Goal: Task Accomplishment & Management: Use online tool/utility

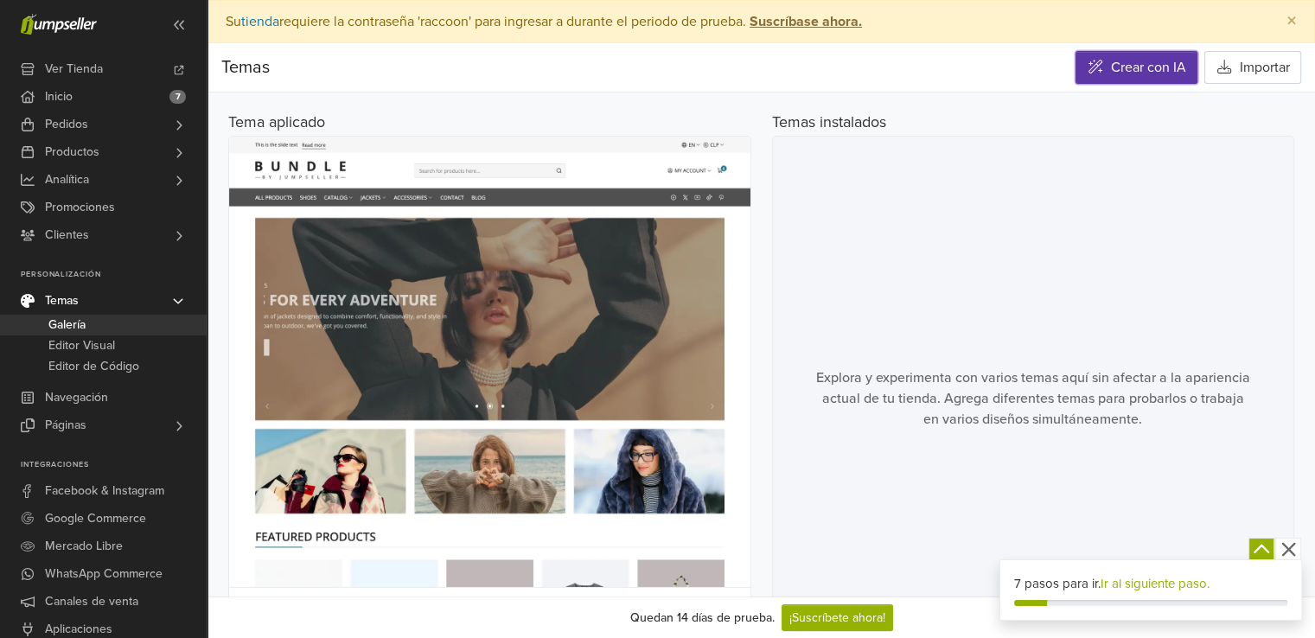
click at [1092, 75] on link "Crear con IA" at bounding box center [1136, 67] width 122 height 33
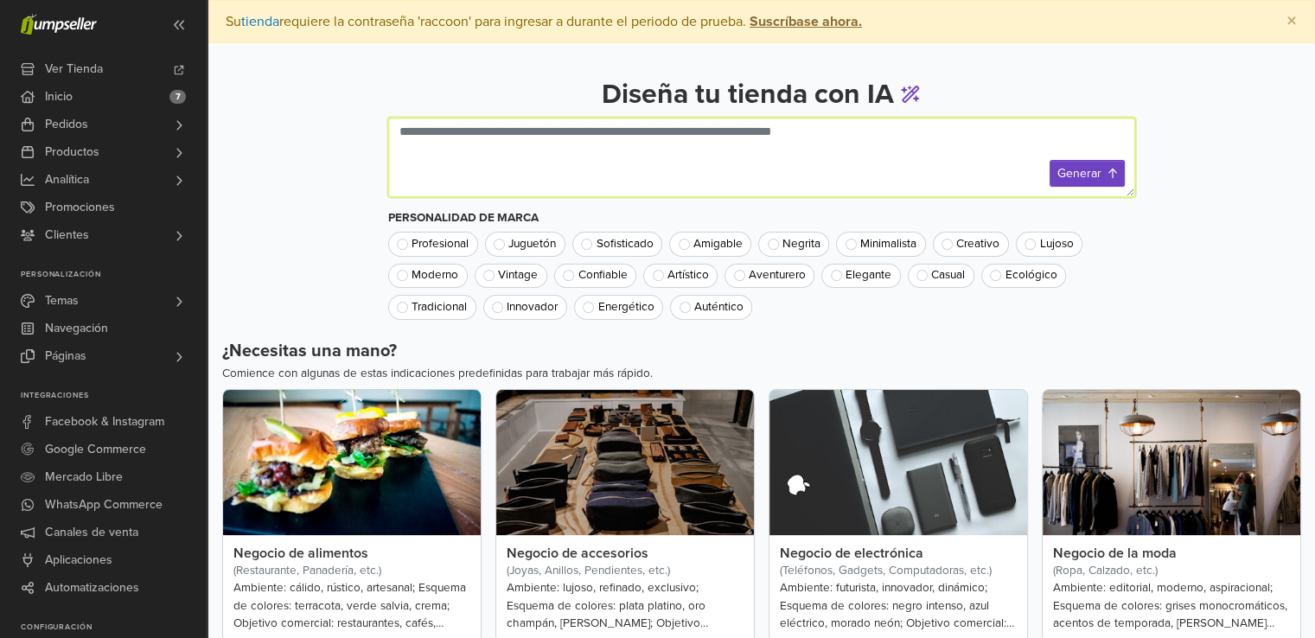
click at [785, 129] on textarea at bounding box center [761, 158] width 747 height 80
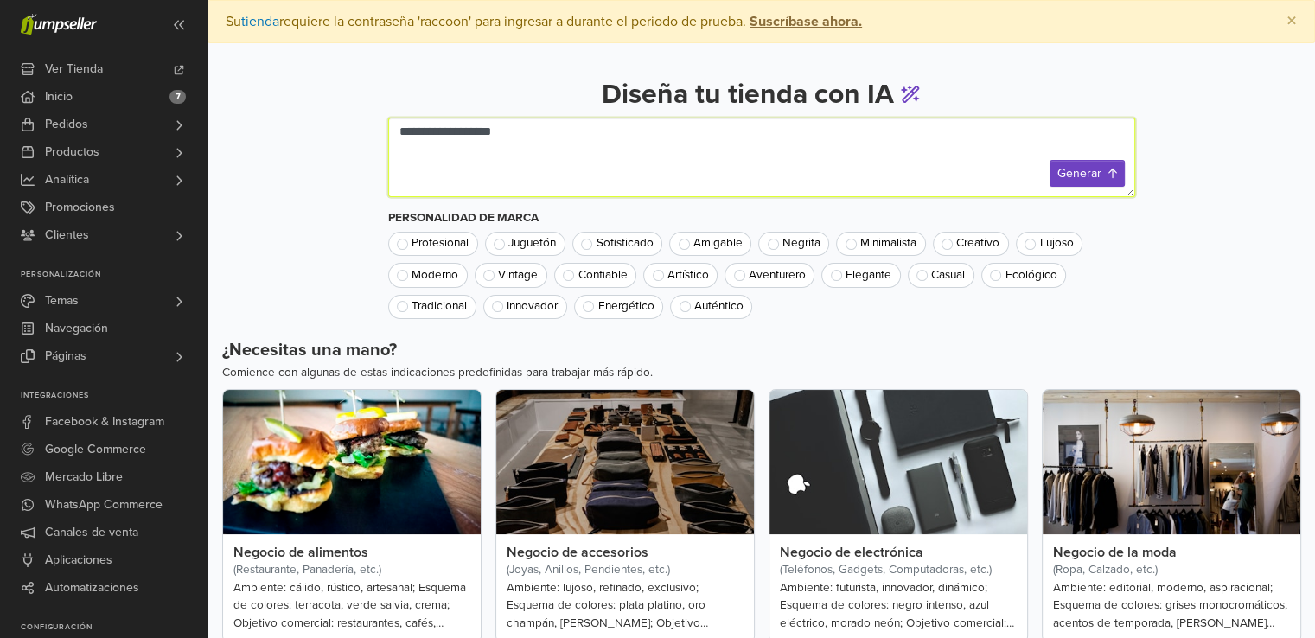
paste textarea "**********"
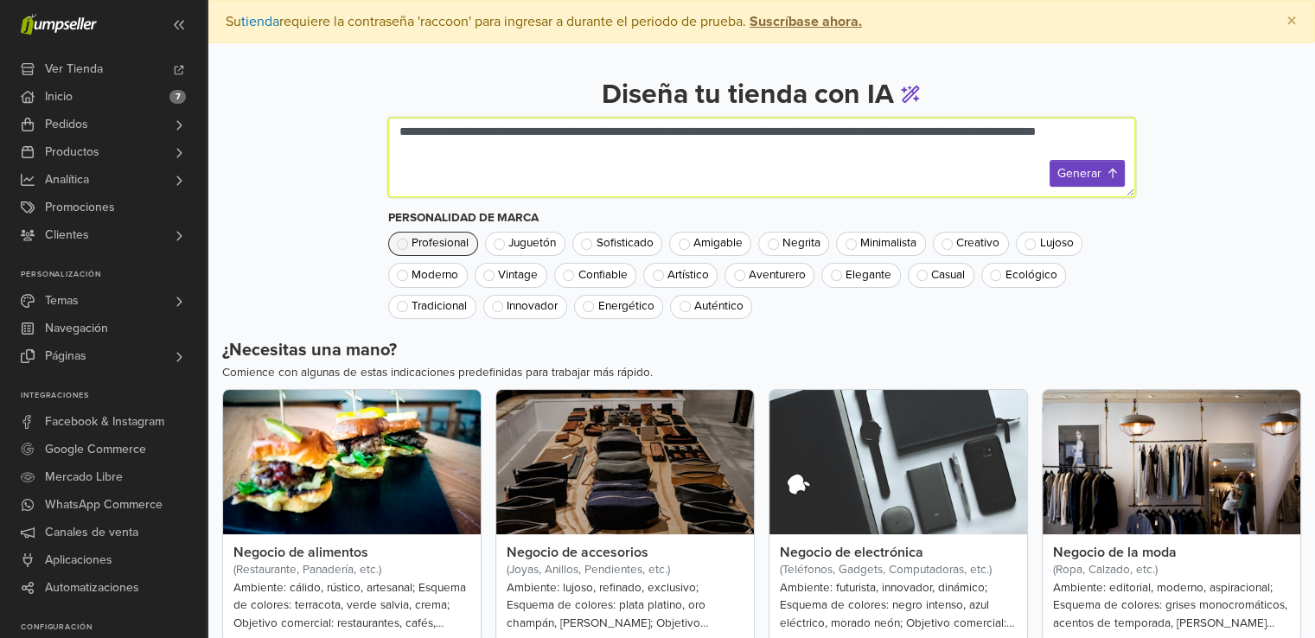
type textarea "**********"
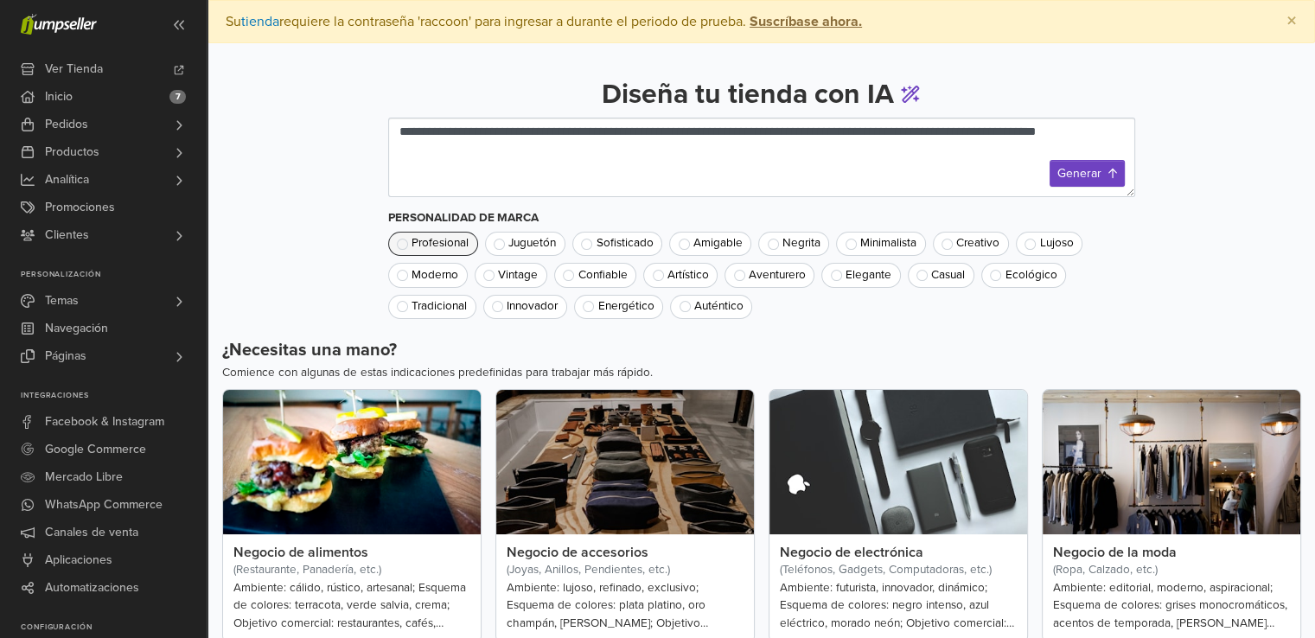
click at [463, 243] on span "Profesional" at bounding box center [439, 244] width 57 height 12
click at [509, 276] on span "Vintage" at bounding box center [518, 276] width 40 height 12
click at [457, 239] on span "Profesional" at bounding box center [439, 244] width 57 height 12
click at [502, 277] on span "Vintage" at bounding box center [518, 276] width 40 height 12
click at [1097, 180] on button "Generar" at bounding box center [1086, 173] width 75 height 27
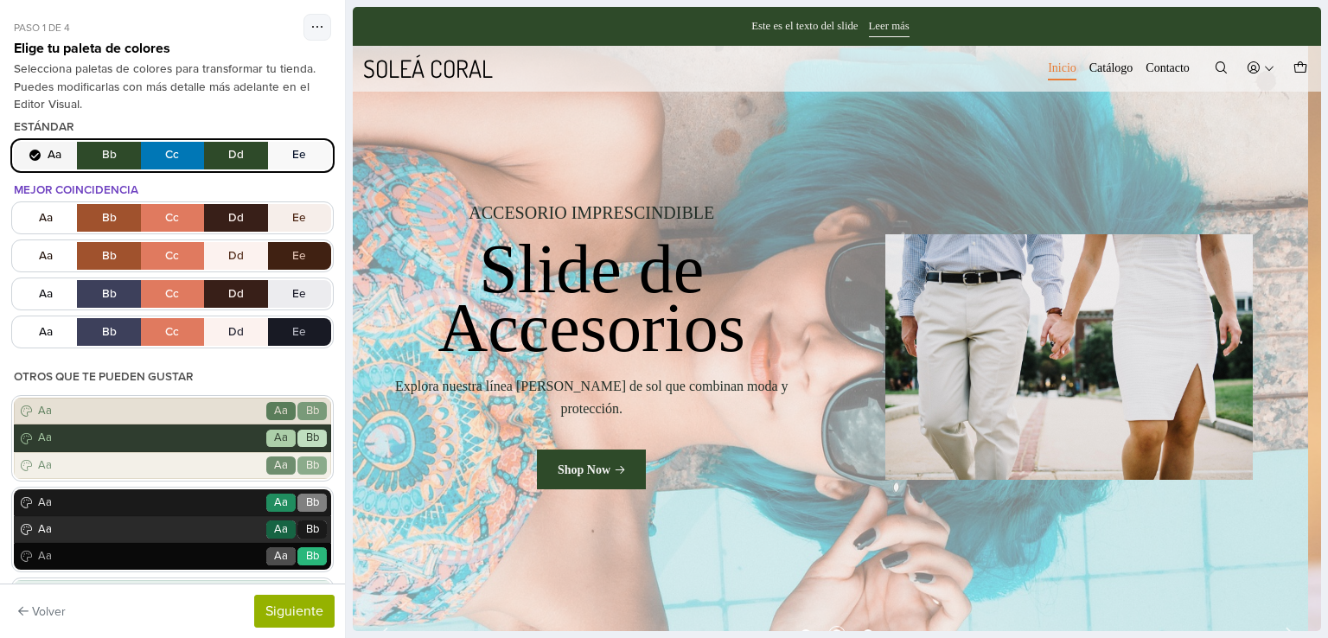
click at [109, 149] on button "Aa Bb Cc Dd Ee" at bounding box center [172, 156] width 317 height 28
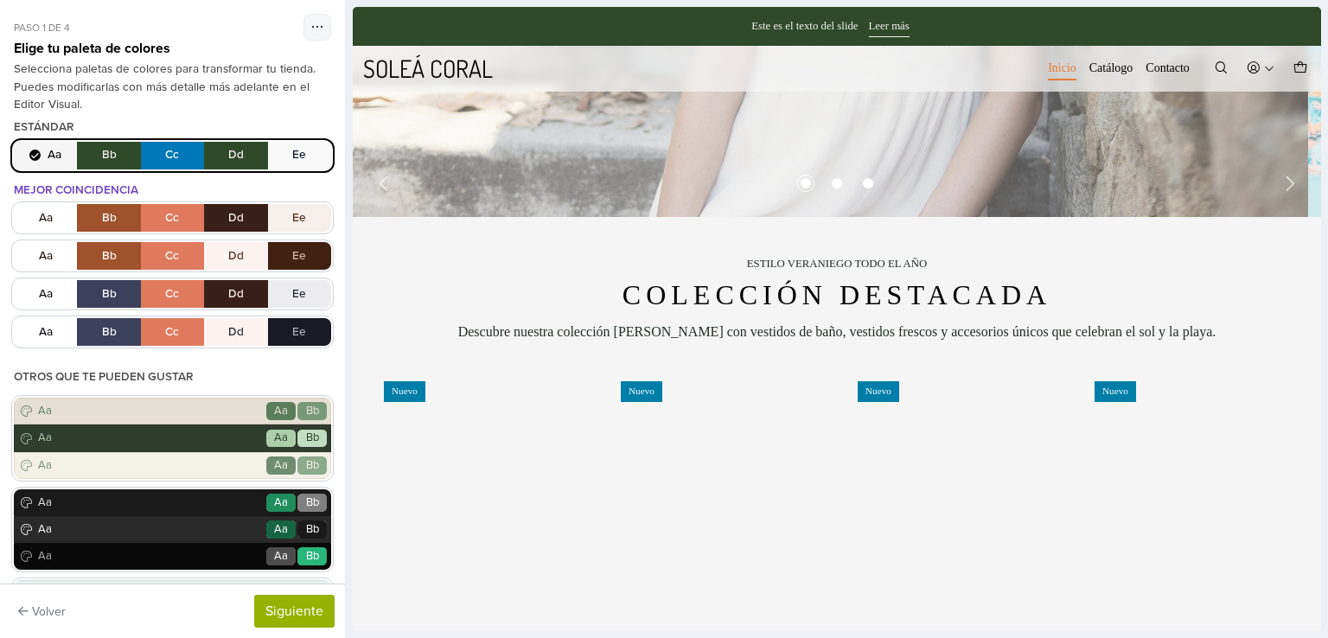
scroll to position [400, 0]
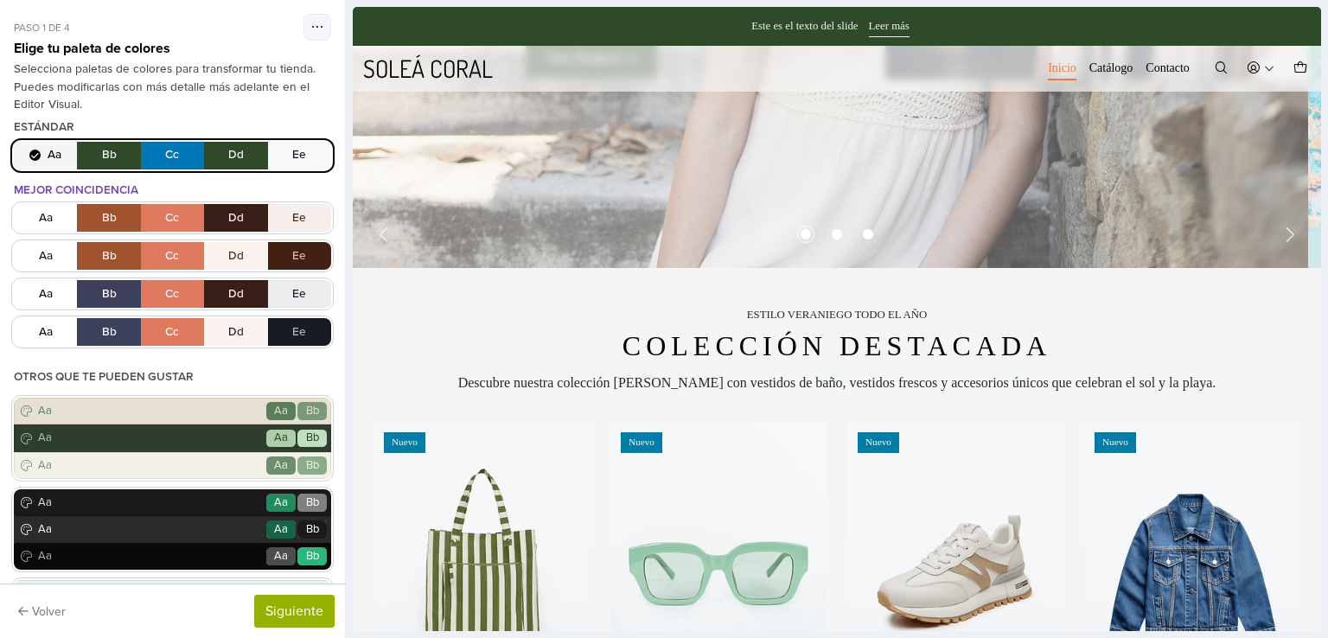
click at [1327, 138] on div at bounding box center [837, 319] width 982 height 638
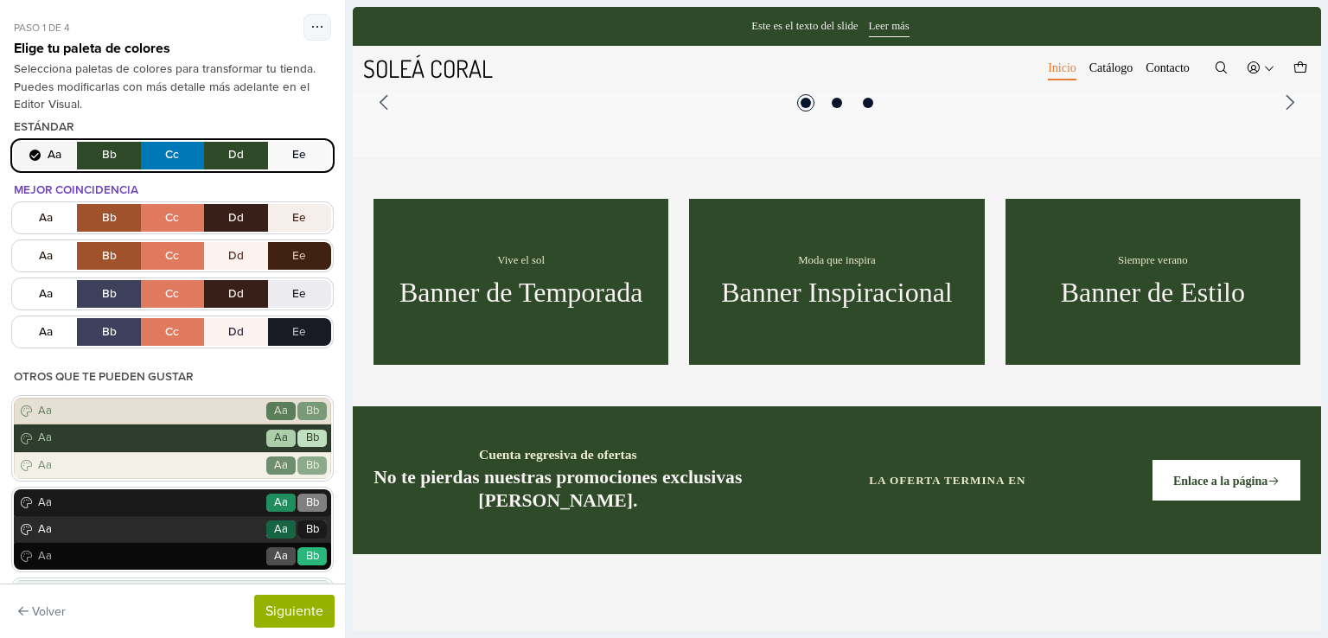
scroll to position [1542, 0]
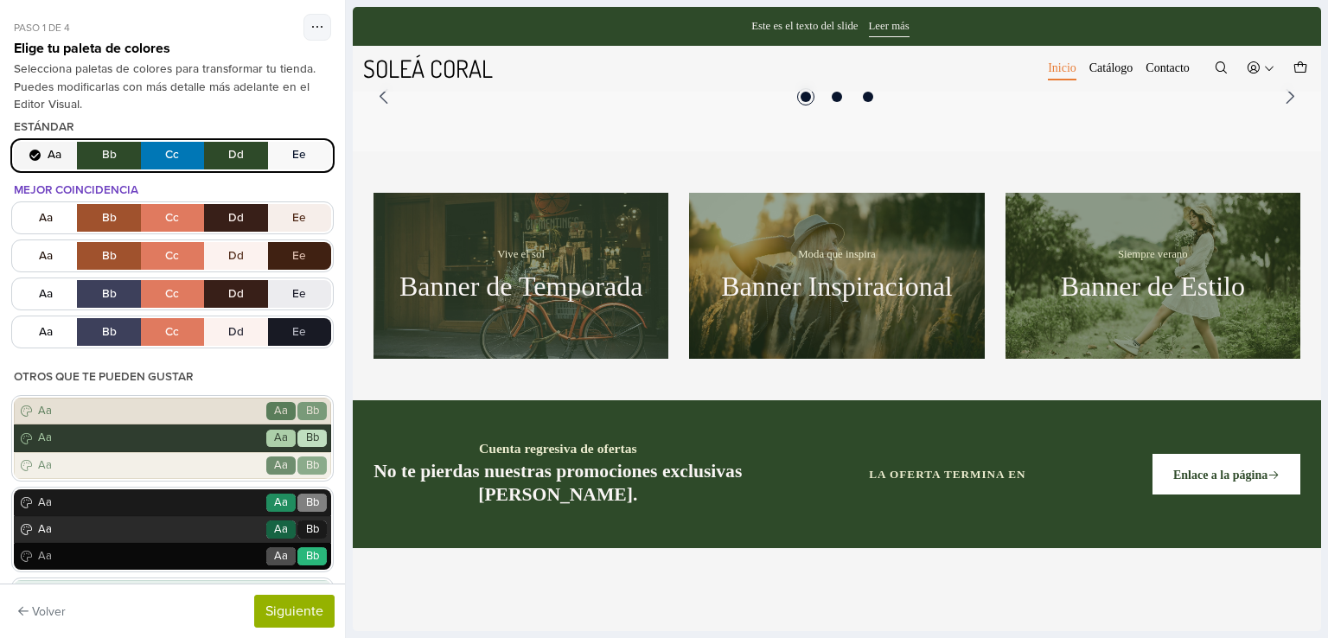
drag, startPoint x: 1310, startPoint y: 136, endPoint x: 1680, endPoint y: 296, distance: 402.6
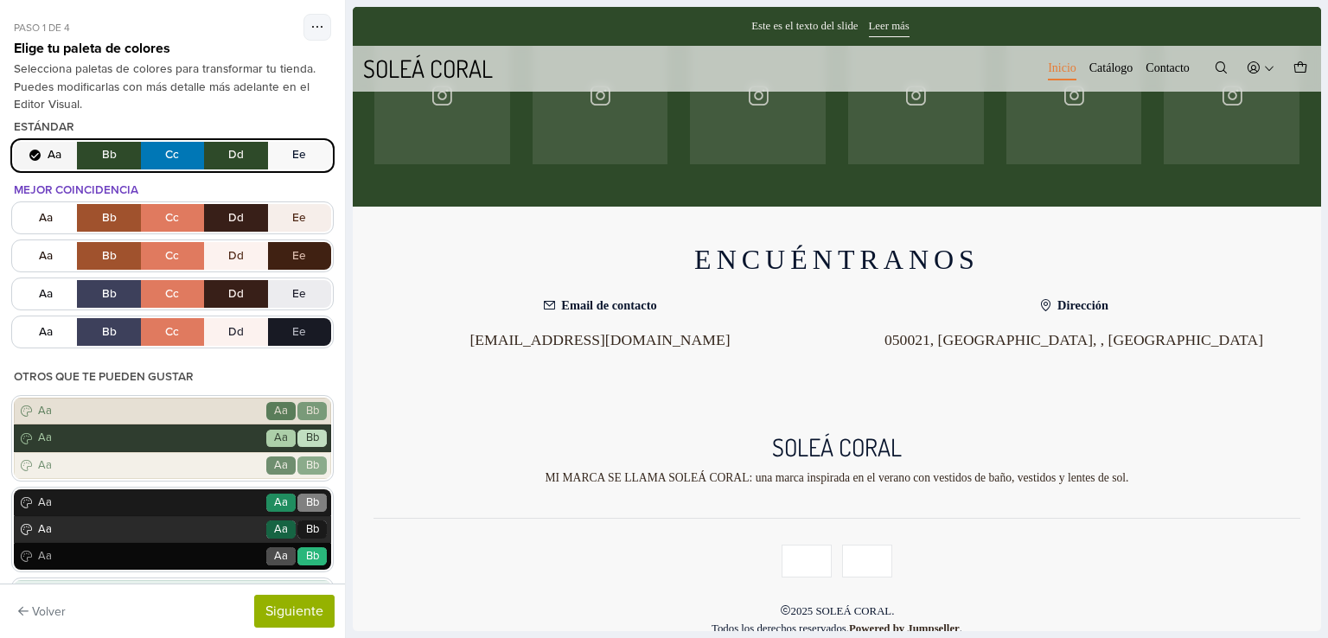
scroll to position [3783, 0]
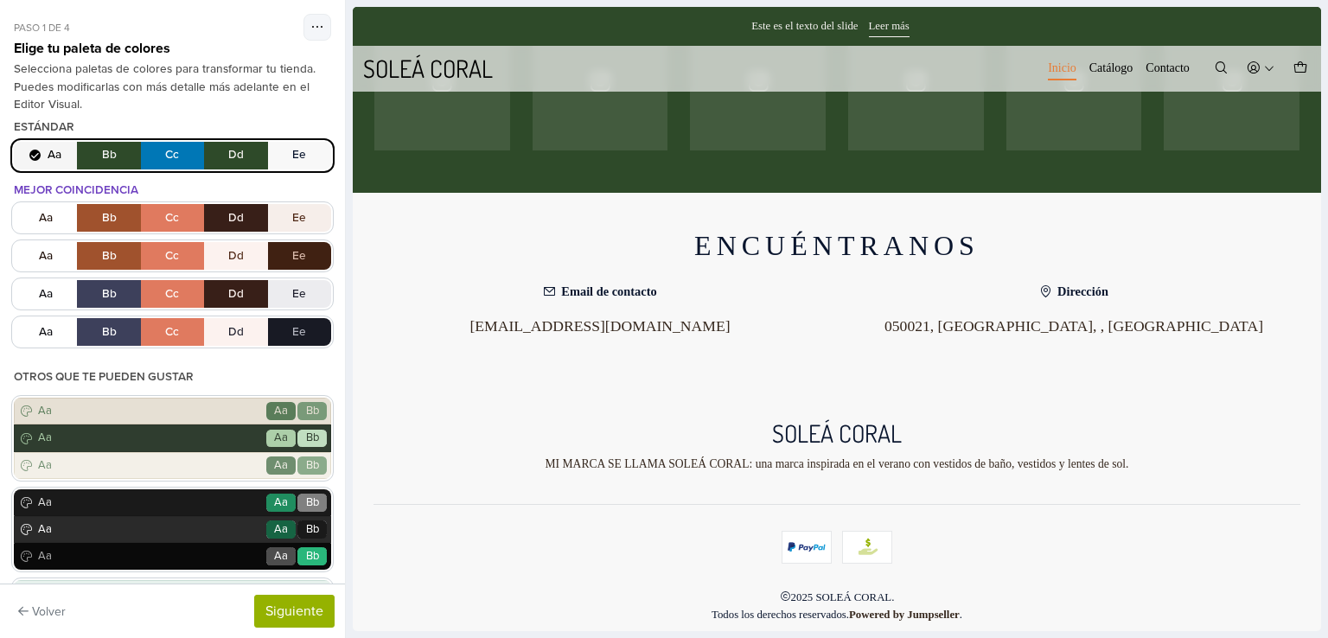
drag, startPoint x: 1311, startPoint y: 293, endPoint x: 1673, endPoint y: 609, distance: 480.9
click at [1096, 456] on div "MI MARCA SE LLAMA SOLEÁ CORAL: una marca inspirada en el verano con vestidos de…" at bounding box center [836, 464] width 927 height 17
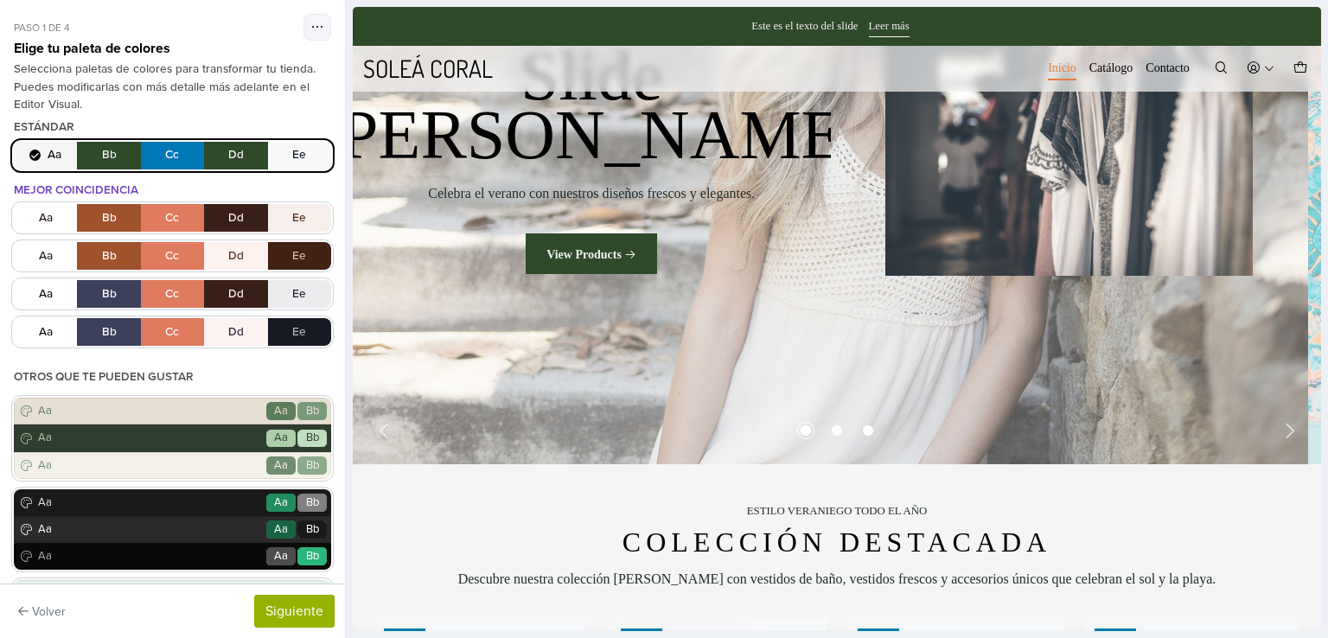
scroll to position [0, 0]
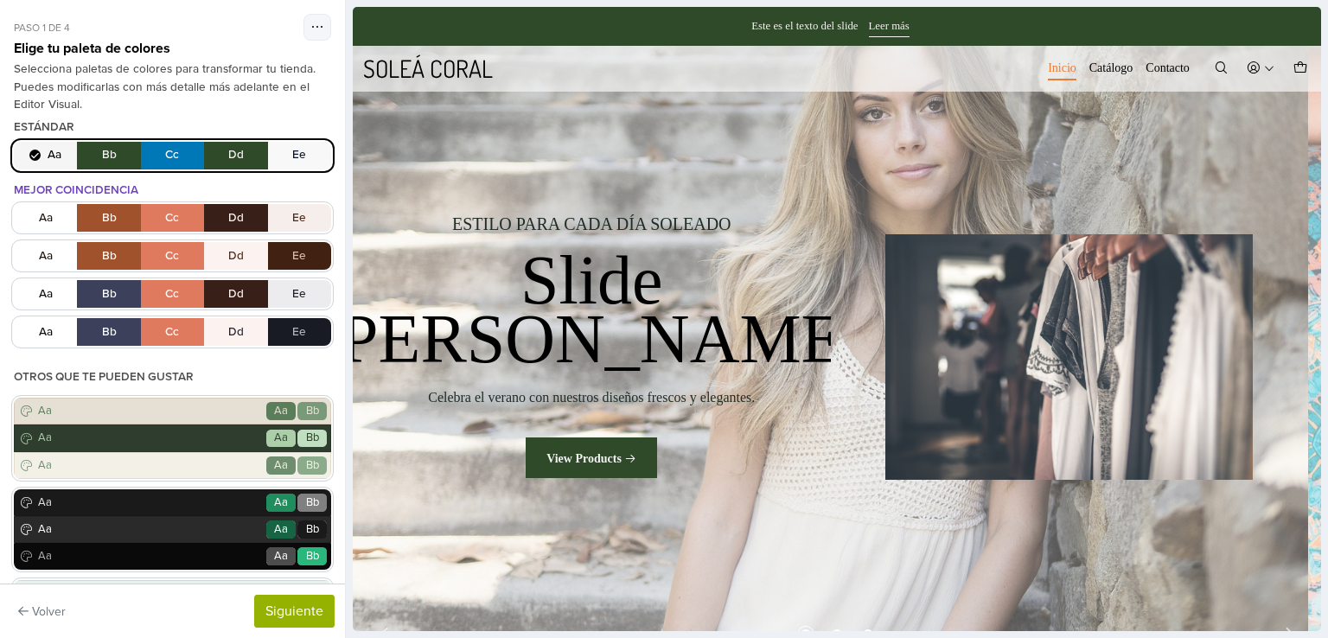
click at [174, 153] on button "Aa Bb Cc Dd Ee" at bounding box center [172, 156] width 317 height 28
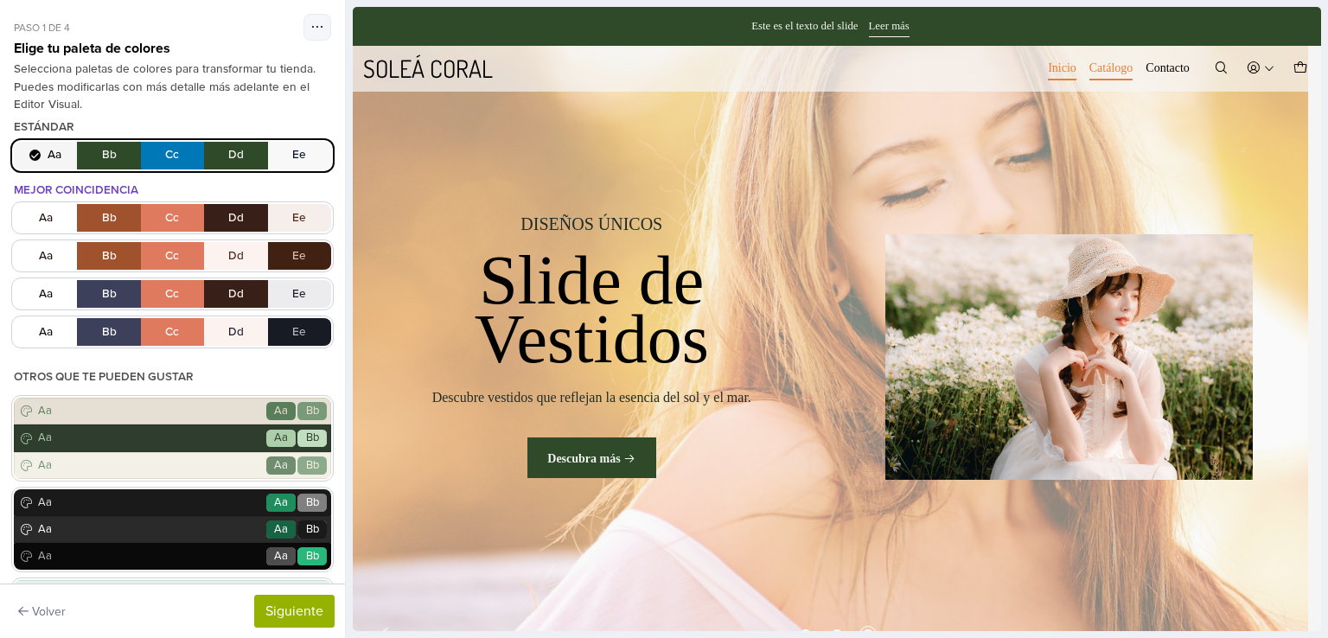
click at [1100, 74] on link "Catálogo" at bounding box center [1111, 68] width 44 height 24
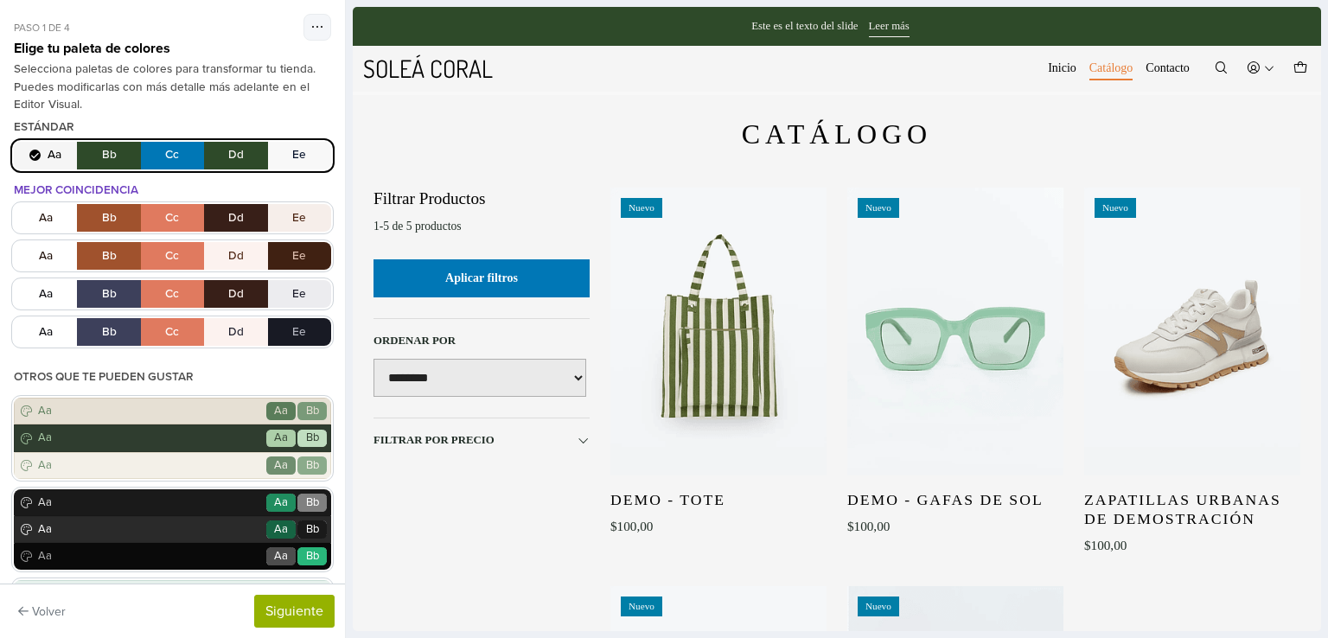
scroll to position [7, 0]
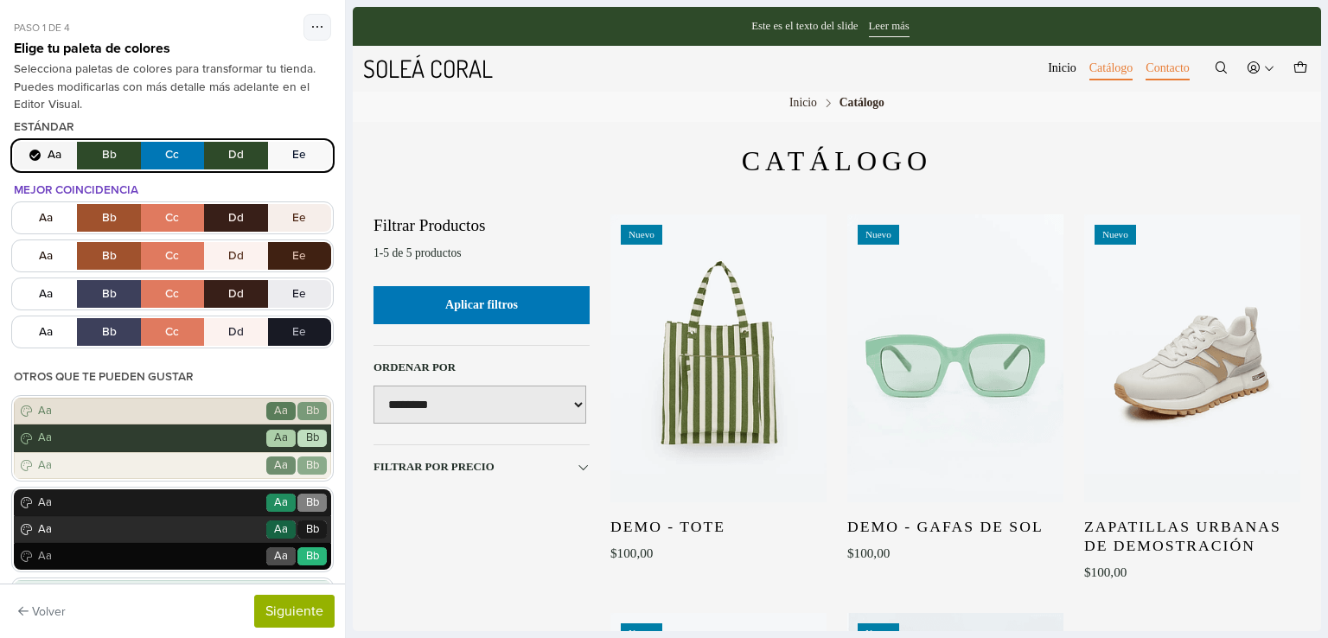
click at [1150, 72] on link "Contacto" at bounding box center [1167, 68] width 44 height 24
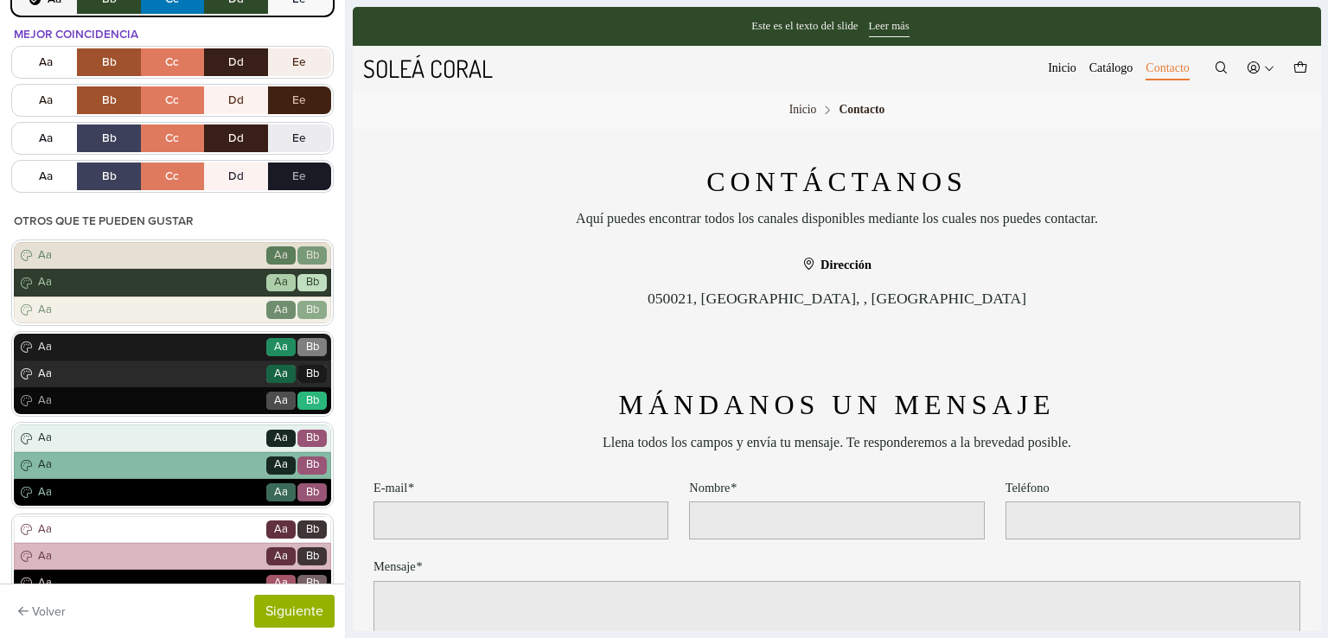
scroll to position [157, 0]
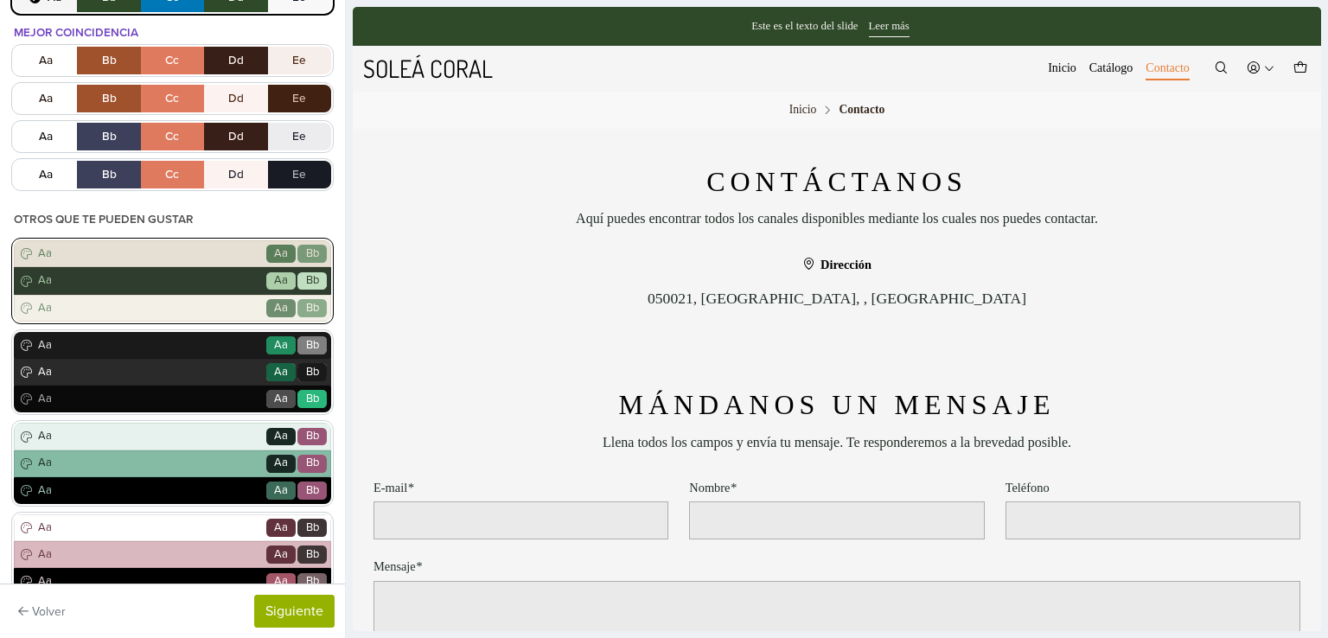
click at [207, 291] on div "Aa Go Aa Bb" at bounding box center [172, 280] width 317 height 27
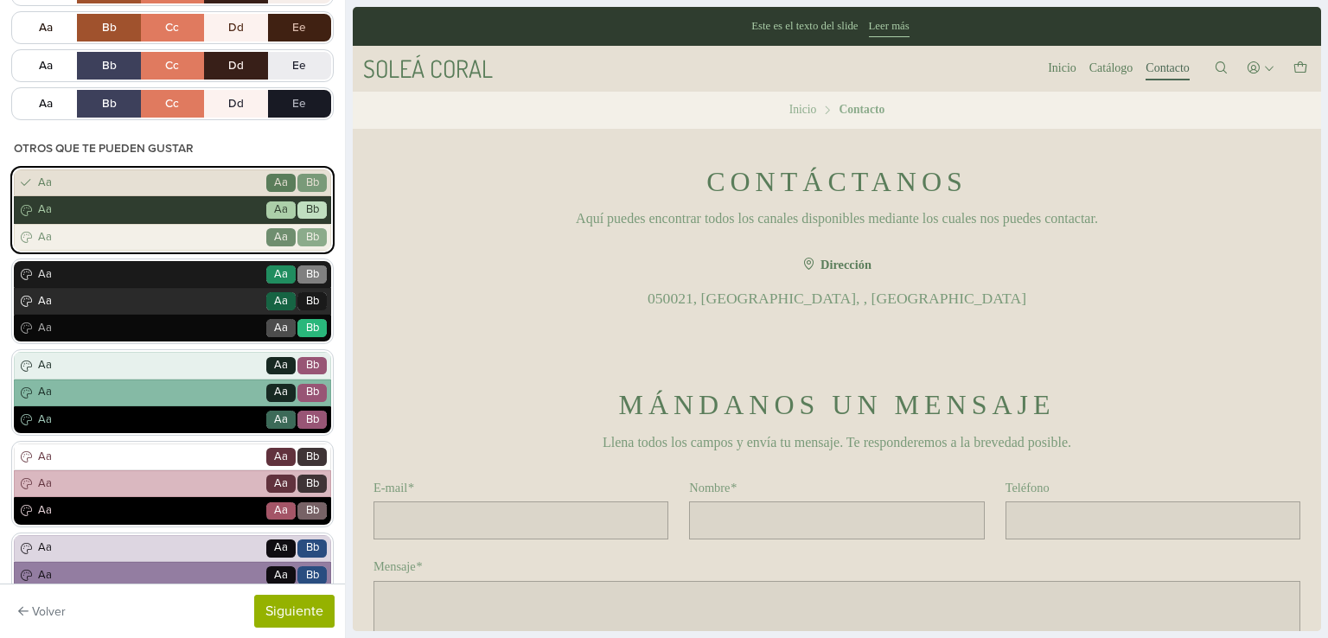
scroll to position [367, 0]
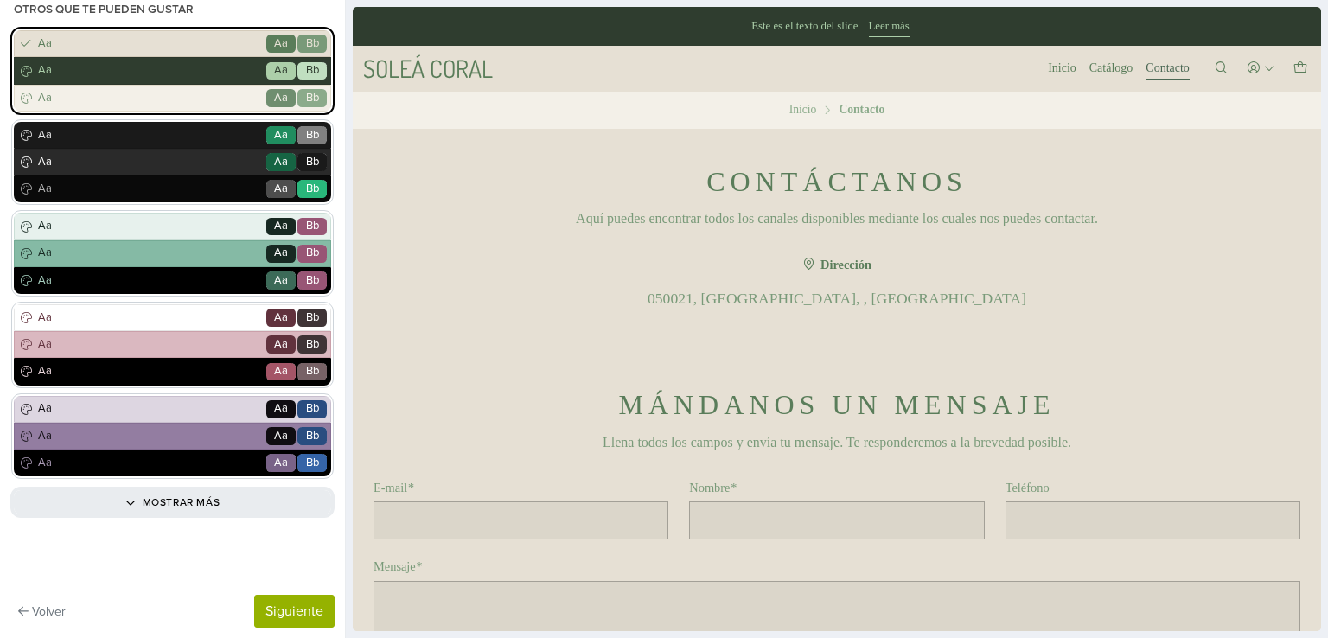
click at [157, 499] on button "Mostrar más" at bounding box center [172, 502] width 317 height 24
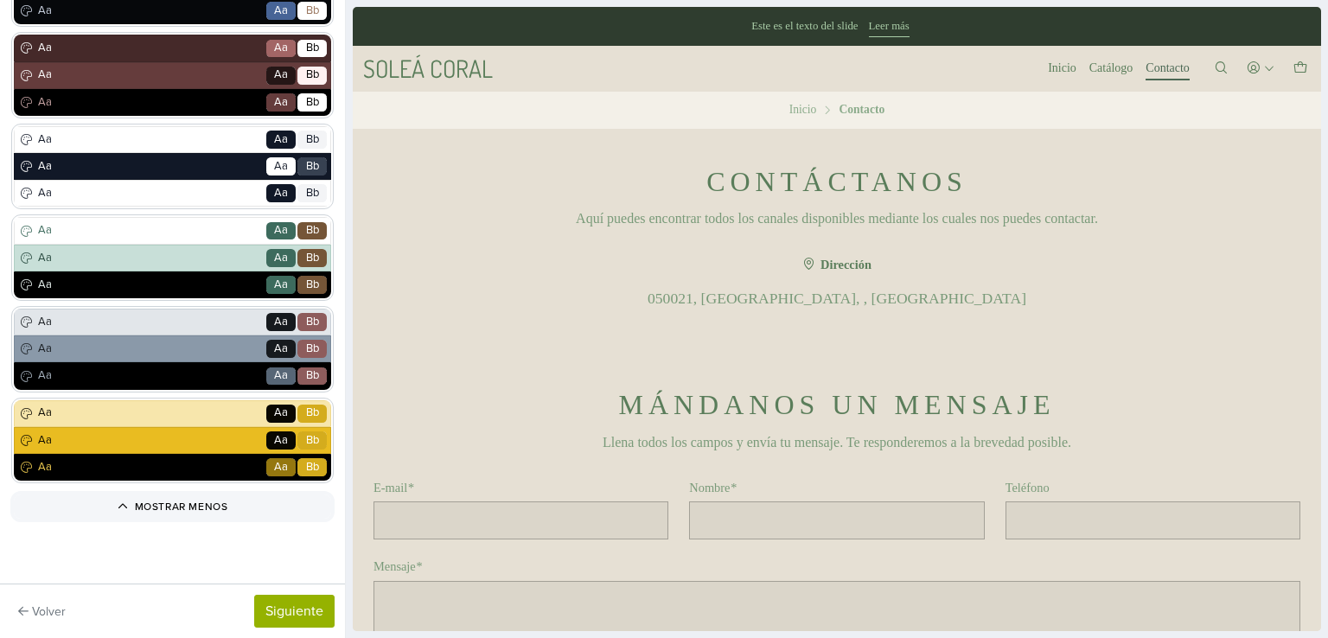
scroll to position [1186, 0]
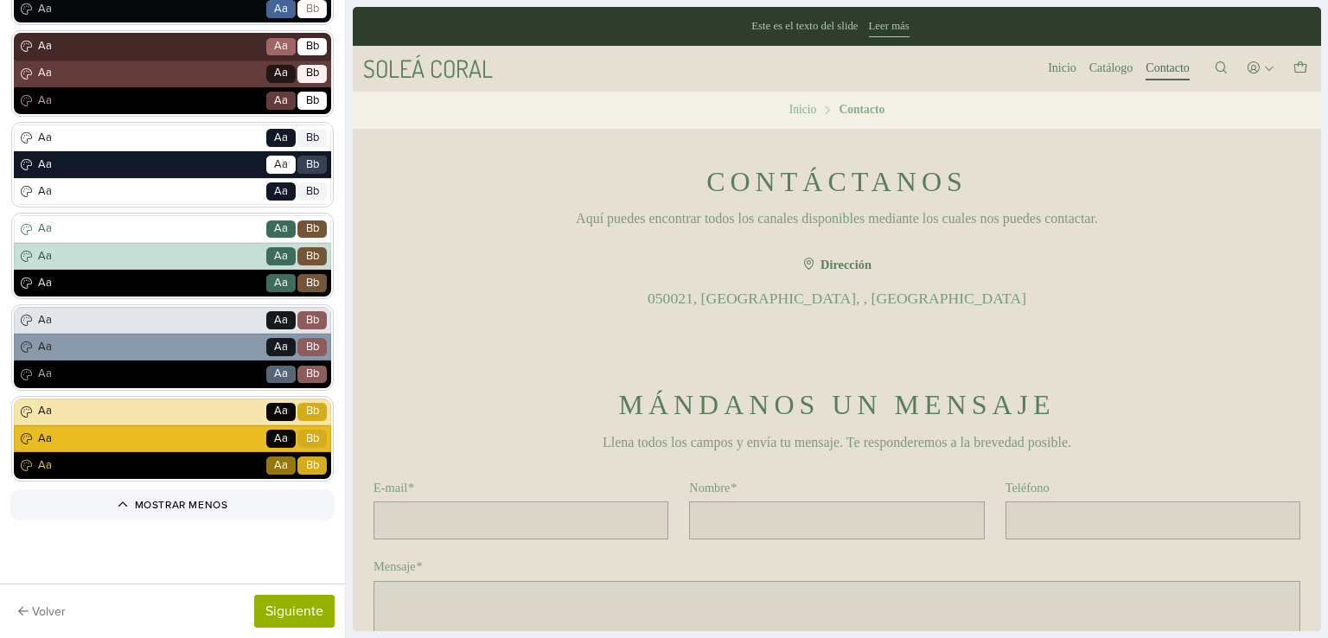
click at [201, 499] on button "Mostrar menos" at bounding box center [172, 505] width 317 height 24
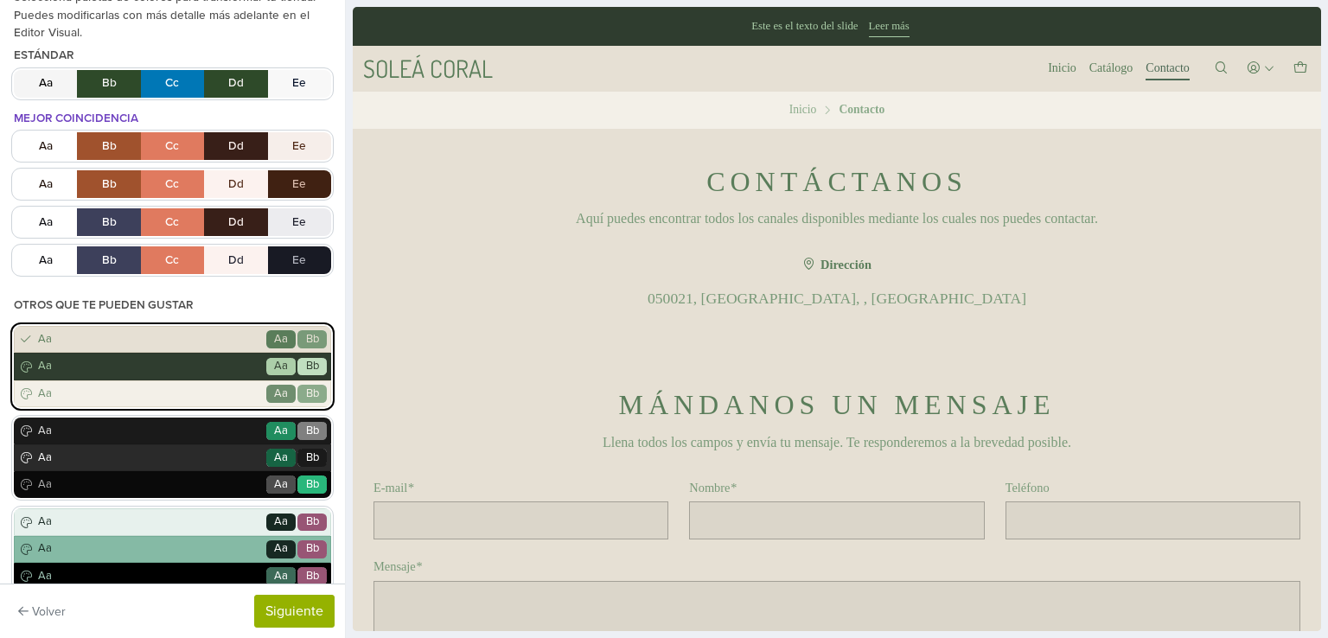
scroll to position [70, 0]
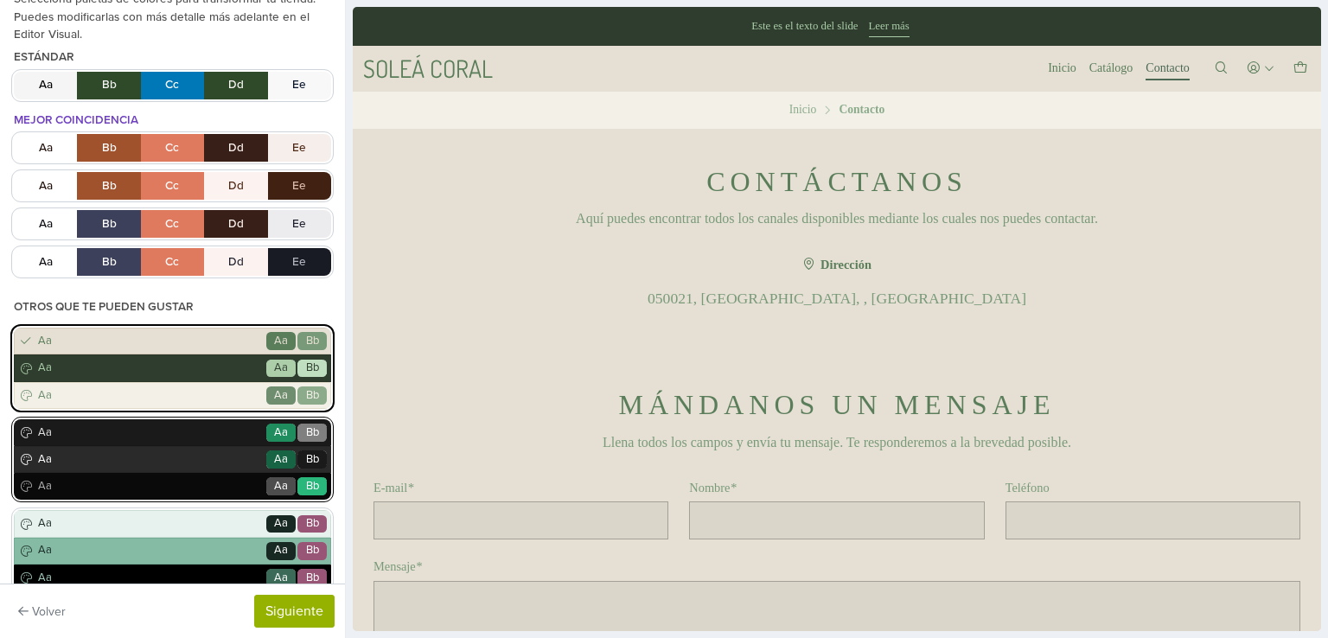
click at [218, 455] on span "Aa" at bounding box center [149, 459] width 229 height 17
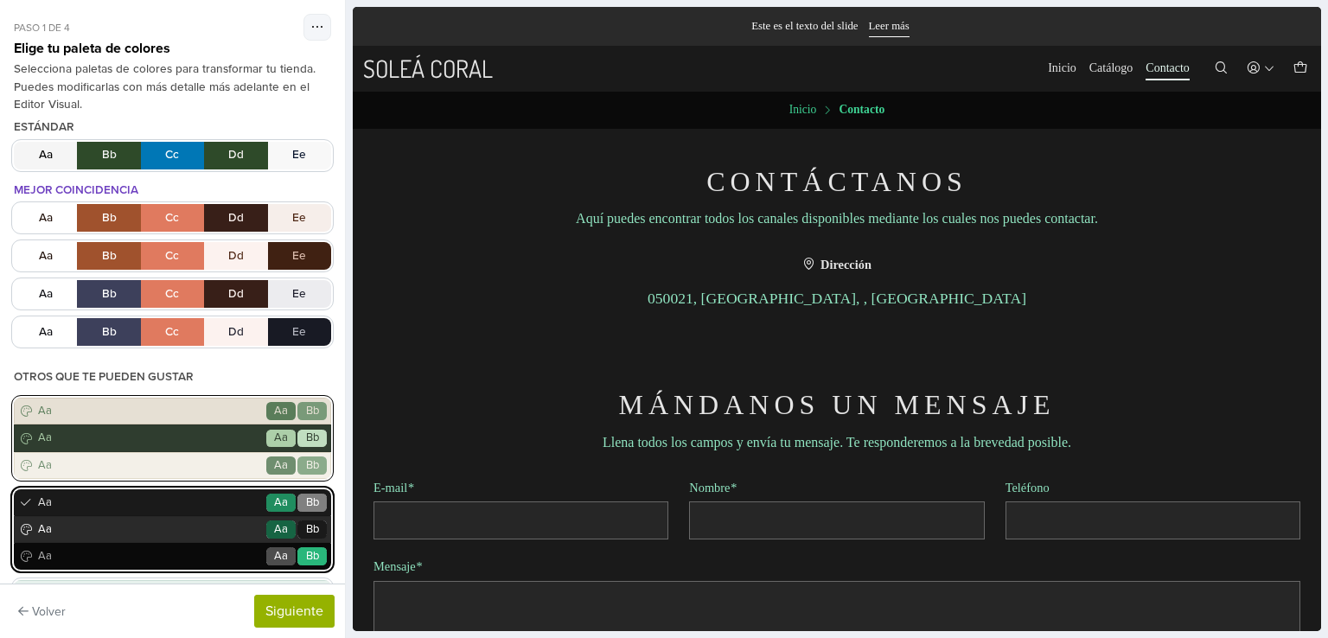
click at [214, 426] on div "Aa Go Aa Bb" at bounding box center [172, 437] width 317 height 27
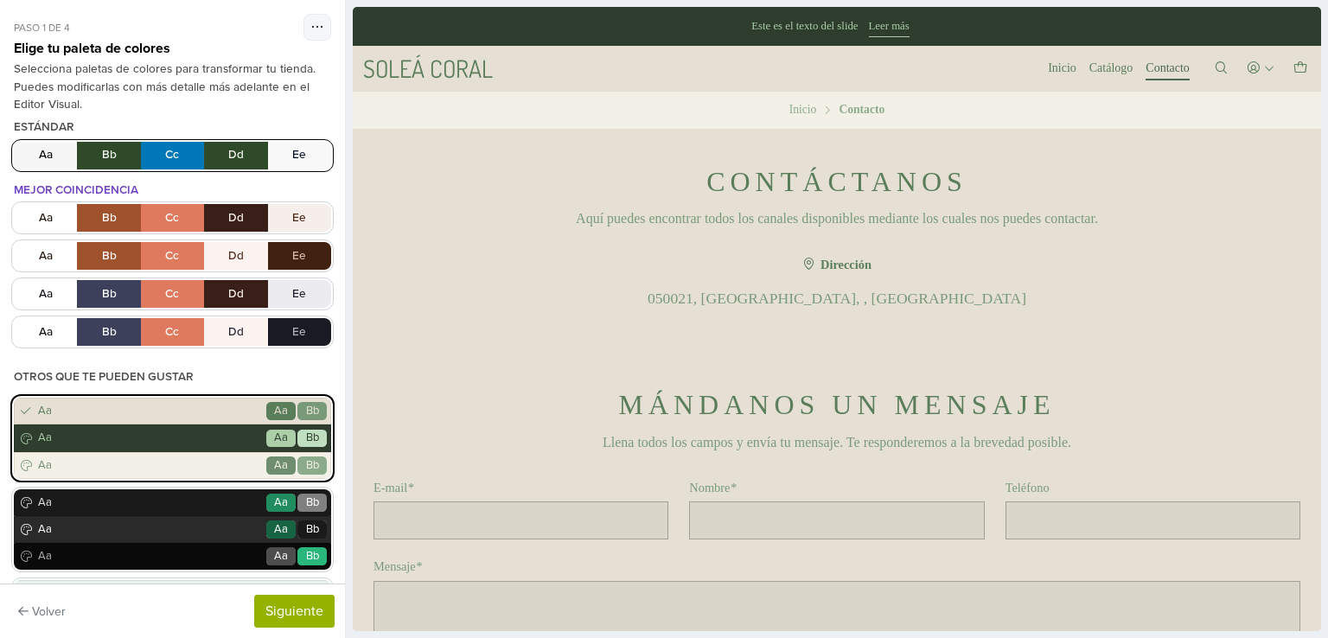
click at [158, 156] on button "Aa Bb Cc Dd Ee" at bounding box center [172, 156] width 317 height 28
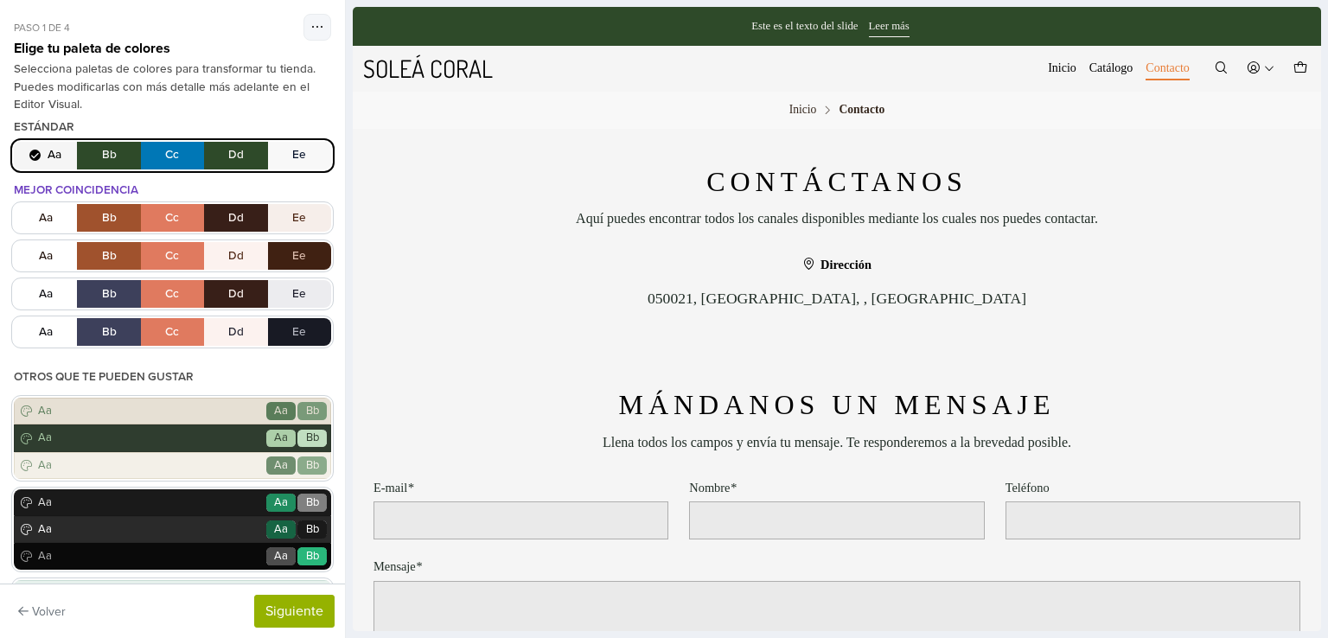
click at [158, 158] on button "Aa Bb Cc Dd Ee" at bounding box center [172, 156] width 317 height 28
click at [225, 459] on span "Aa" at bounding box center [149, 465] width 229 height 17
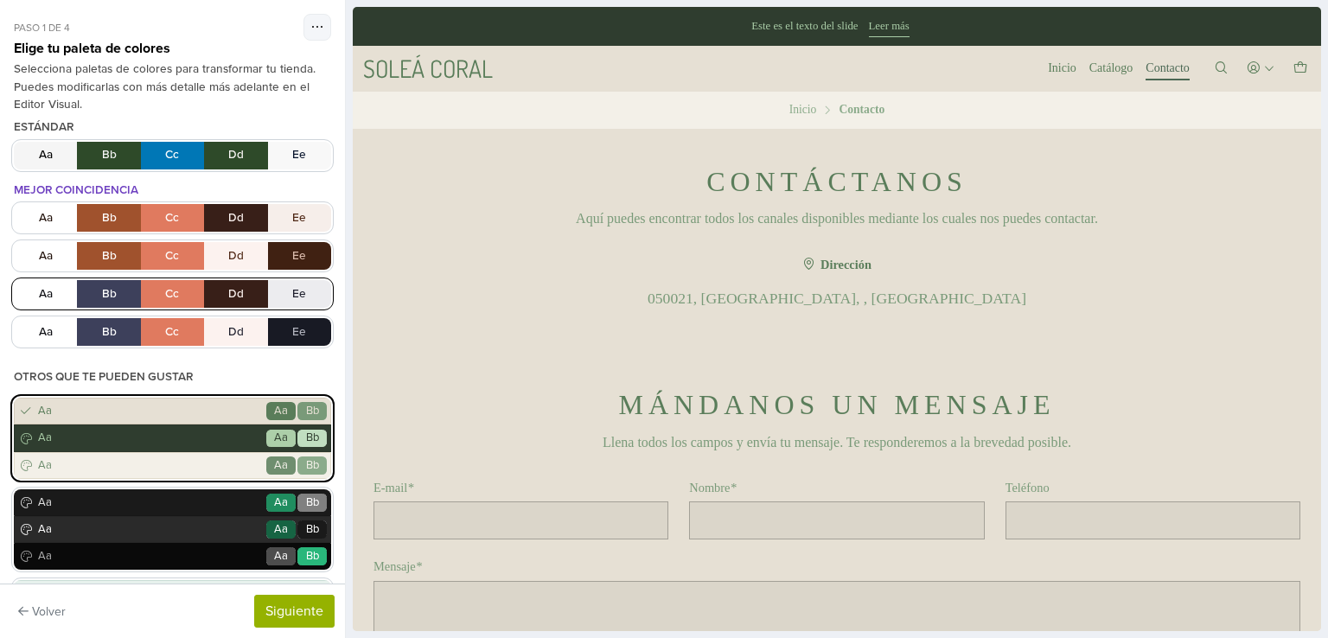
click at [224, 298] on button "Aa Bb Cc Dd Ee" at bounding box center [172, 294] width 317 height 28
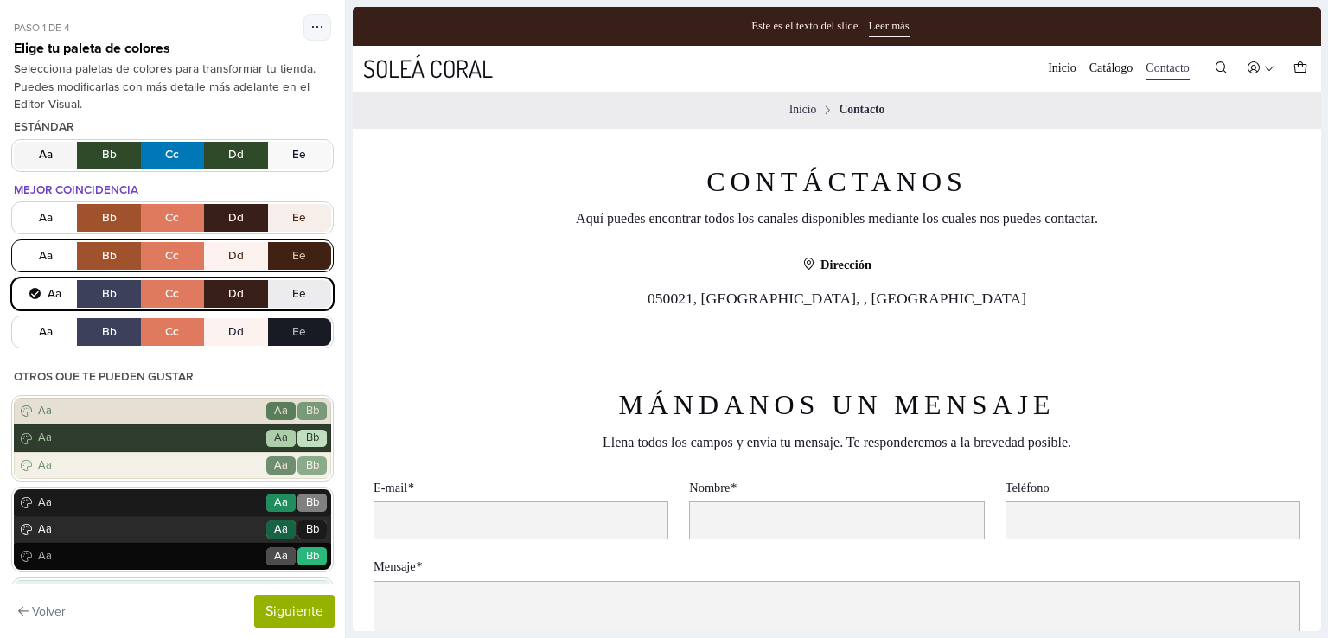
click at [220, 253] on button "Aa Bb Cc Dd Ee" at bounding box center [172, 256] width 317 height 28
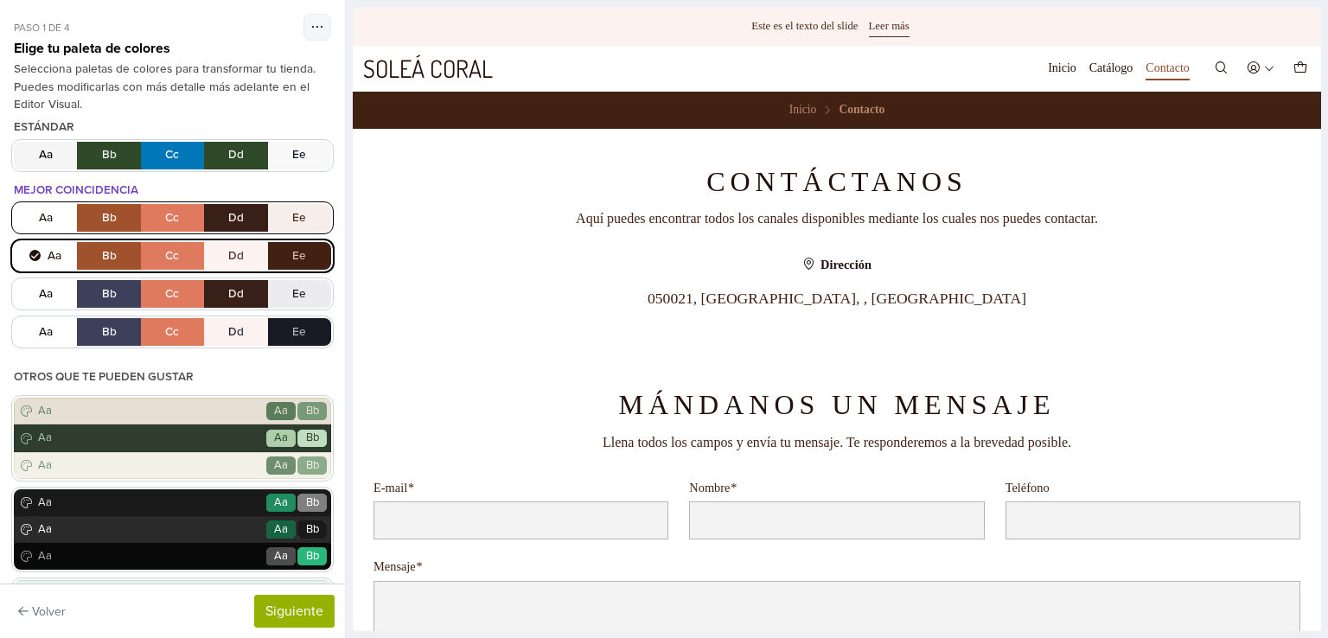
click at [225, 212] on button "Aa Bb Cc Dd Ee" at bounding box center [172, 218] width 317 height 28
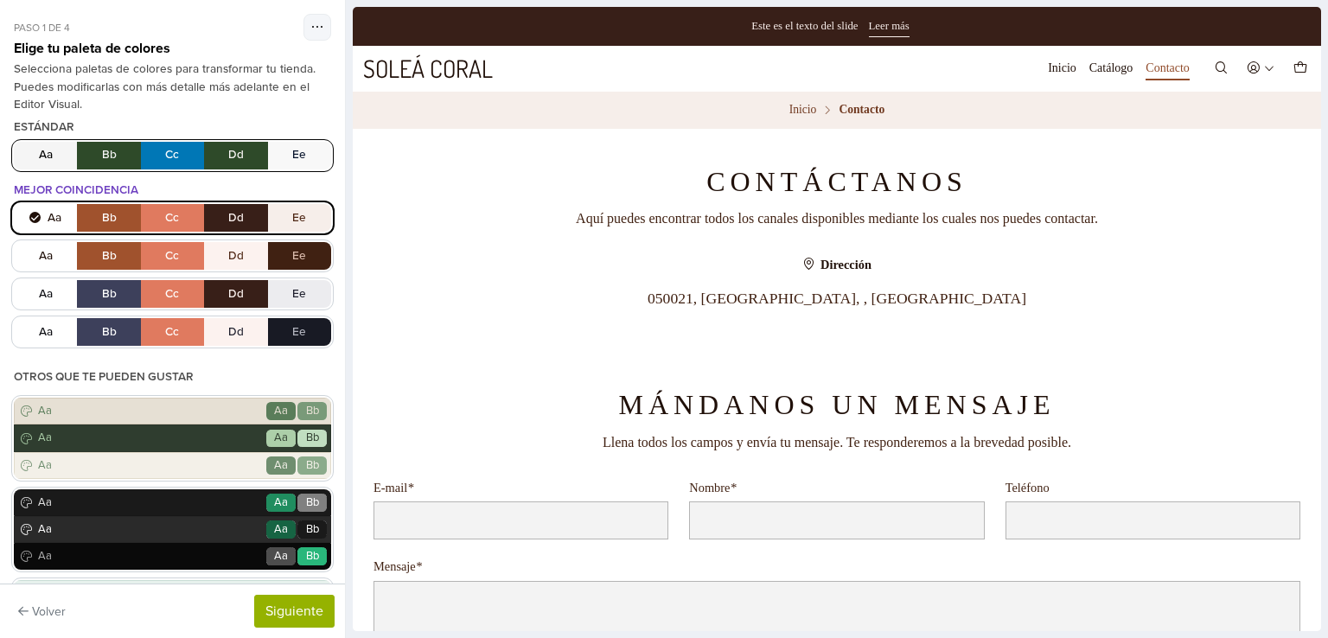
click at [270, 142] on button "Aa Bb Cc Dd Ee" at bounding box center [172, 156] width 317 height 28
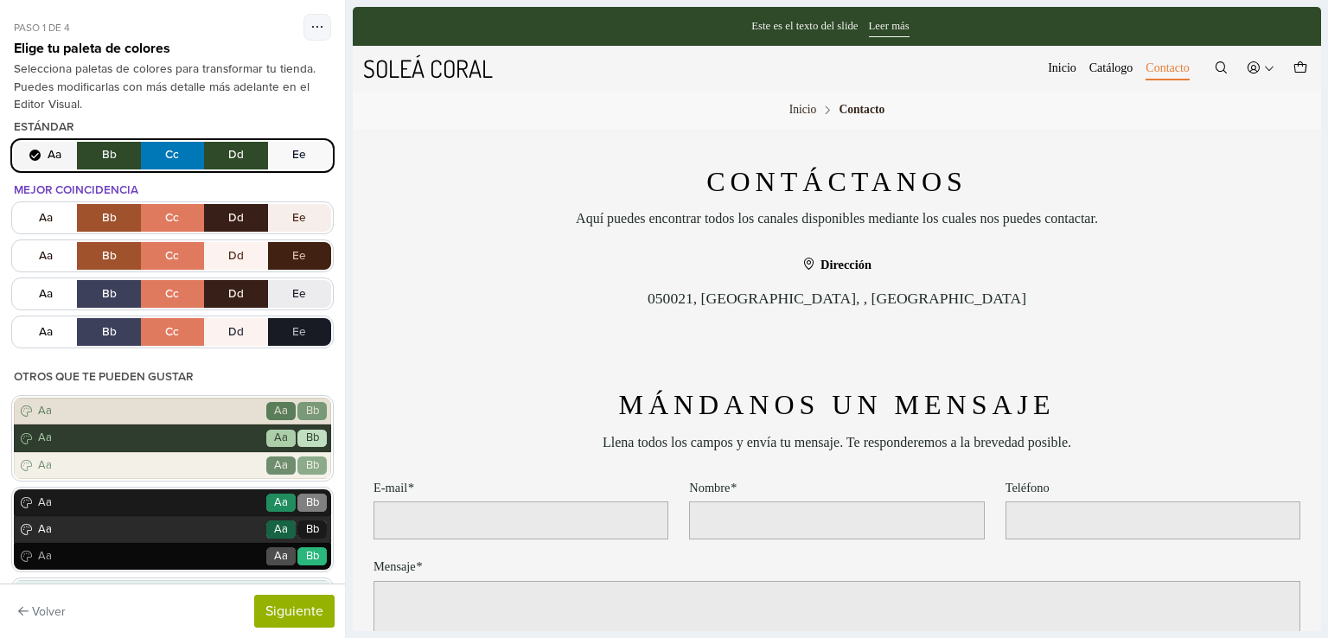
click at [176, 148] on button "Aa Bb Cc Dd Ee" at bounding box center [172, 156] width 317 height 28
click at [39, 150] on button "Aa Bb Cc Dd Ee" at bounding box center [172, 156] width 317 height 28
click at [311, 21] on icon "button" at bounding box center [317, 27] width 12 height 14
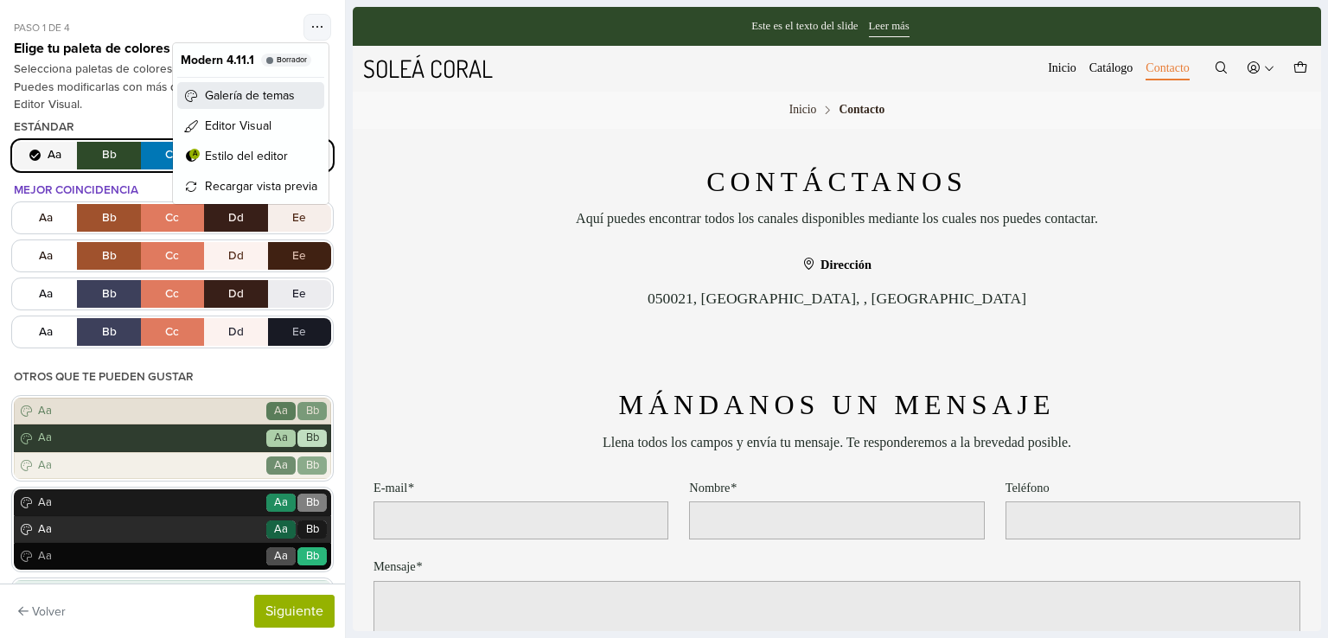
click at [262, 98] on span "Galería de temas" at bounding box center [250, 95] width 90 height 18
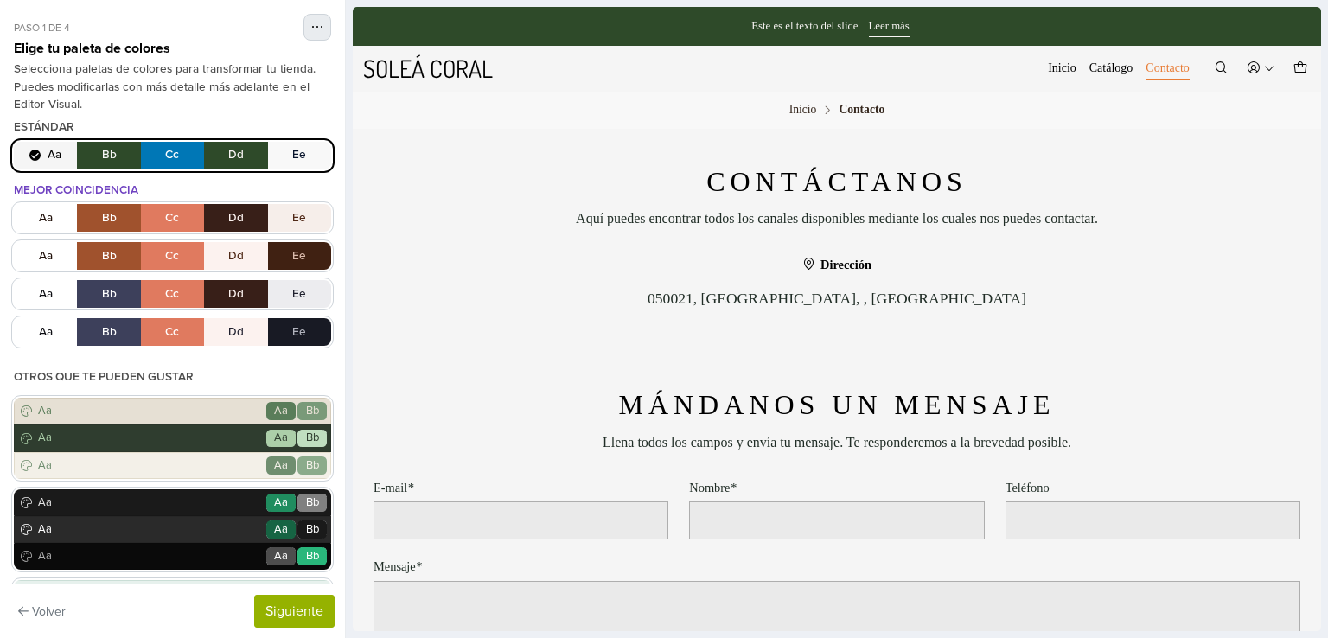
click at [311, 26] on icon "button" at bounding box center [317, 27] width 12 height 14
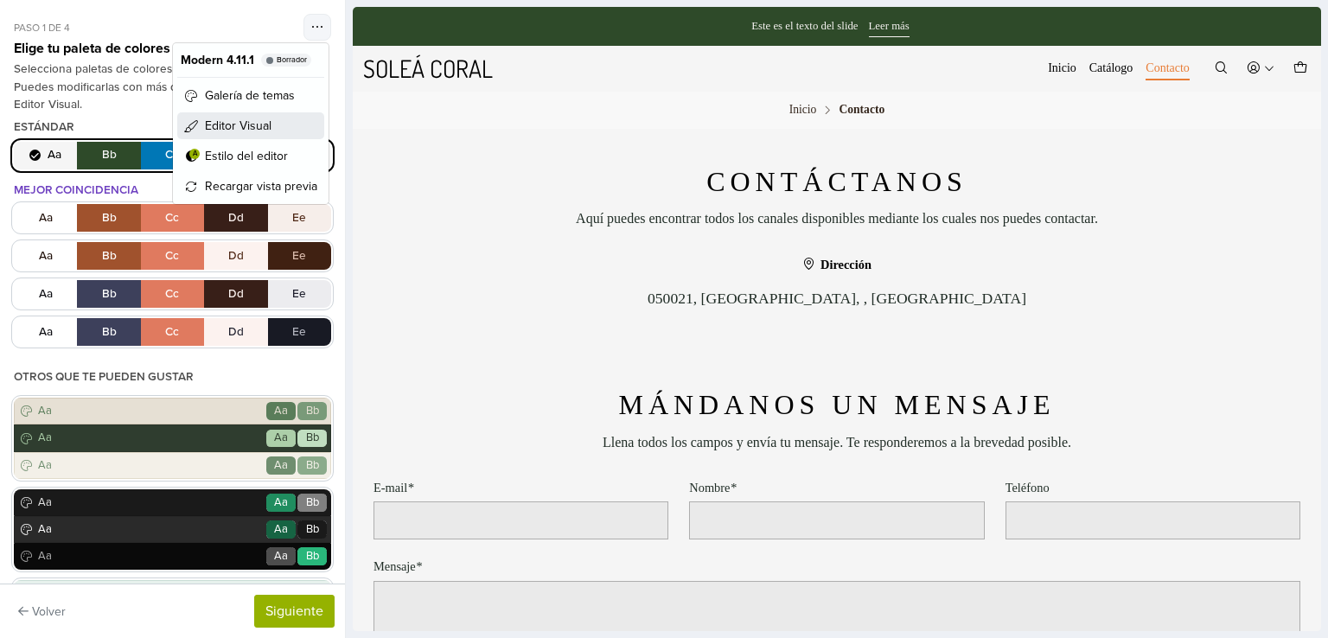
click at [279, 125] on link "Editor Visual" at bounding box center [250, 125] width 147 height 27
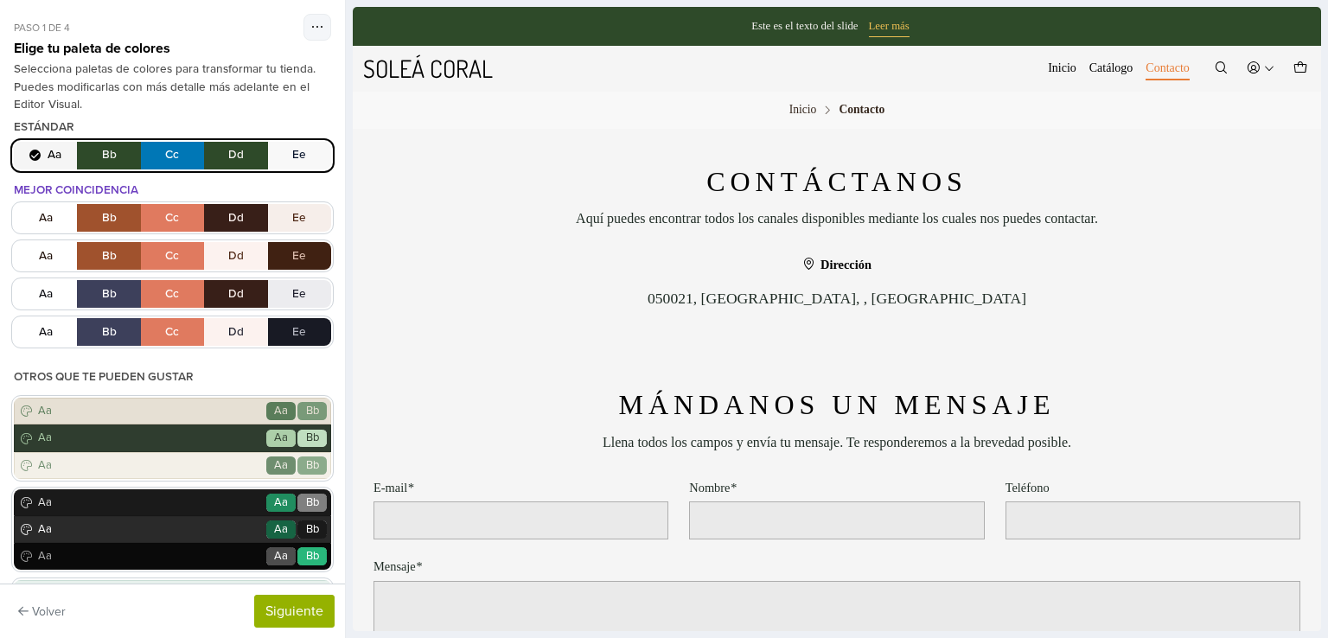
click at [879, 29] on link "Leer más" at bounding box center [889, 26] width 41 height 19
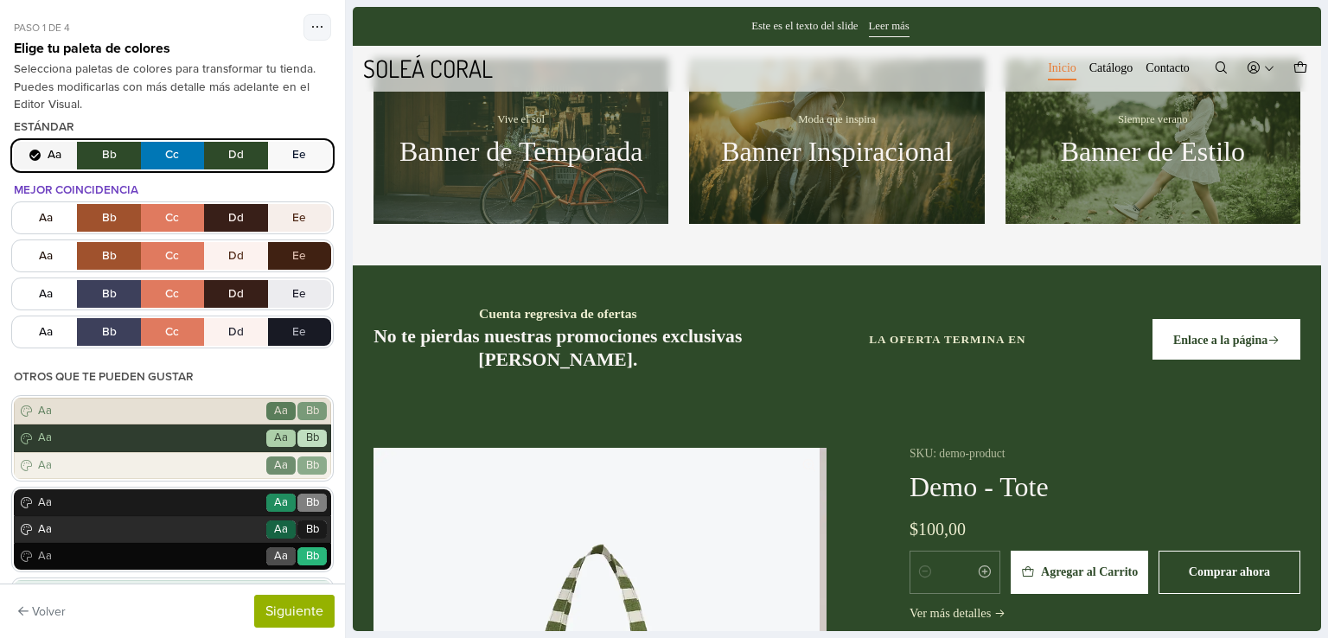
scroll to position [0, 0]
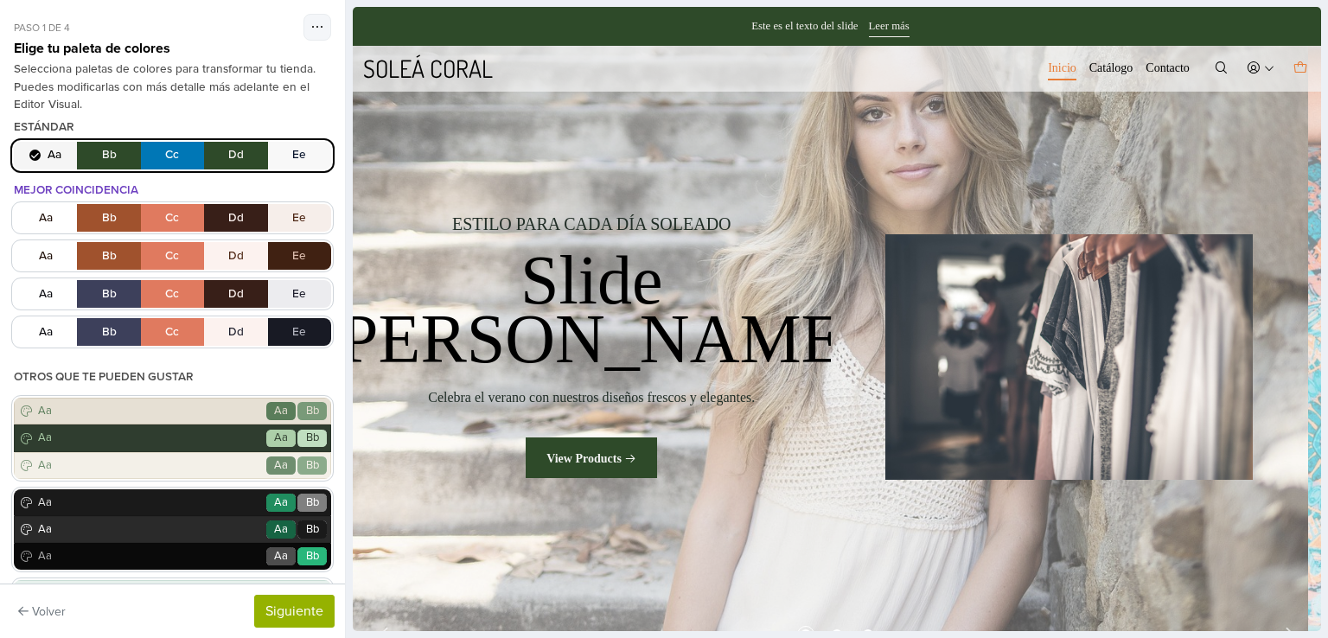
click at [1293, 68] on icon "Carro" at bounding box center [1300, 68] width 14 height 15
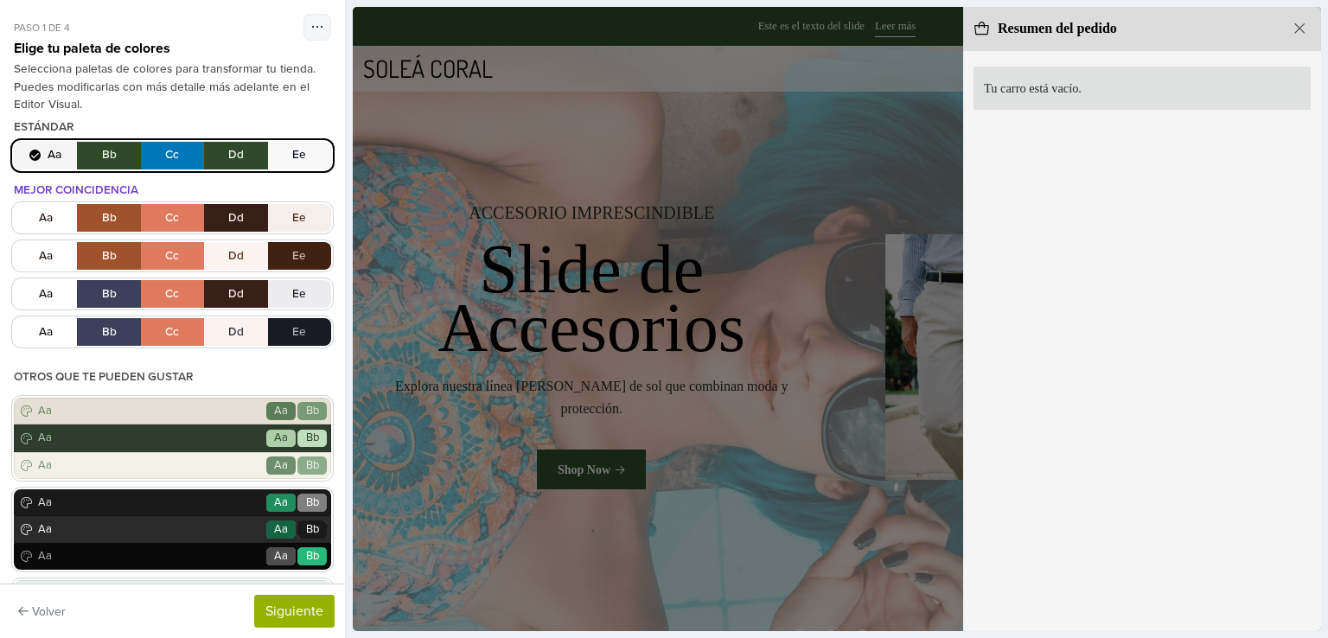
click at [1259, 98] on div "Tu carro está vacío." at bounding box center [1141, 88] width 337 height 43
click at [1297, 24] on icon "Cerrar" at bounding box center [1299, 29] width 16 height 16
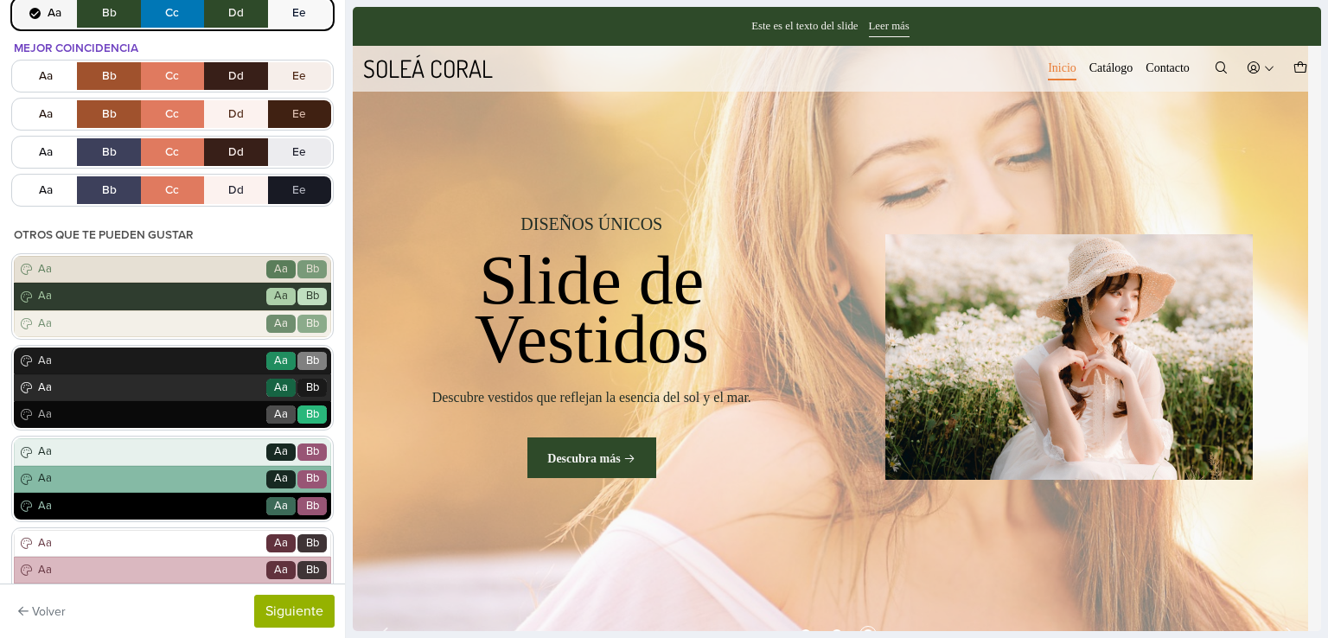
scroll to position [367, 0]
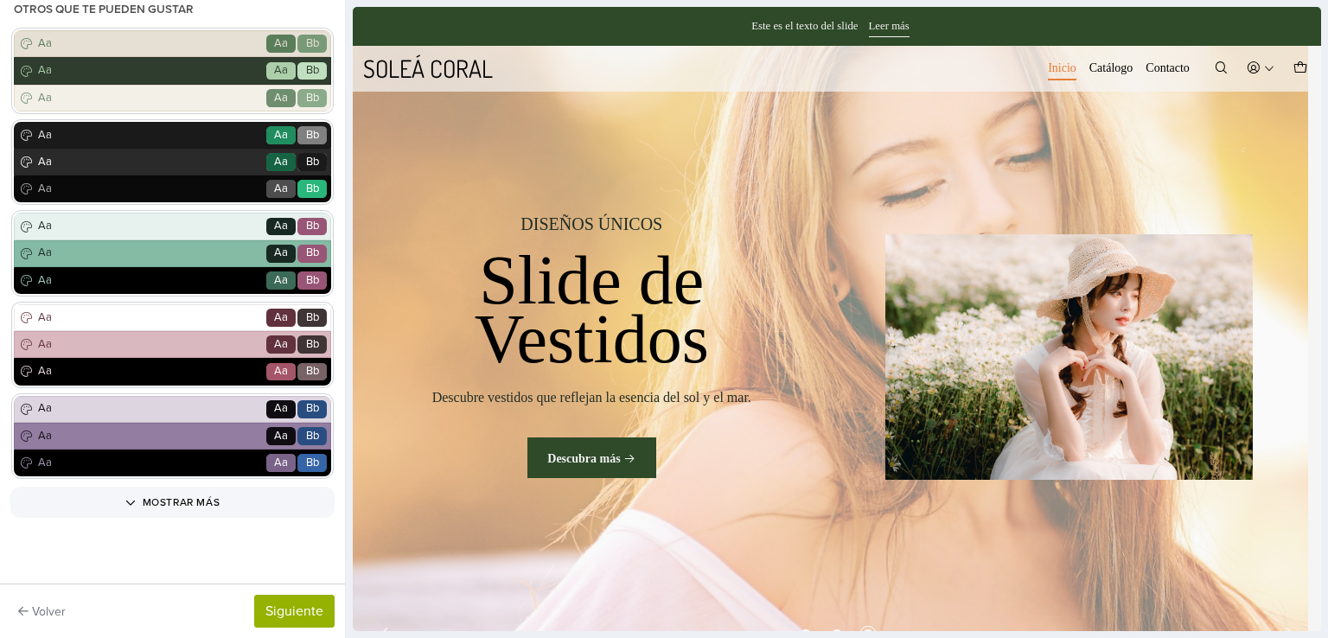
drag, startPoint x: 335, startPoint y: 302, endPoint x: 0, endPoint y: 592, distance: 443.7
click at [290, 620] on button "Siguiente" at bounding box center [294, 611] width 80 height 33
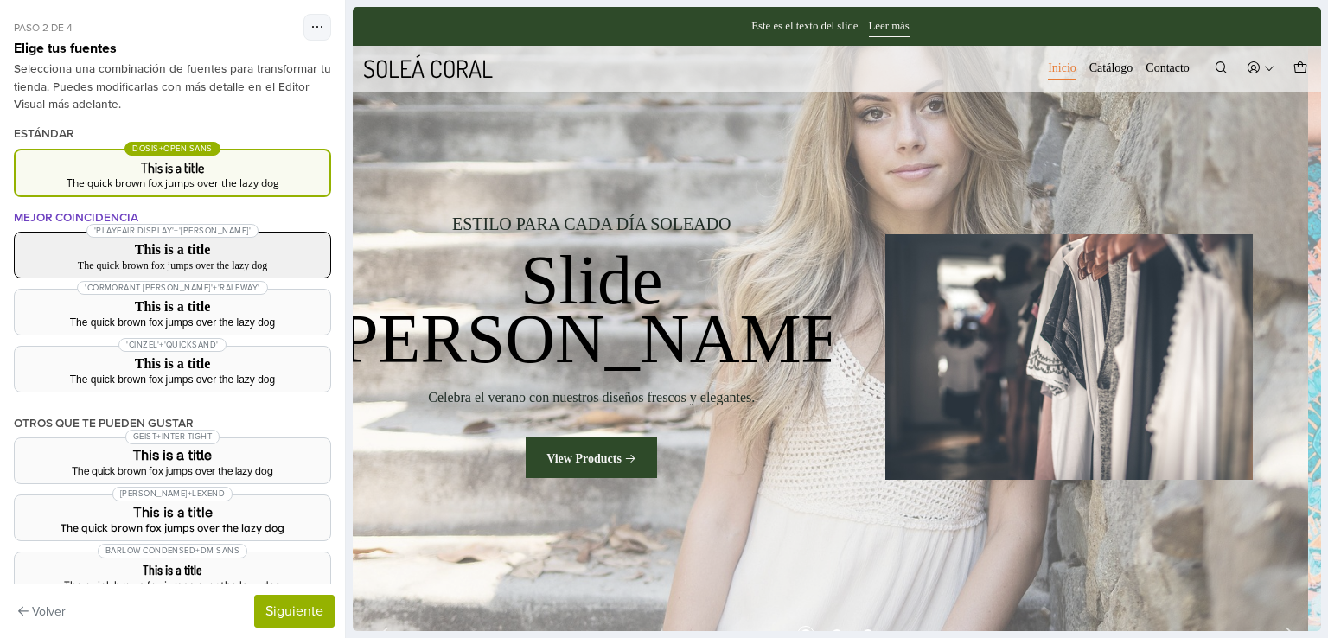
click at [263, 229] on div "'Playfair Display' + 'Lora'" at bounding box center [173, 230] width 316 height 17
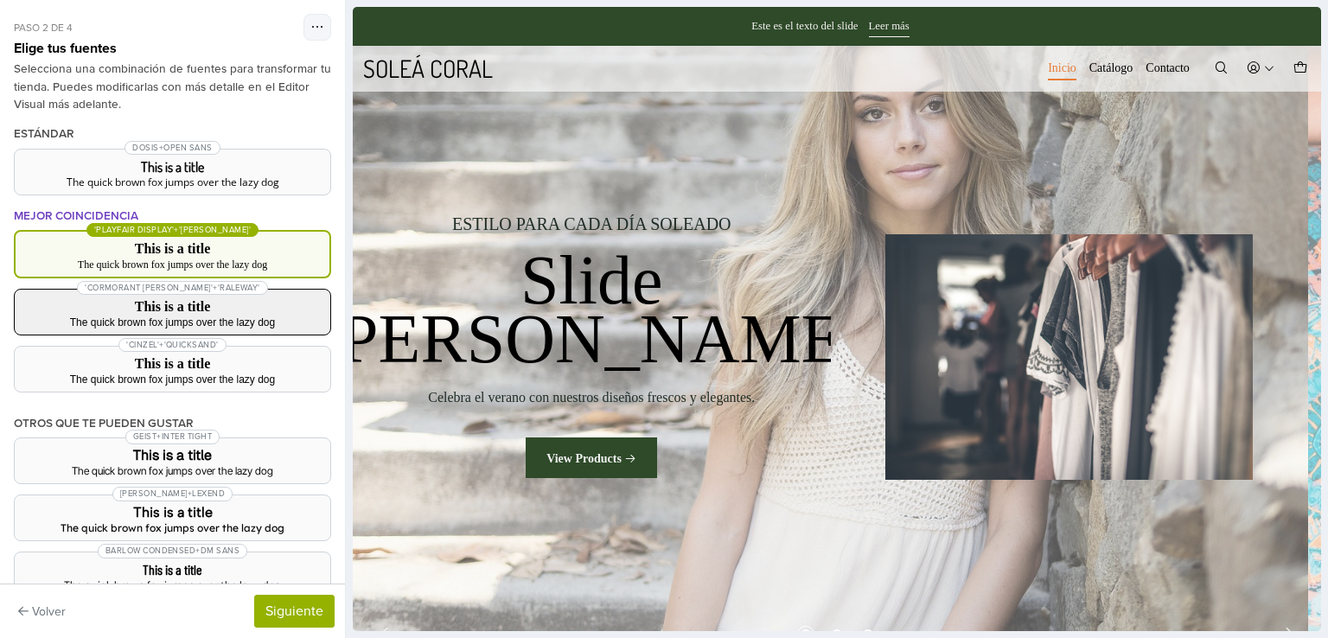
click at [240, 310] on h3 "This is a title" at bounding box center [173, 307] width 288 height 14
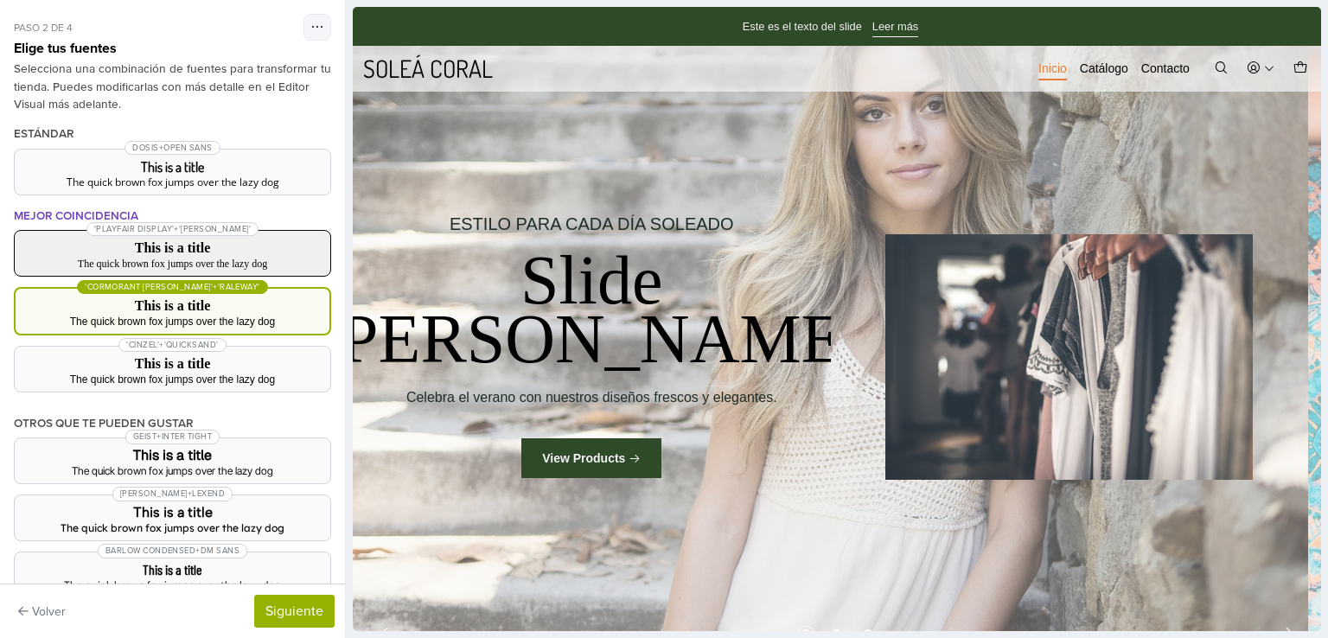
click at [243, 260] on div "The quick brown fox jumps over the lazy dog" at bounding box center [173, 263] width 288 height 10
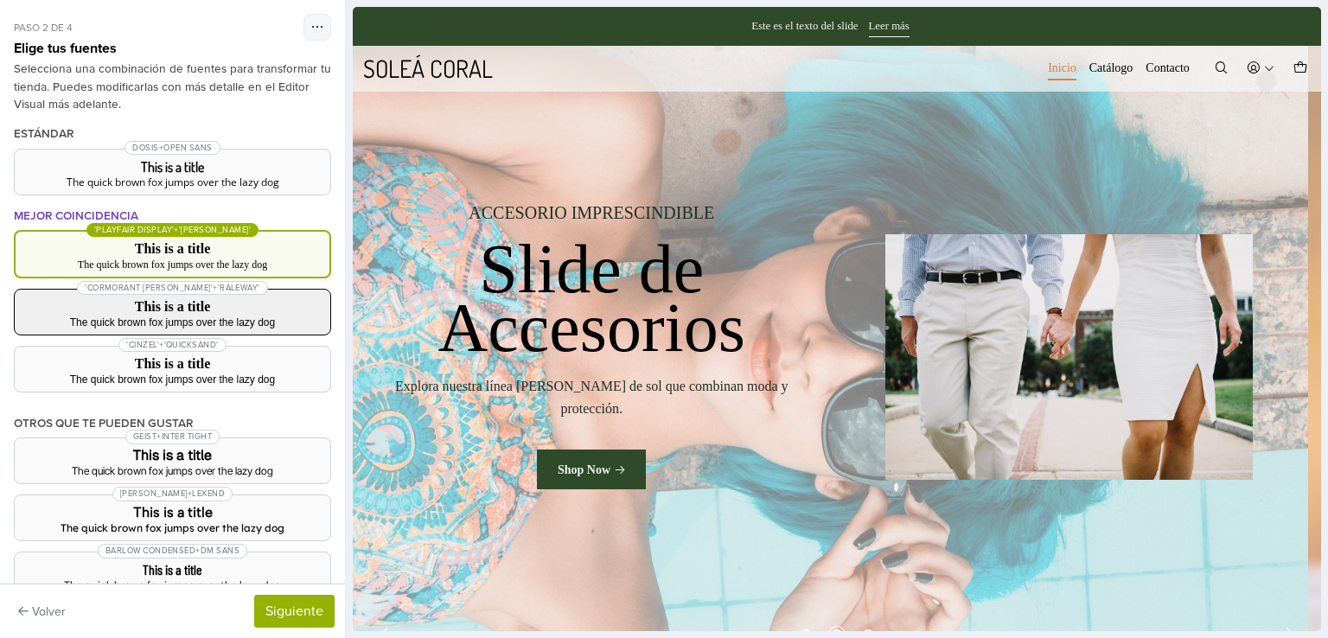
click at [245, 306] on h3 "This is a title" at bounding box center [173, 307] width 288 height 14
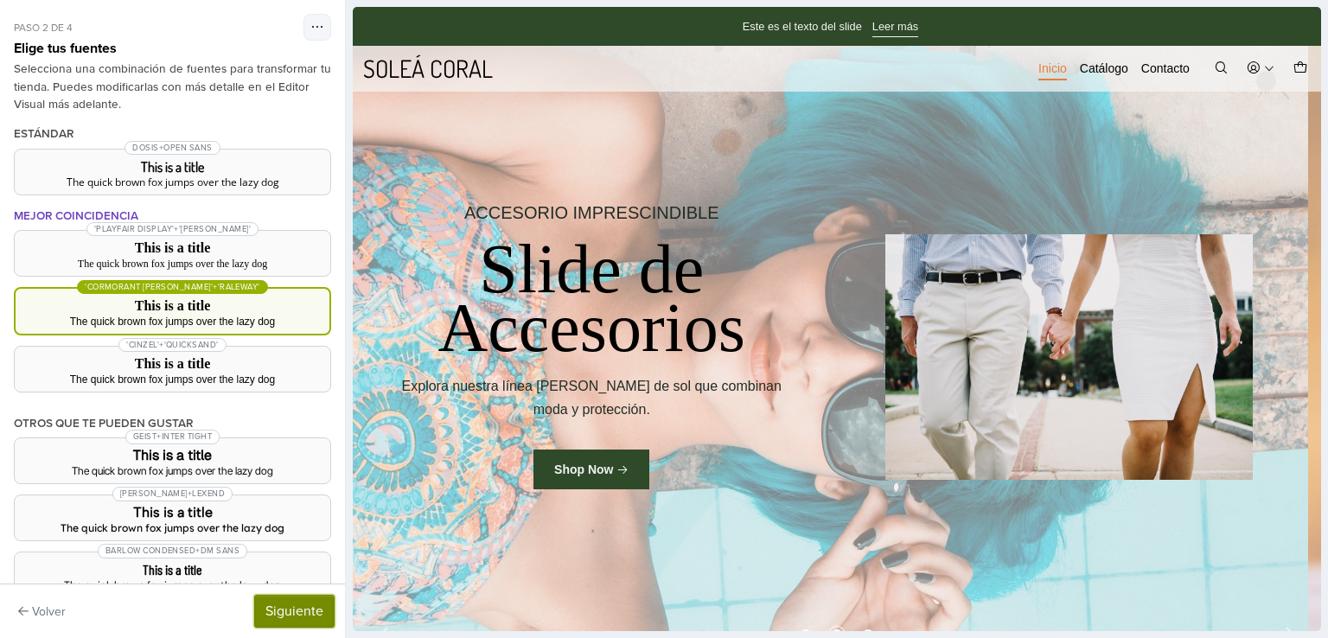
click at [264, 620] on button "Siguiente" at bounding box center [294, 611] width 80 height 33
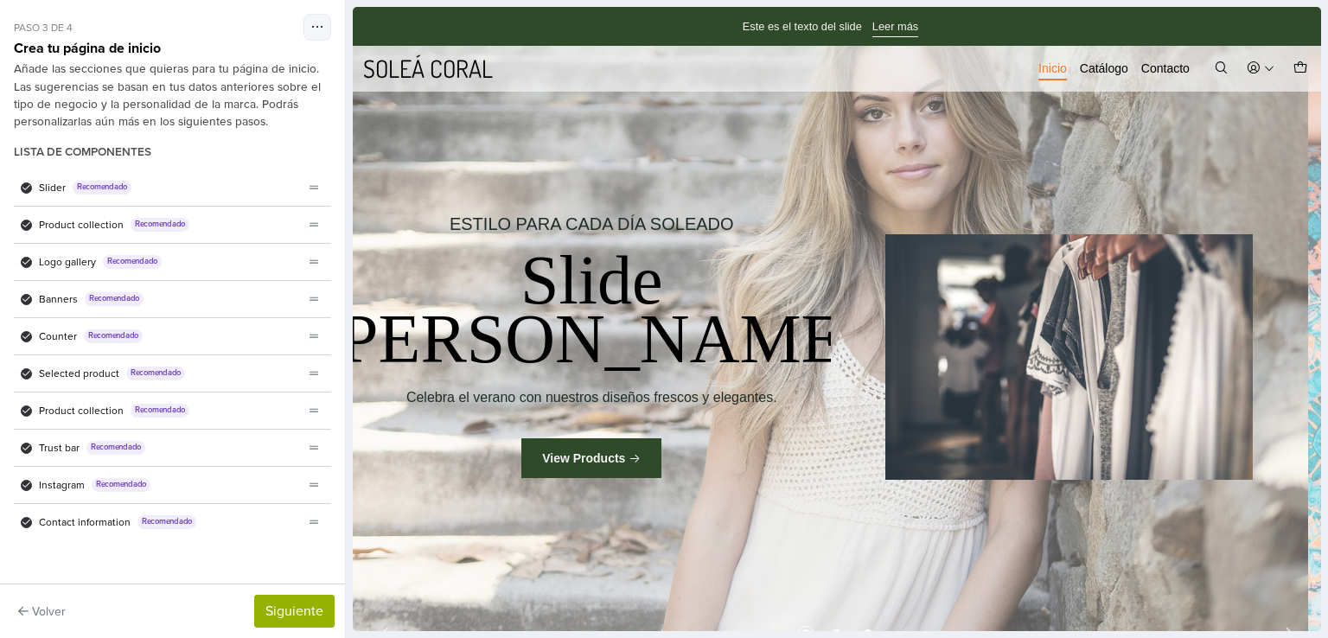
scroll to position [0, 0]
click at [243, 194] on div "Slider Recomendado" at bounding box center [159, 187] width 290 height 36
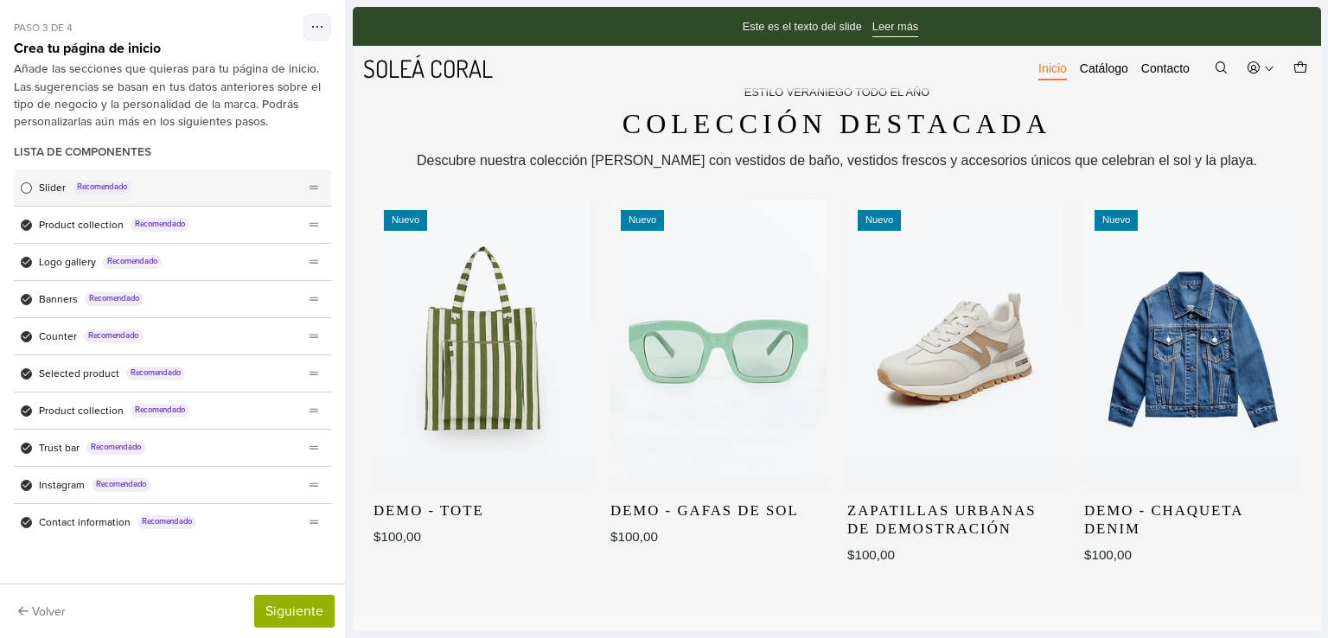
click at [232, 191] on div "Slider Recomendado" at bounding box center [159, 187] width 290 height 36
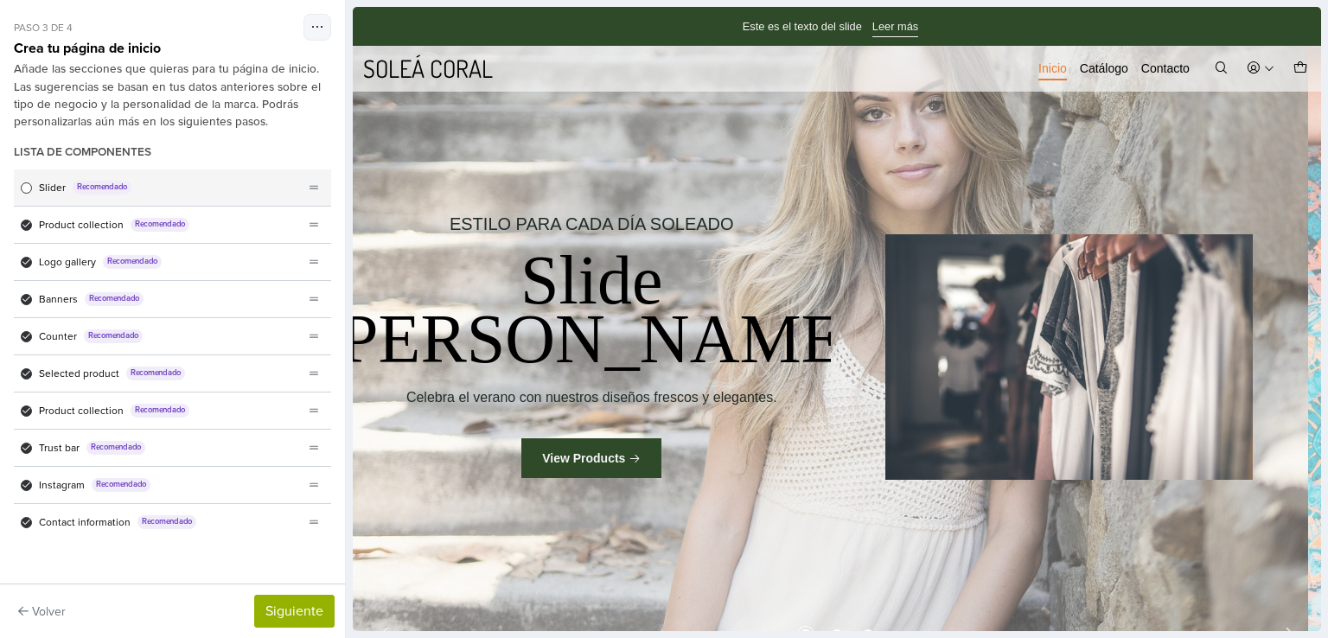
scroll to position [38, 0]
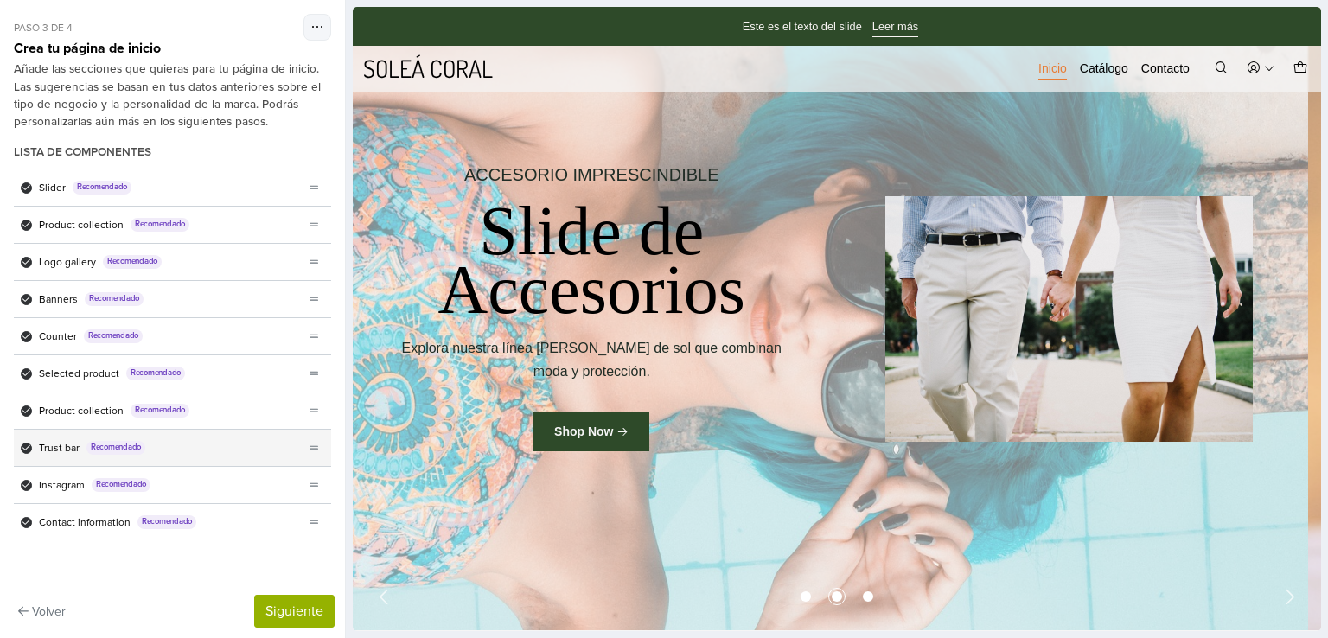
click at [225, 456] on div "Trust bar Recomendado" at bounding box center [159, 448] width 290 height 36
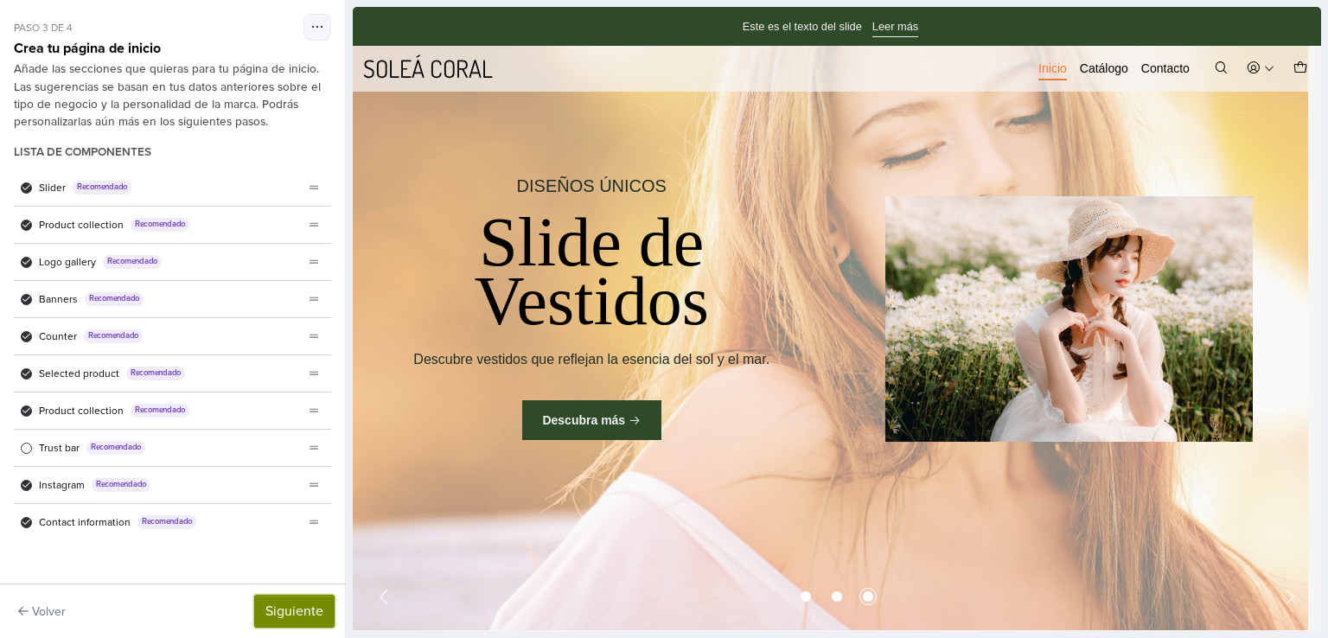
click at [278, 621] on button "Siguiente" at bounding box center [294, 611] width 80 height 33
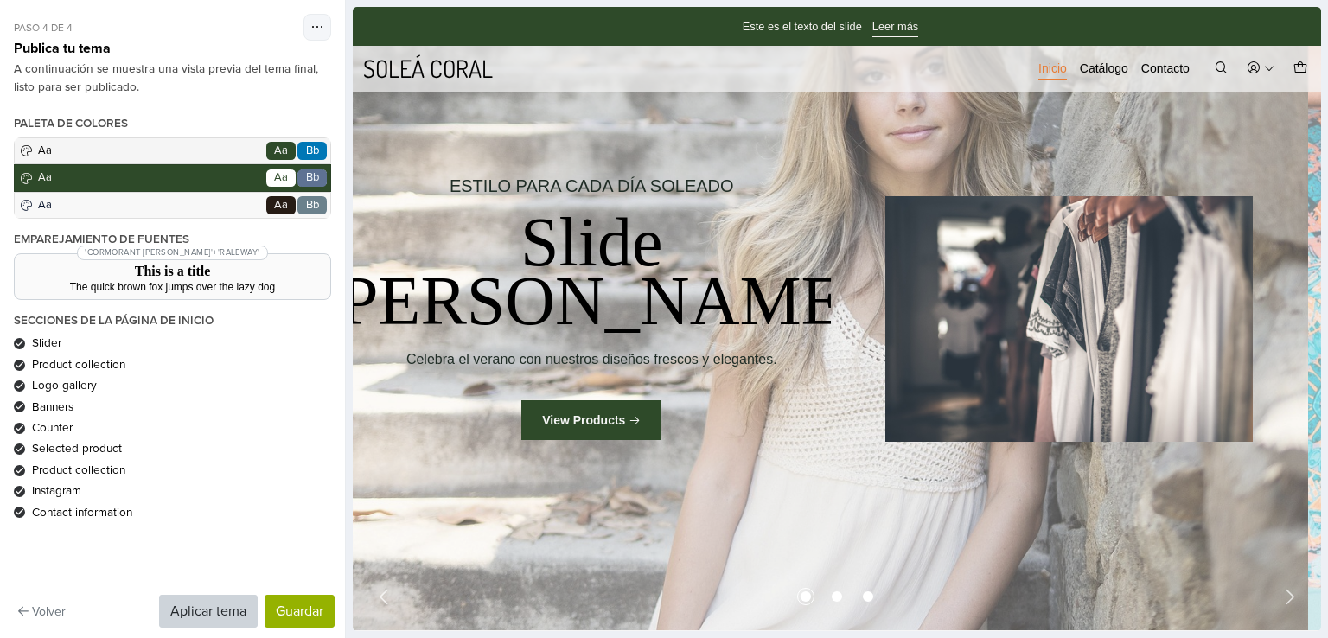
click at [177, 398] on div "Banners" at bounding box center [172, 406] width 317 height 17
click at [23, 378] on div "Logo gallery" at bounding box center [172, 385] width 317 height 17
click at [43, 405] on span "Banners" at bounding box center [52, 406] width 41 height 17
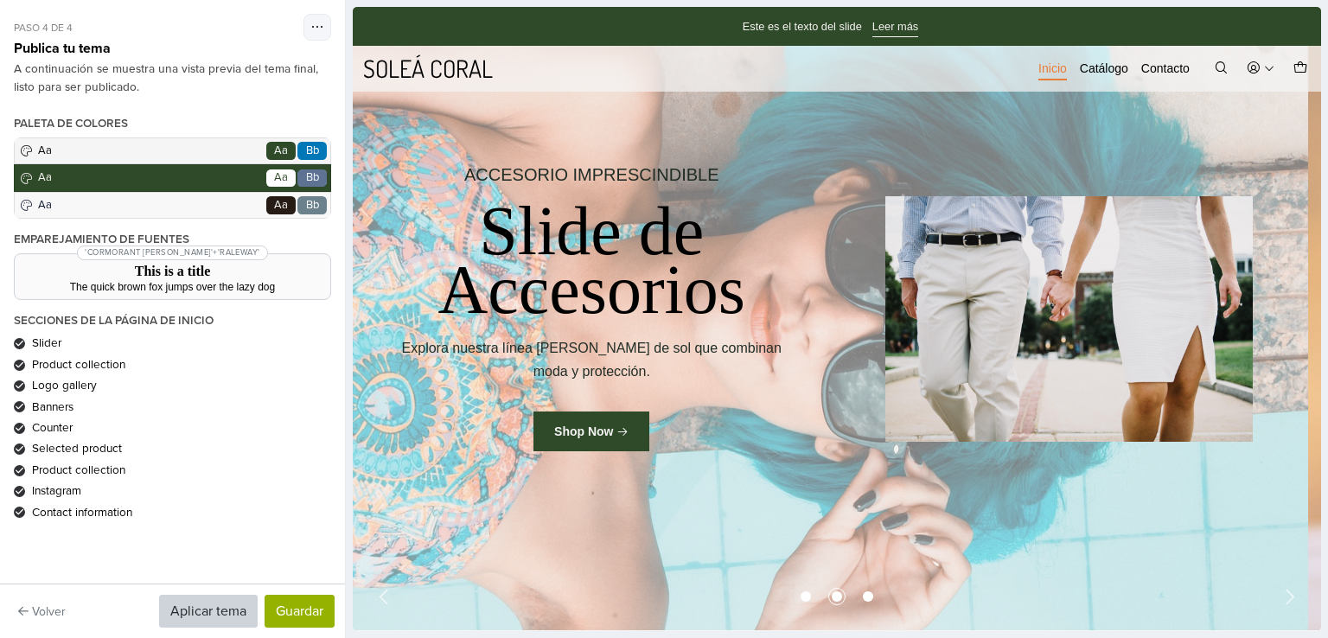
click at [19, 402] on icon at bounding box center [20, 407] width 9 height 10
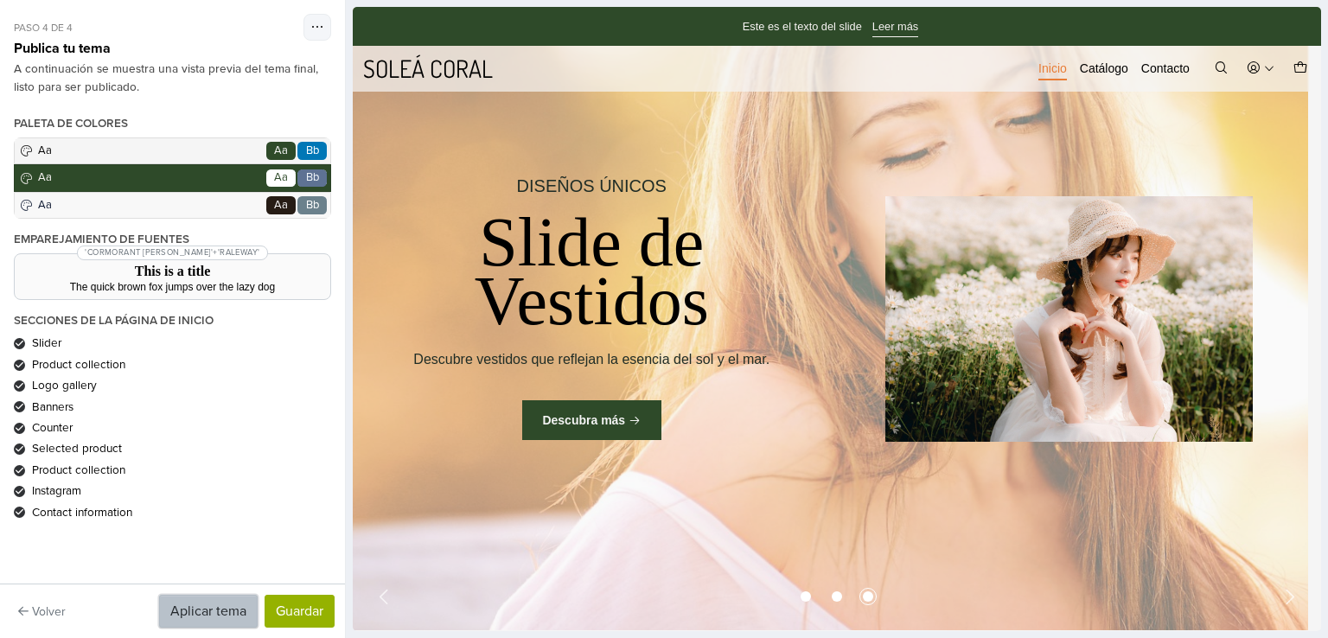
click at [229, 613] on button "Aplicar tema" at bounding box center [208, 611] width 99 height 33
click at [330, 604] on button "Guardar" at bounding box center [300, 611] width 70 height 33
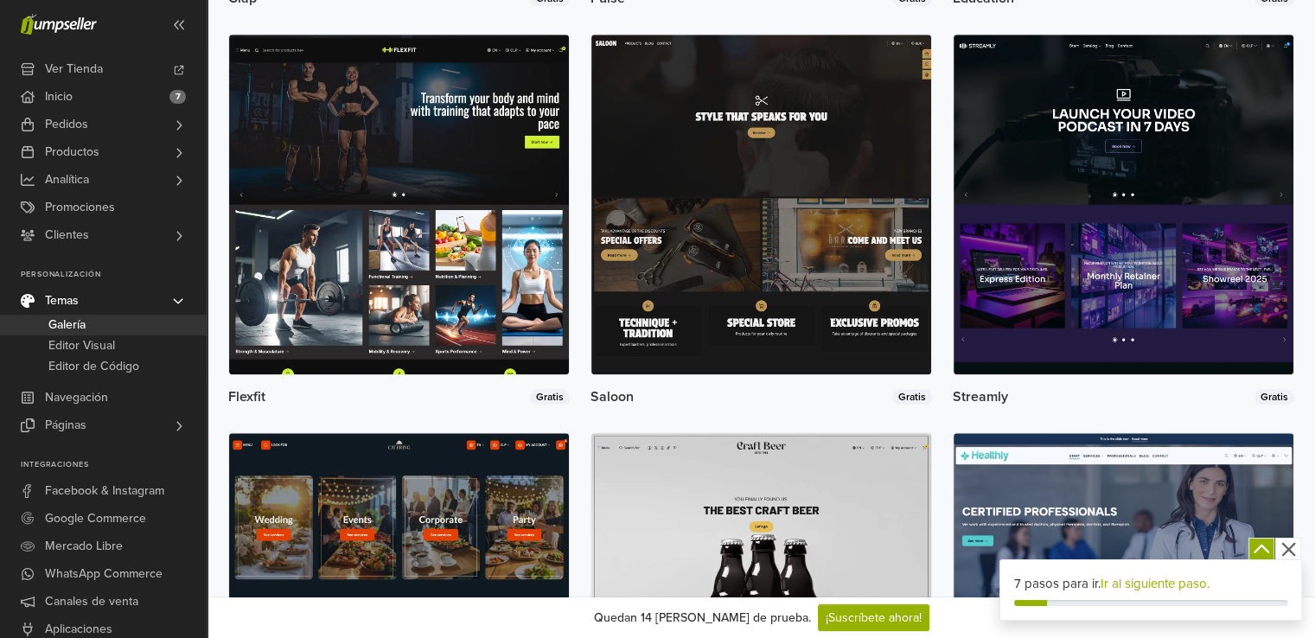
scroll to position [1527, 0]
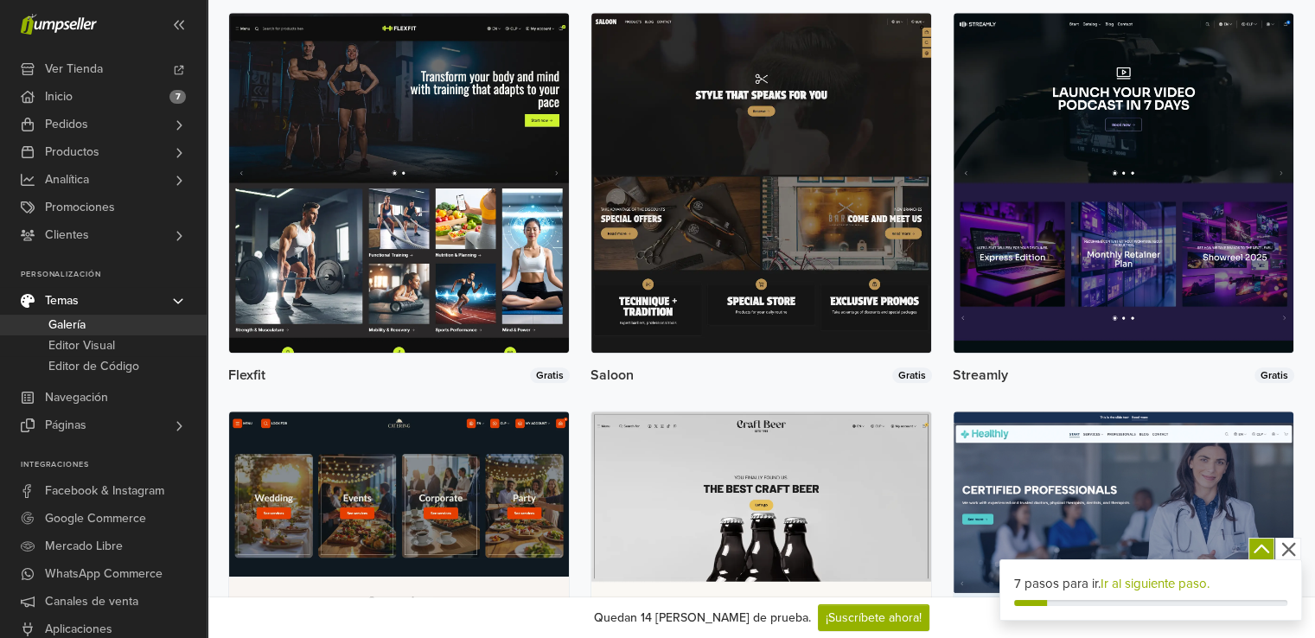
click at [188, 294] on span at bounding box center [179, 301] width 28 height 14
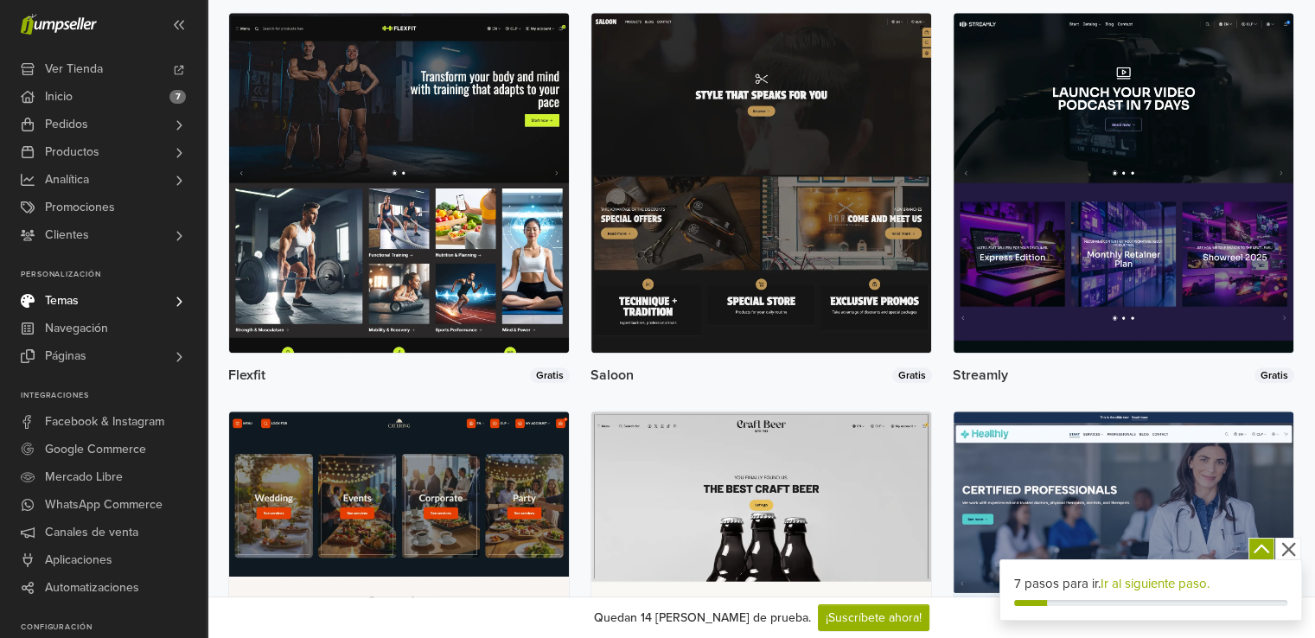
click at [187, 284] on ul "Personalización Temas Galería Editor Visual Editor de Código Navegación Páginas…" at bounding box center [103, 320] width 207 height 100
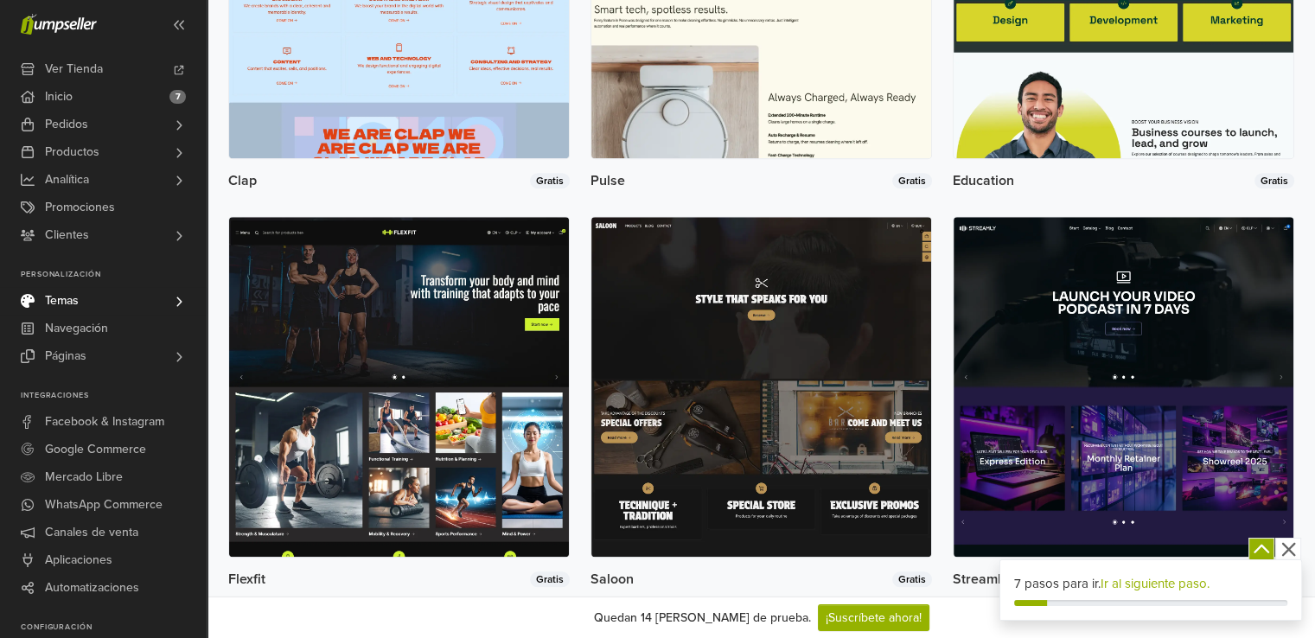
scroll to position [1316, 0]
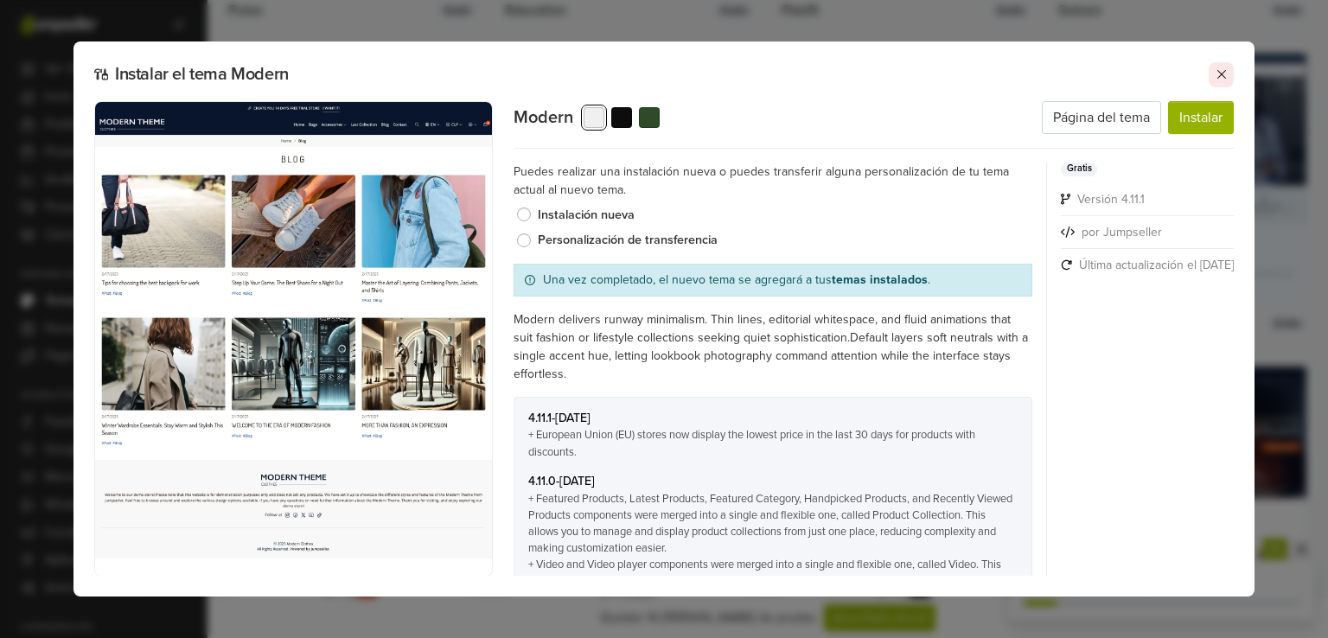
click at [1219, 73] on icon at bounding box center [1221, 74] width 14 height 14
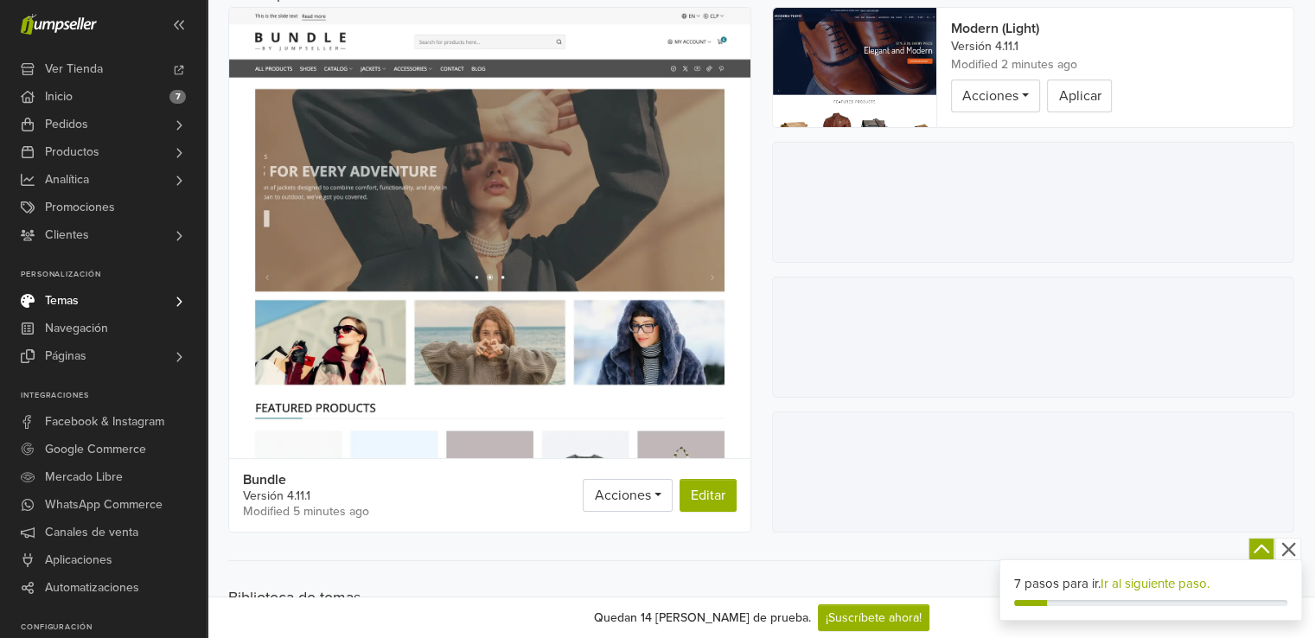
scroll to position [0, 0]
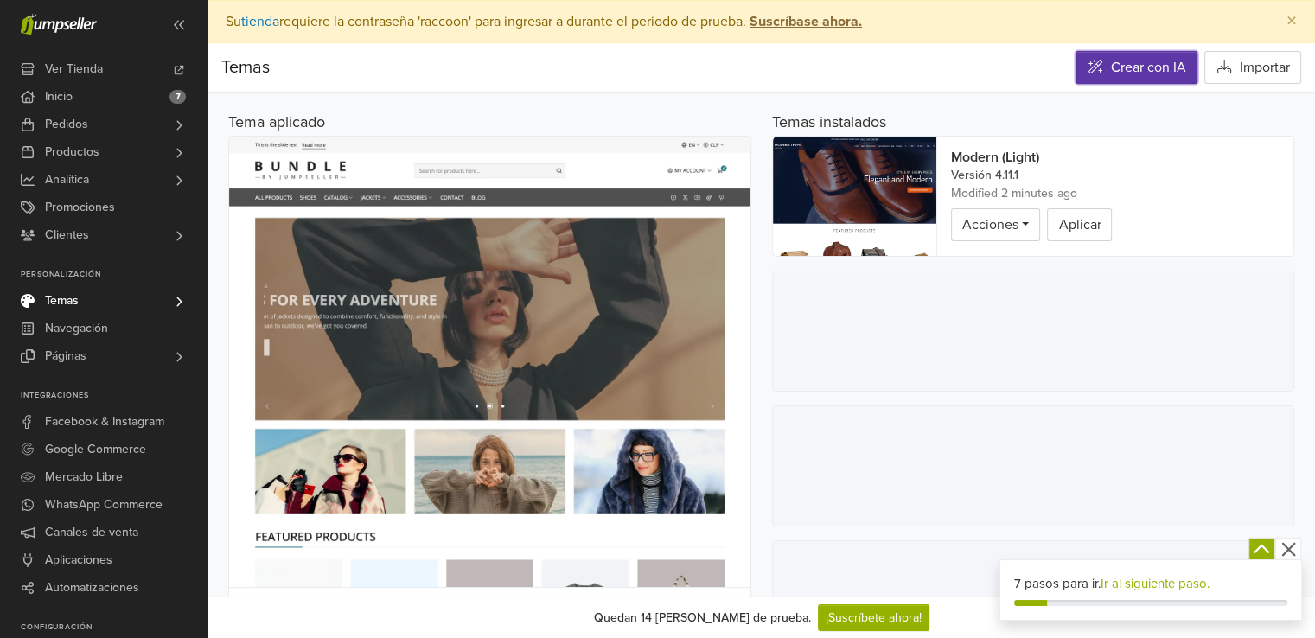
click at [1125, 65] on link "Crear con IA" at bounding box center [1136, 67] width 122 height 33
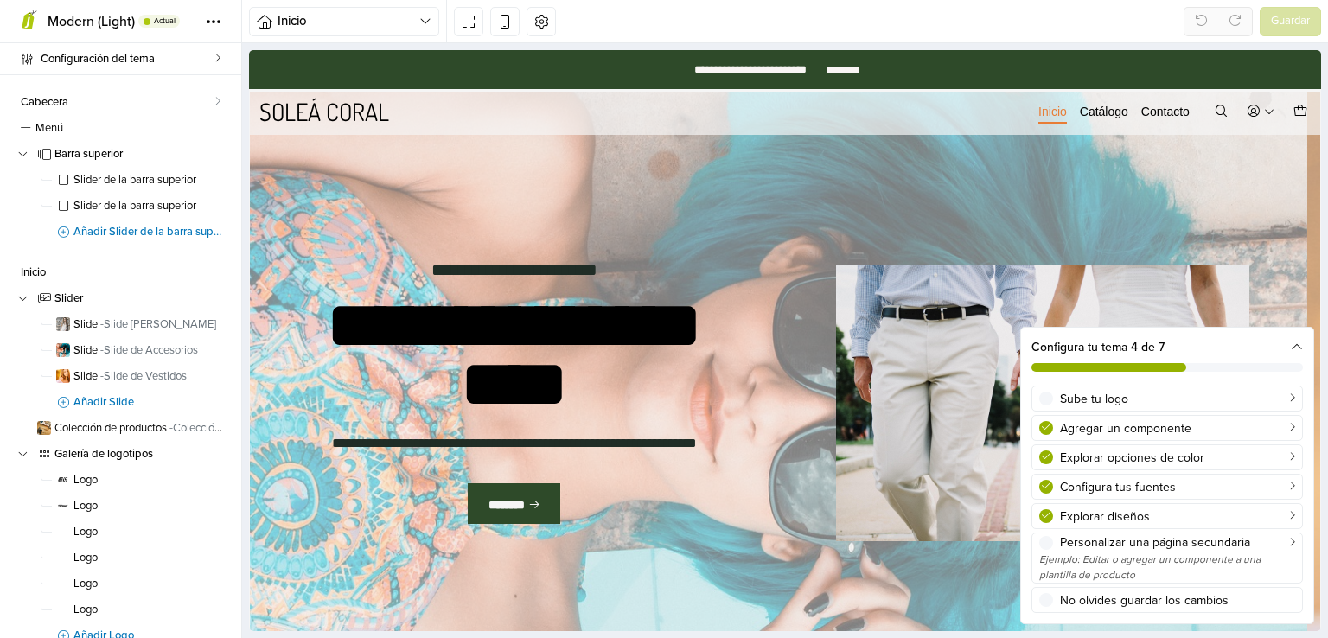
drag, startPoint x: 1320, startPoint y: 127, endPoint x: 1576, endPoint y: 95, distance: 257.8
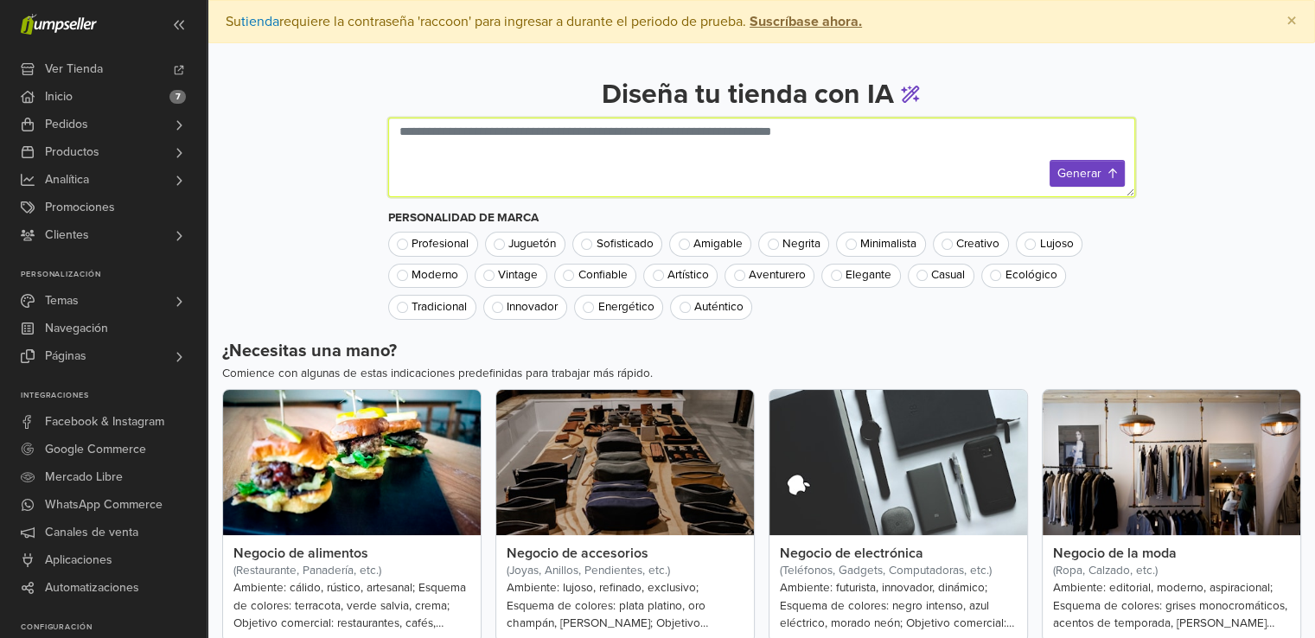
paste textarea "**********"
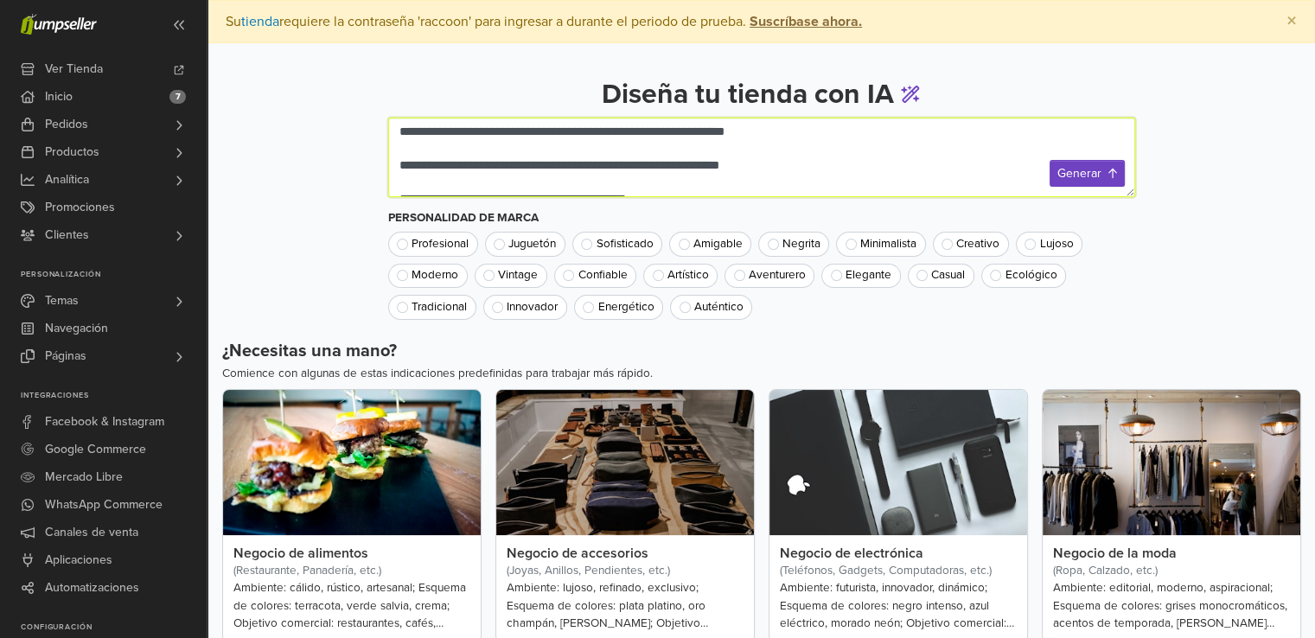
scroll to position [347, 0]
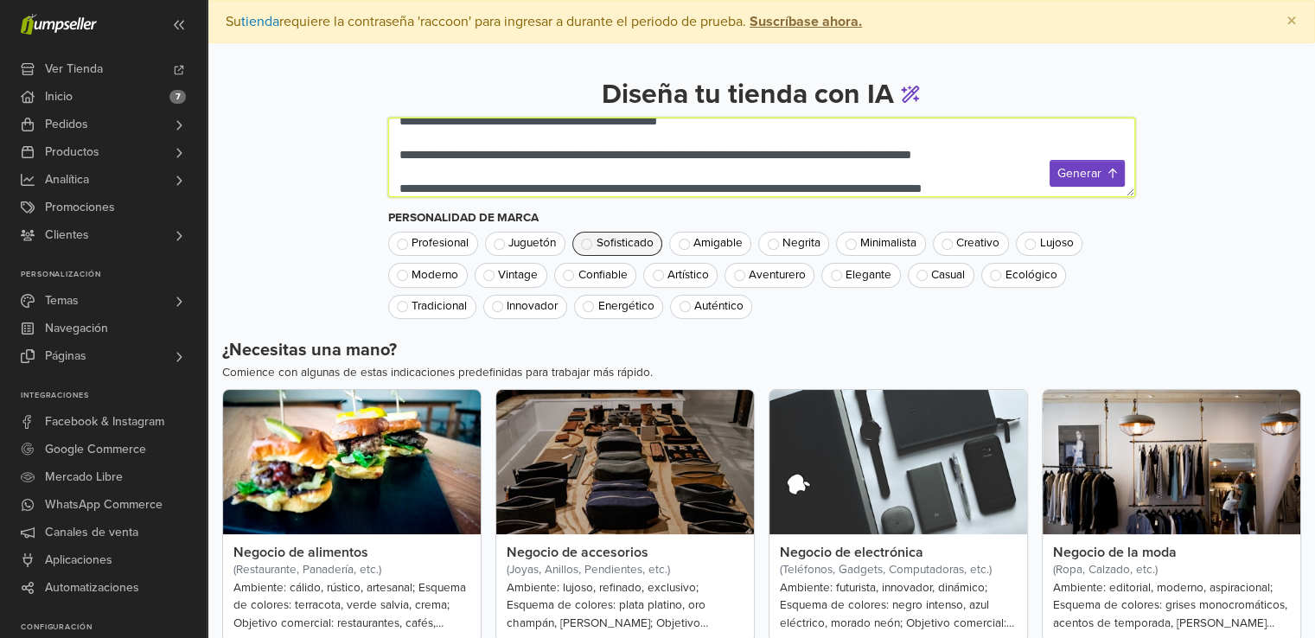
type textarea "**********"
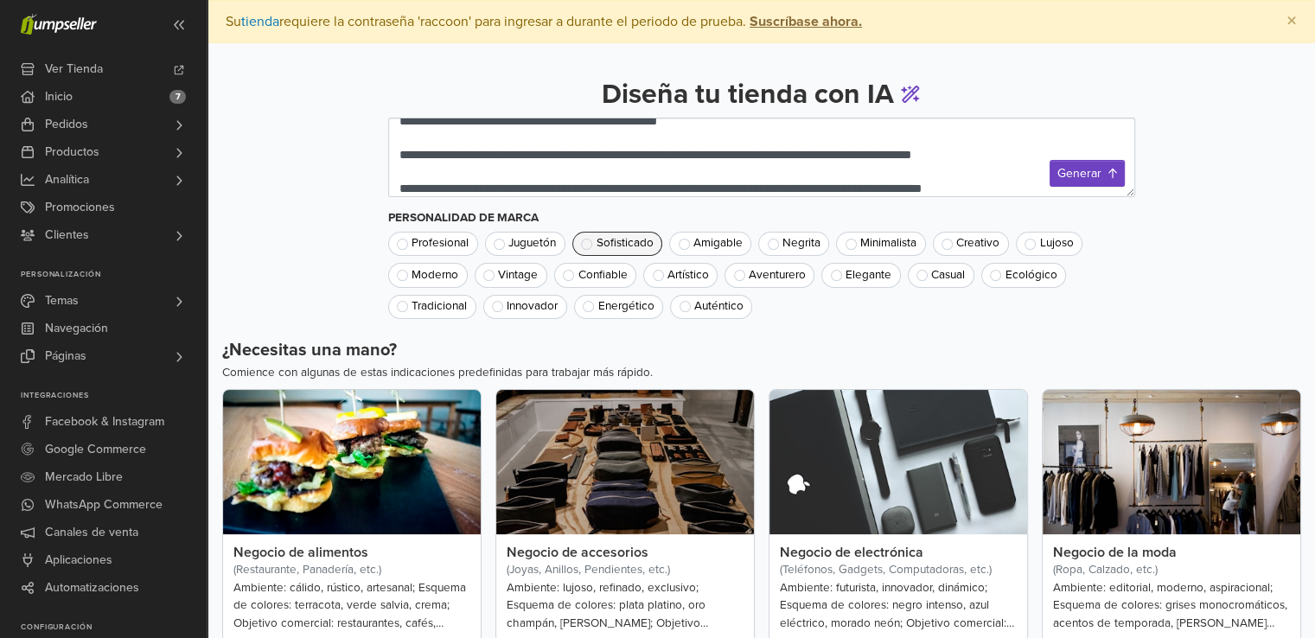
click at [619, 243] on span "Sofisticado" at bounding box center [624, 244] width 57 height 12
click at [1081, 175] on button "Generar" at bounding box center [1086, 173] width 75 height 27
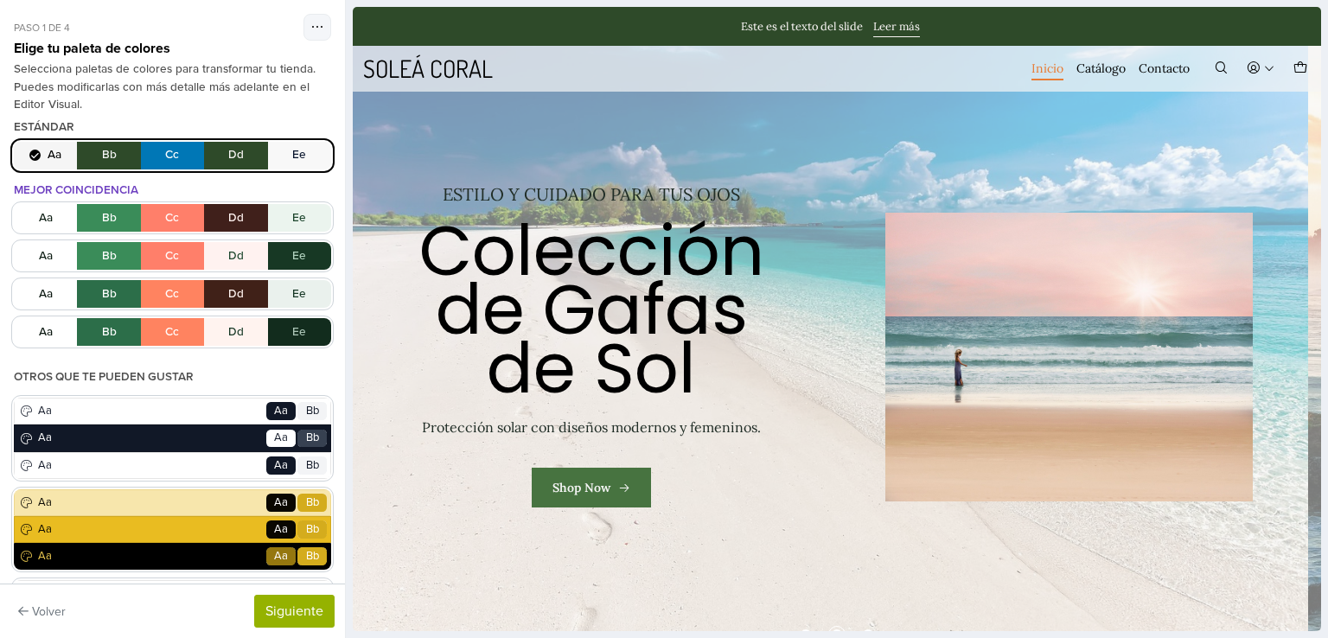
click at [736, 247] on link "2 / 3" at bounding box center [830, 357] width 955 height 622
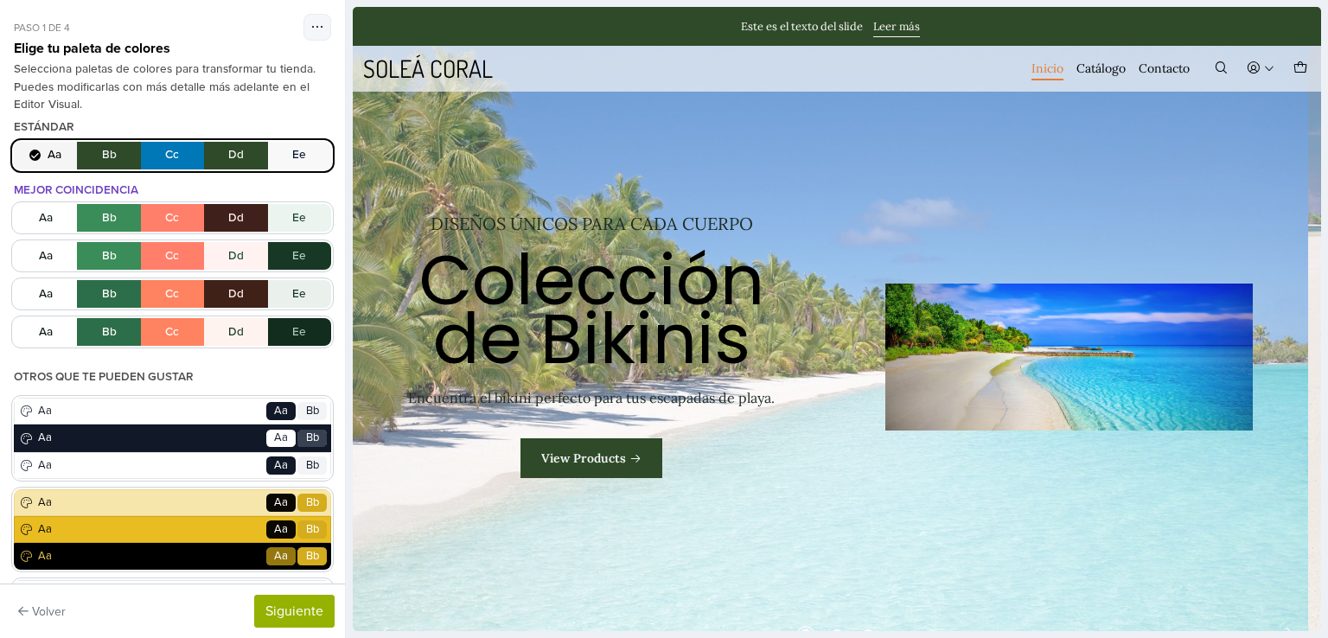
drag, startPoint x: 1310, startPoint y: 62, endPoint x: 1678, endPoint y: 50, distance: 367.6
click at [198, 218] on button "Aa Bb Cc Dd Ee" at bounding box center [172, 218] width 317 height 28
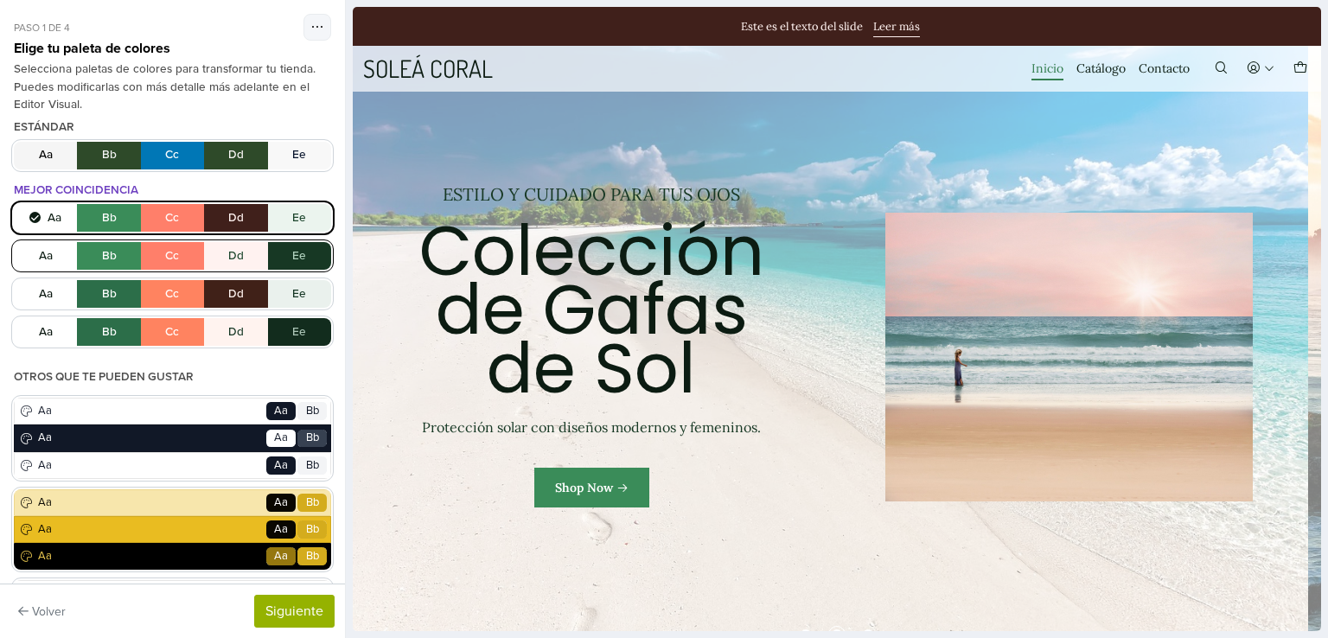
click at [197, 250] on button "Aa Bb Cc Dd Ee" at bounding box center [172, 256] width 317 height 28
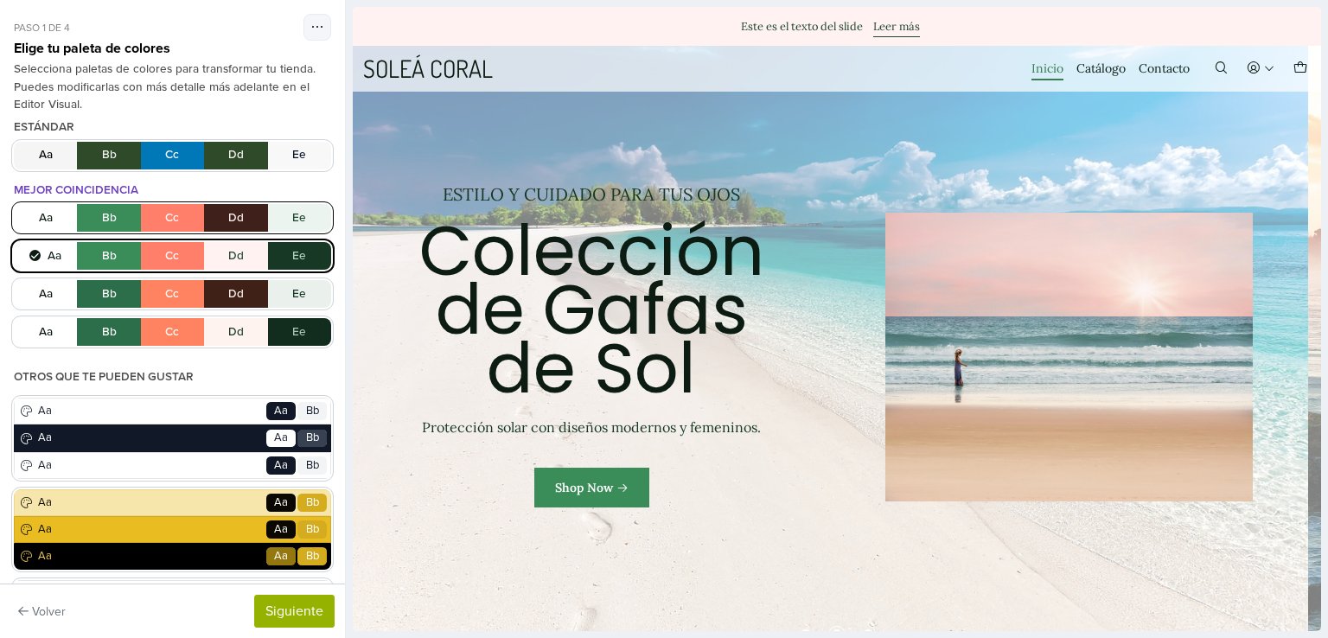
click at [187, 212] on button "Aa Bb Cc Dd Ee" at bounding box center [172, 218] width 317 height 28
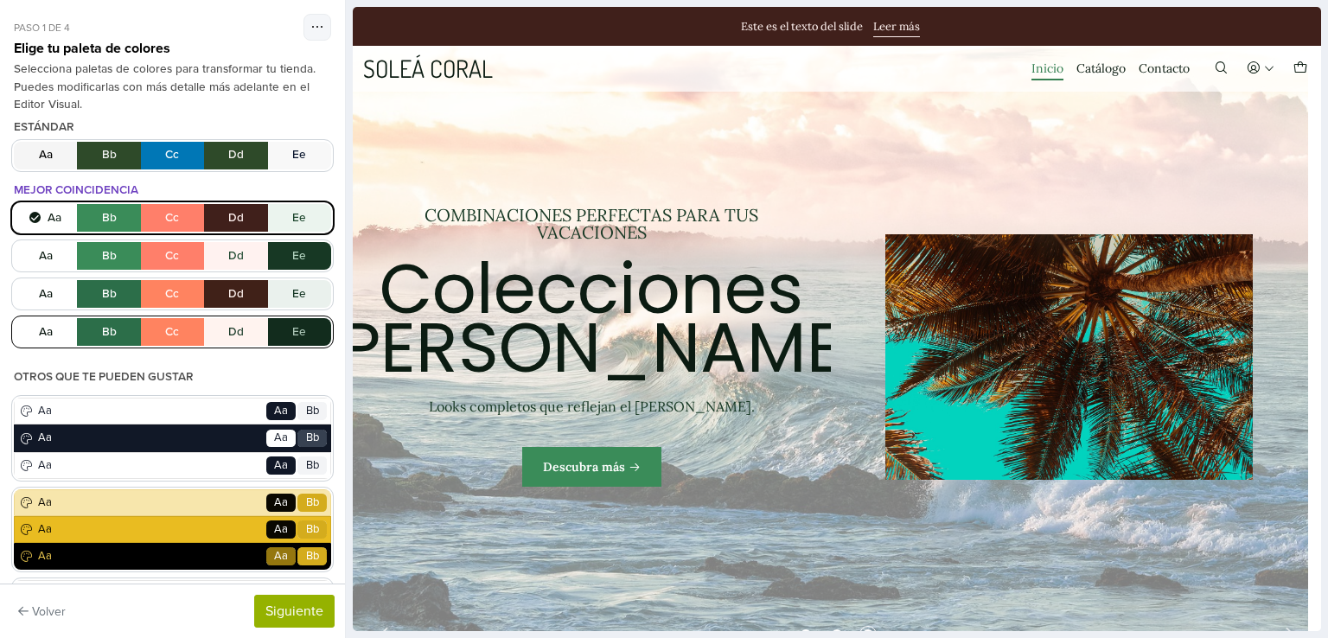
click at [180, 320] on button "Aa Bb Cc Dd Ee" at bounding box center [172, 332] width 317 height 28
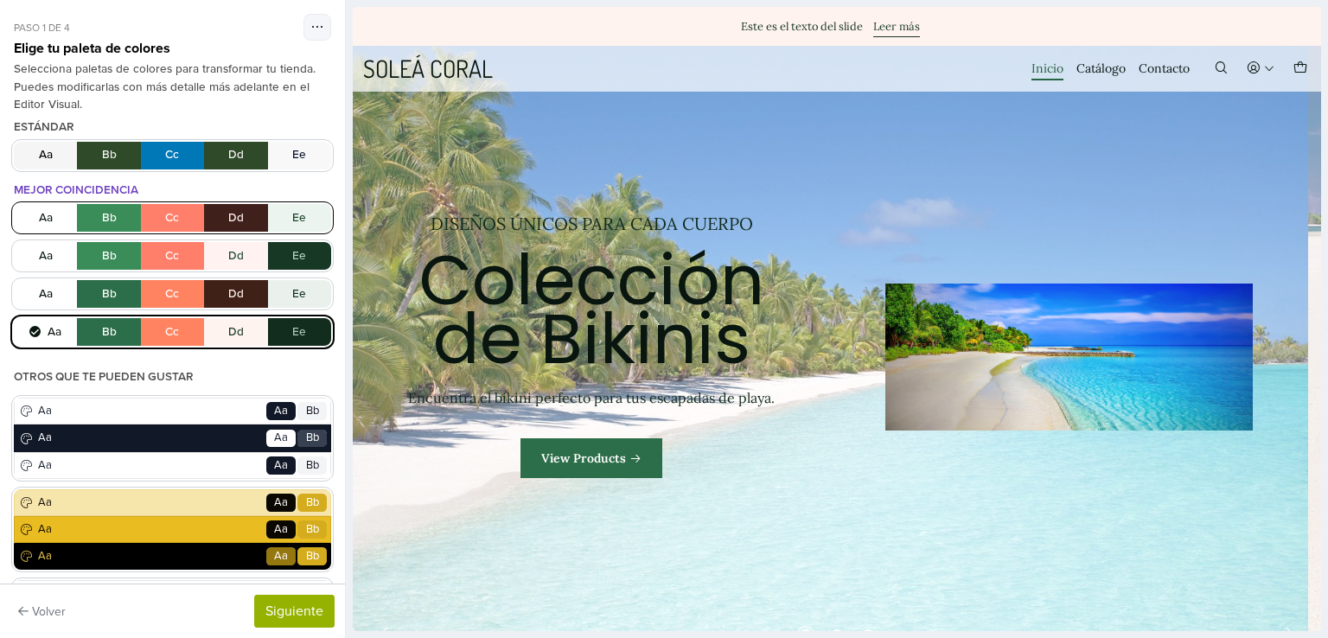
click at [217, 211] on button "Aa Bb Cc Dd Ee" at bounding box center [172, 218] width 317 height 28
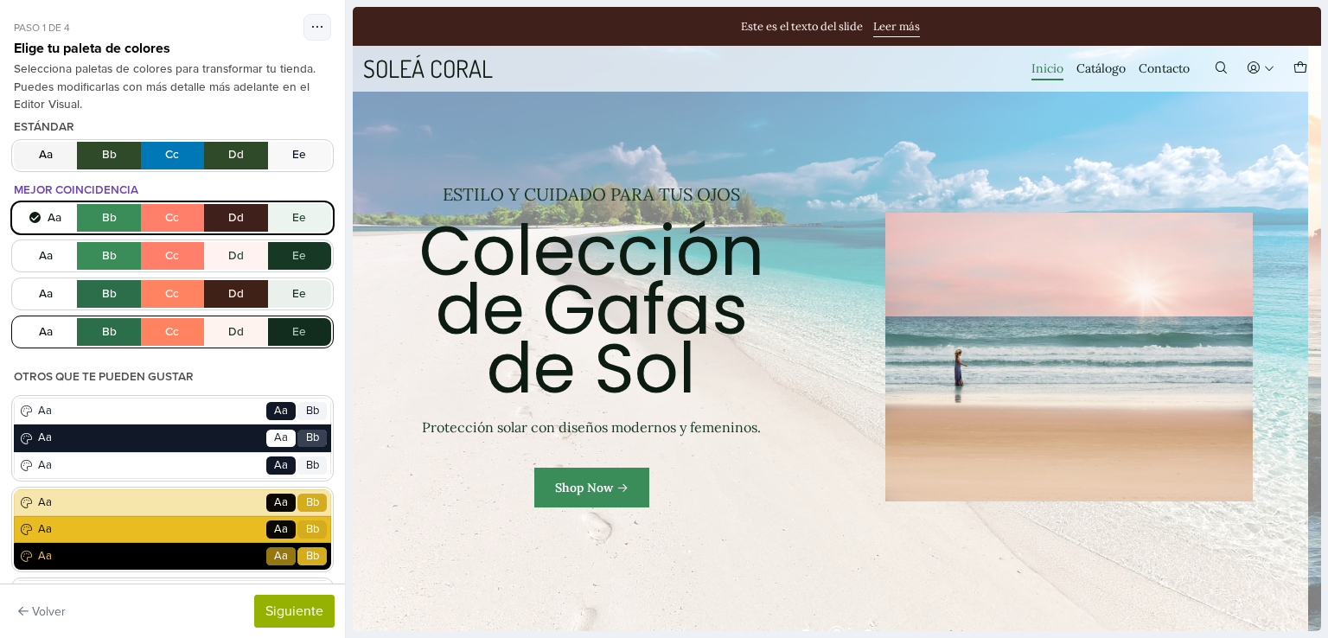
click at [245, 330] on button "Aa Bb Cc Dd Ee" at bounding box center [172, 332] width 317 height 28
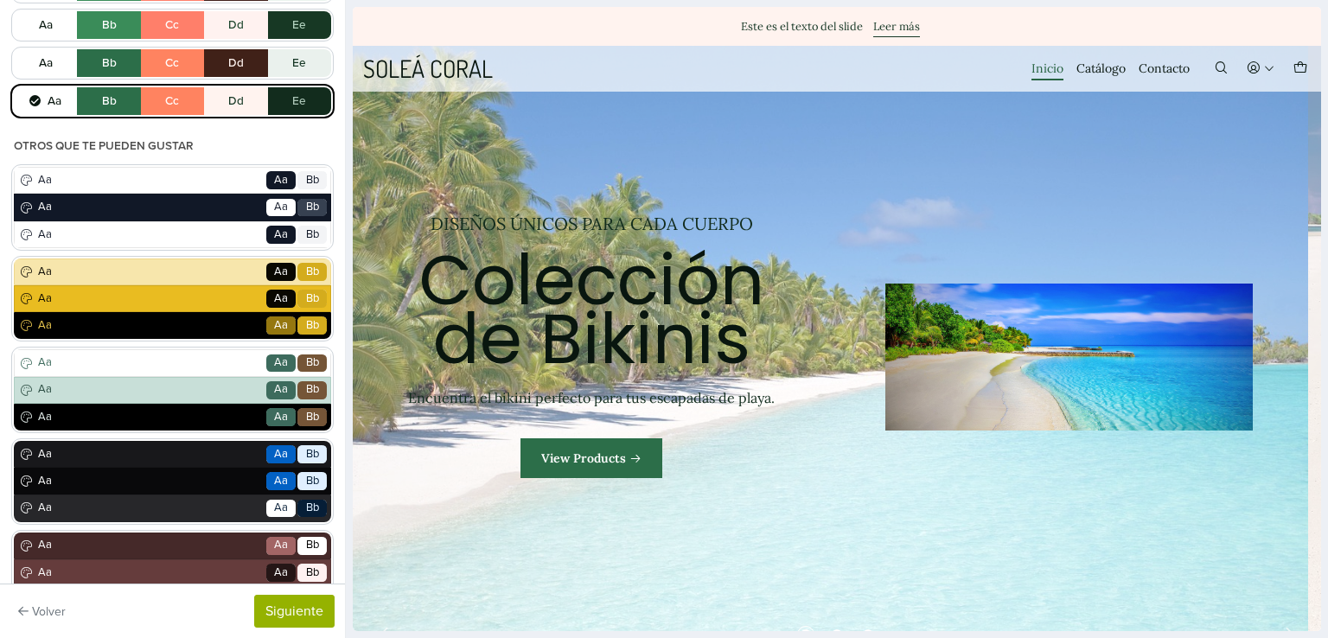
scroll to position [367, 0]
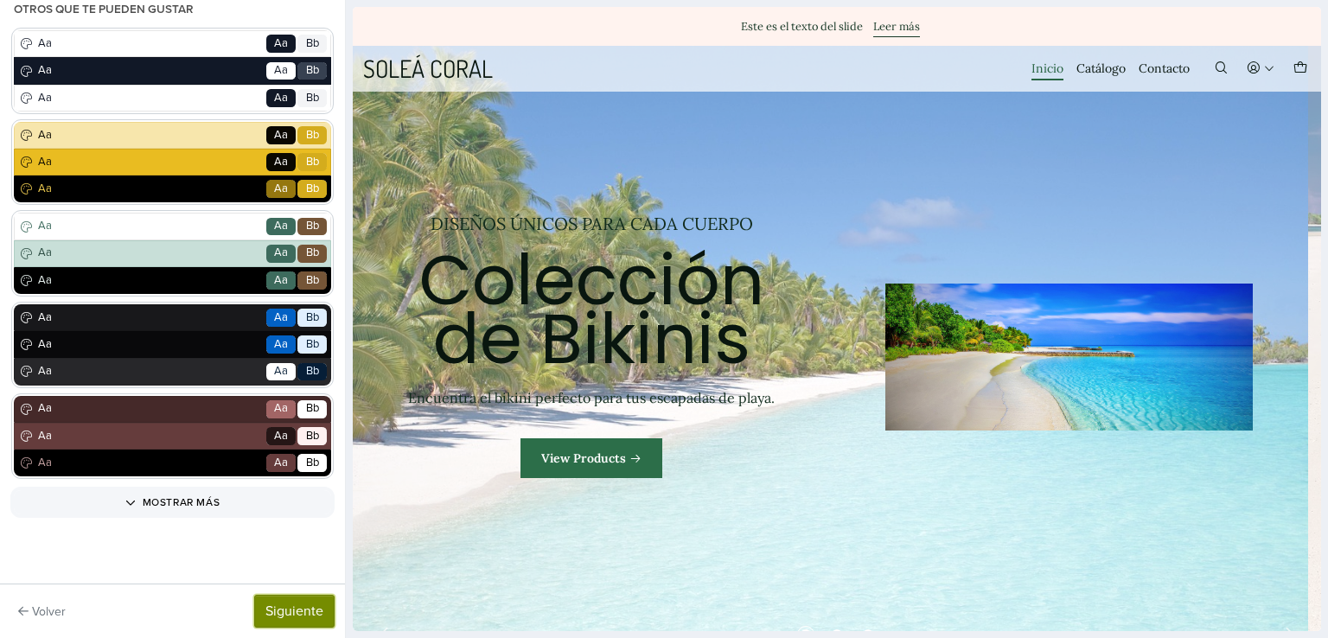
click at [284, 612] on button "Siguiente" at bounding box center [294, 611] width 80 height 33
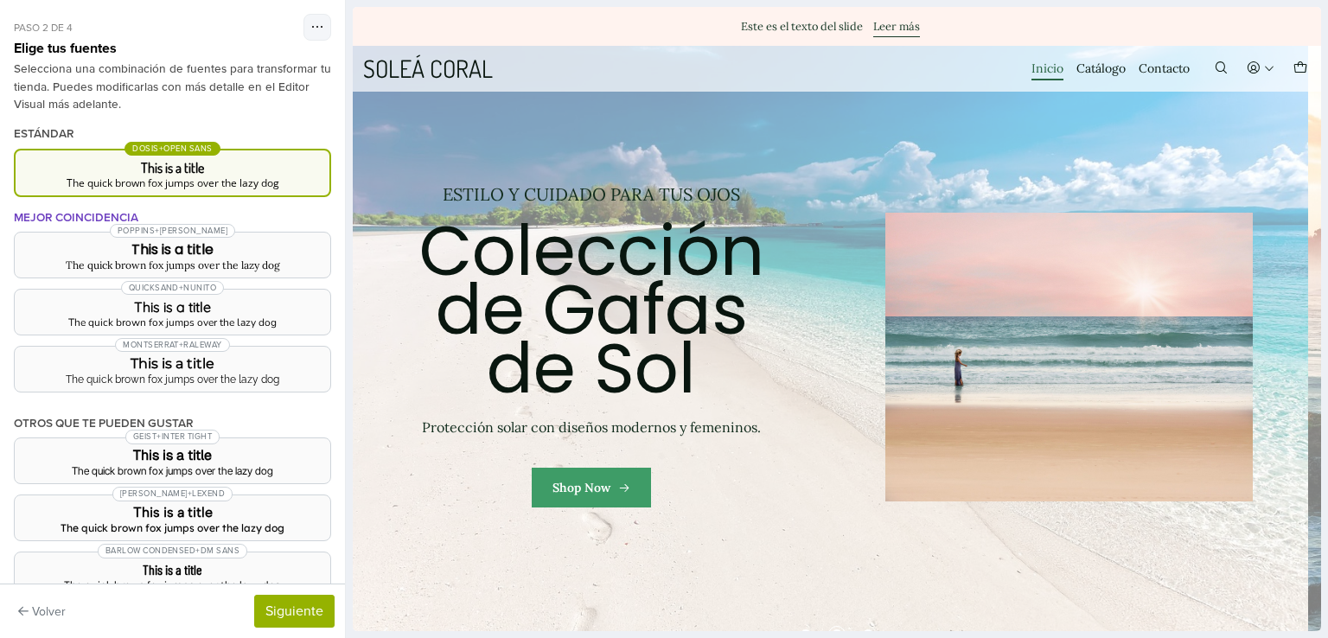
click at [576, 491] on link "2 / 3" at bounding box center [830, 357] width 955 height 622
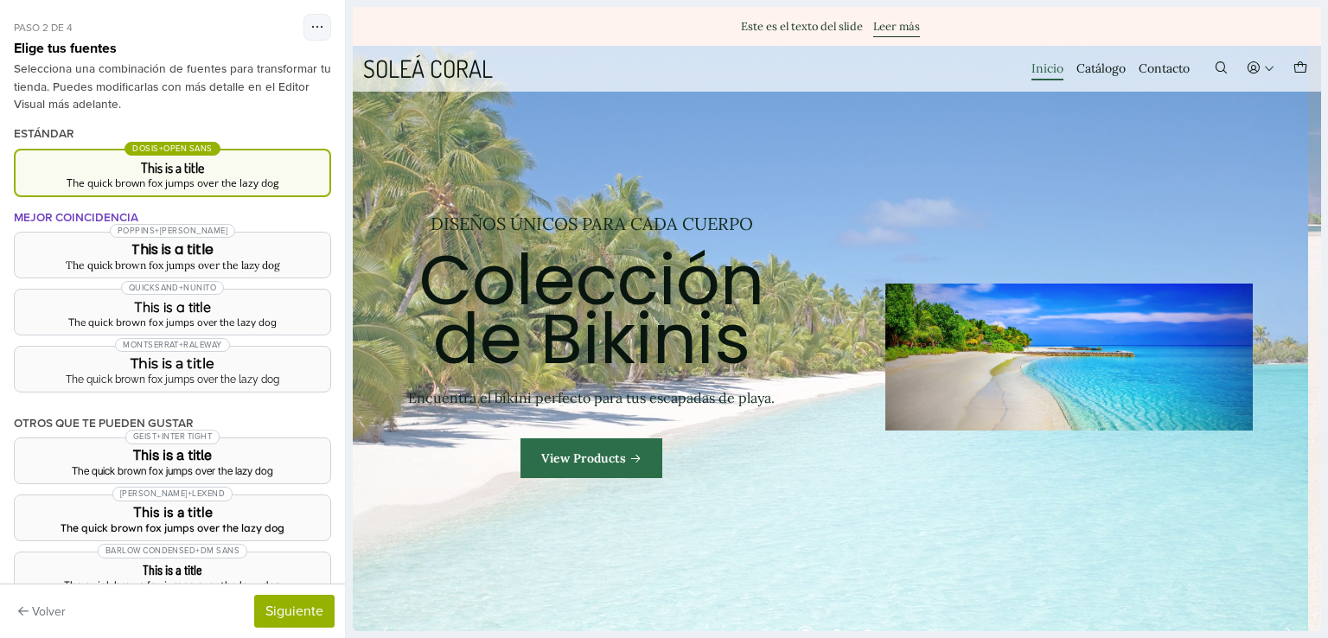
scroll to position [0, 0]
click at [595, 456] on link "1 / 3" at bounding box center [830, 357] width 955 height 622
click at [1099, 61] on link "Catálogo" at bounding box center [1100, 68] width 49 height 24
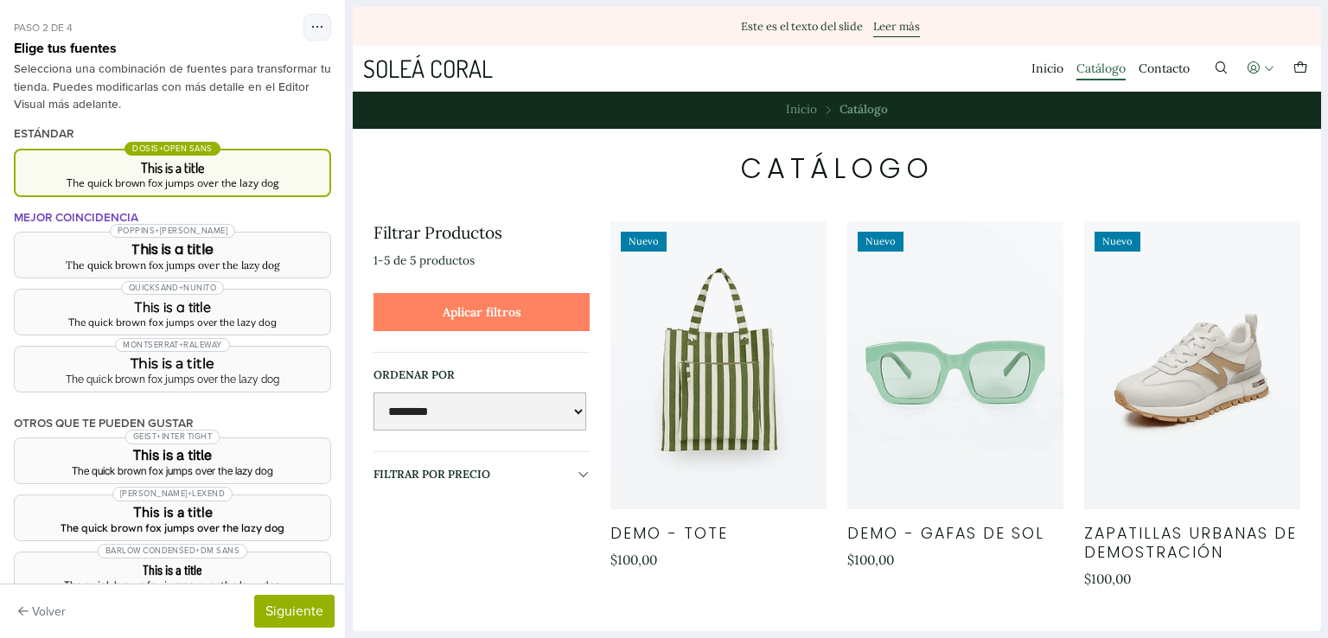
click at [1263, 71] on icon "Acceso" at bounding box center [1269, 68] width 12 height 12
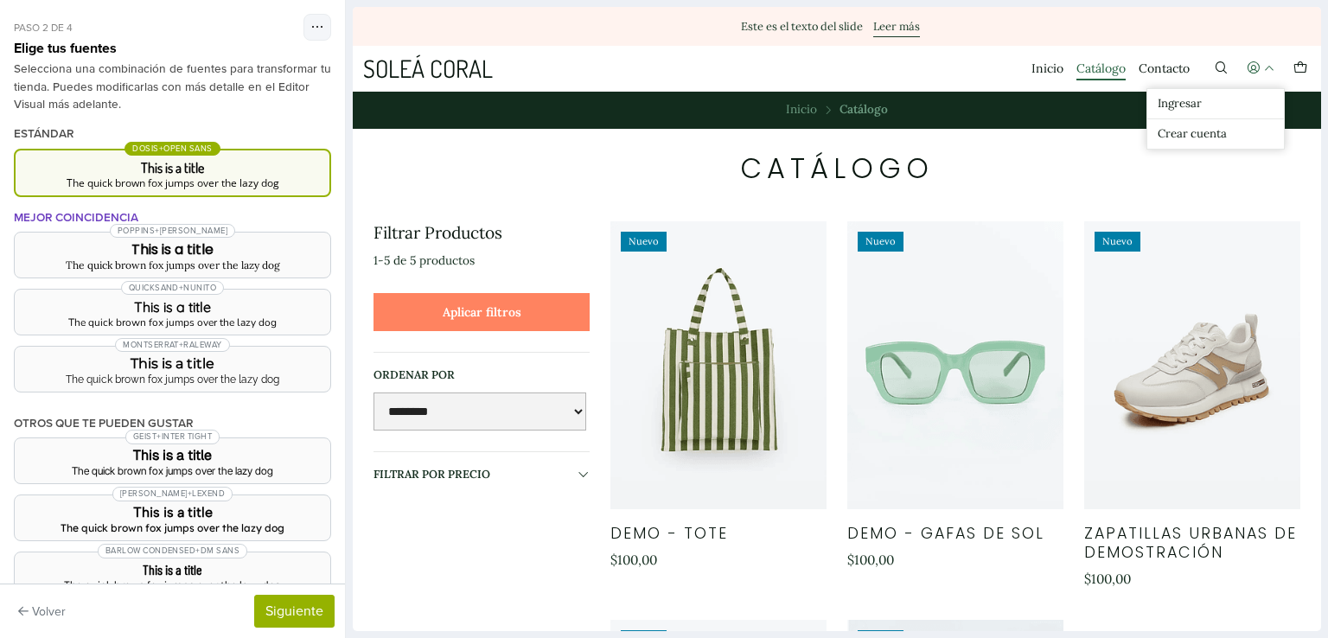
scroll to position [131, 0]
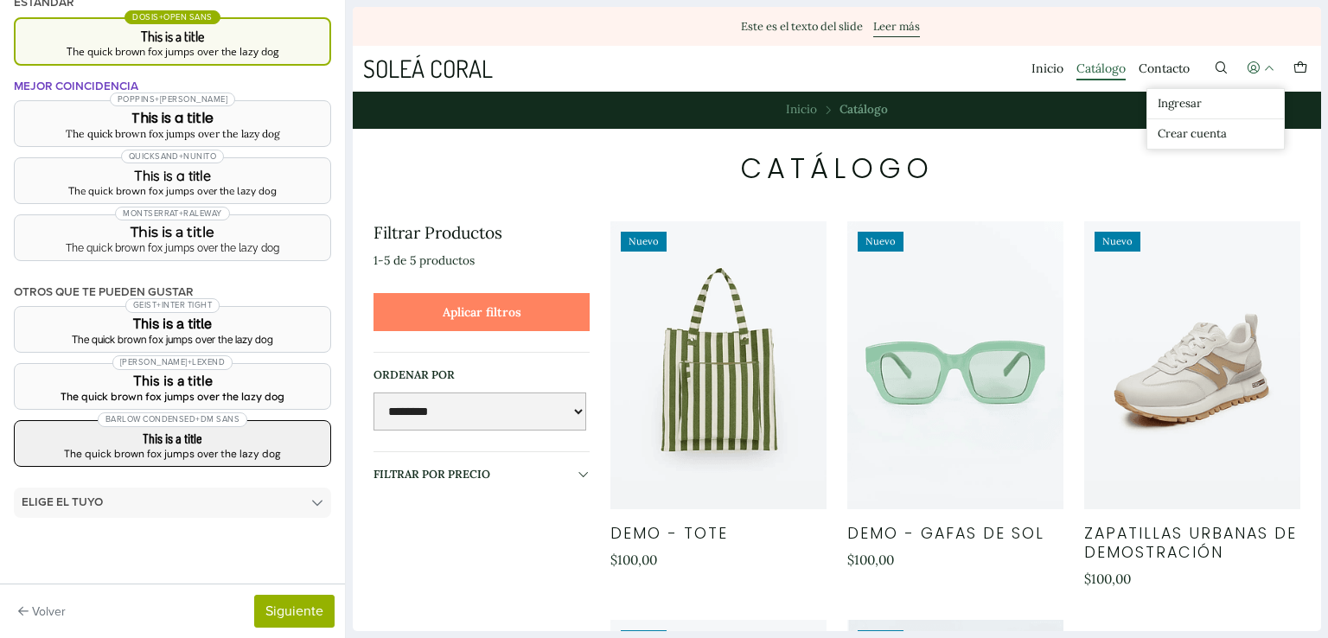
click at [226, 431] on h3 "This is a title" at bounding box center [173, 438] width 288 height 14
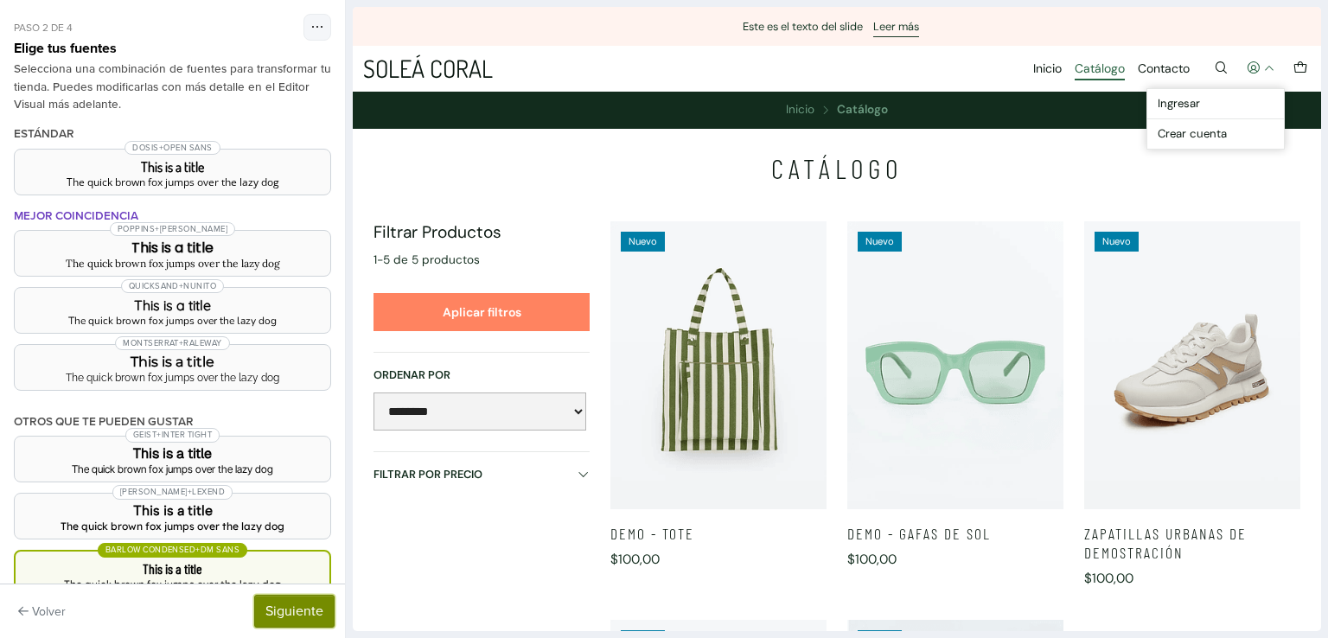
click at [284, 612] on button "Siguiente" at bounding box center [294, 611] width 80 height 33
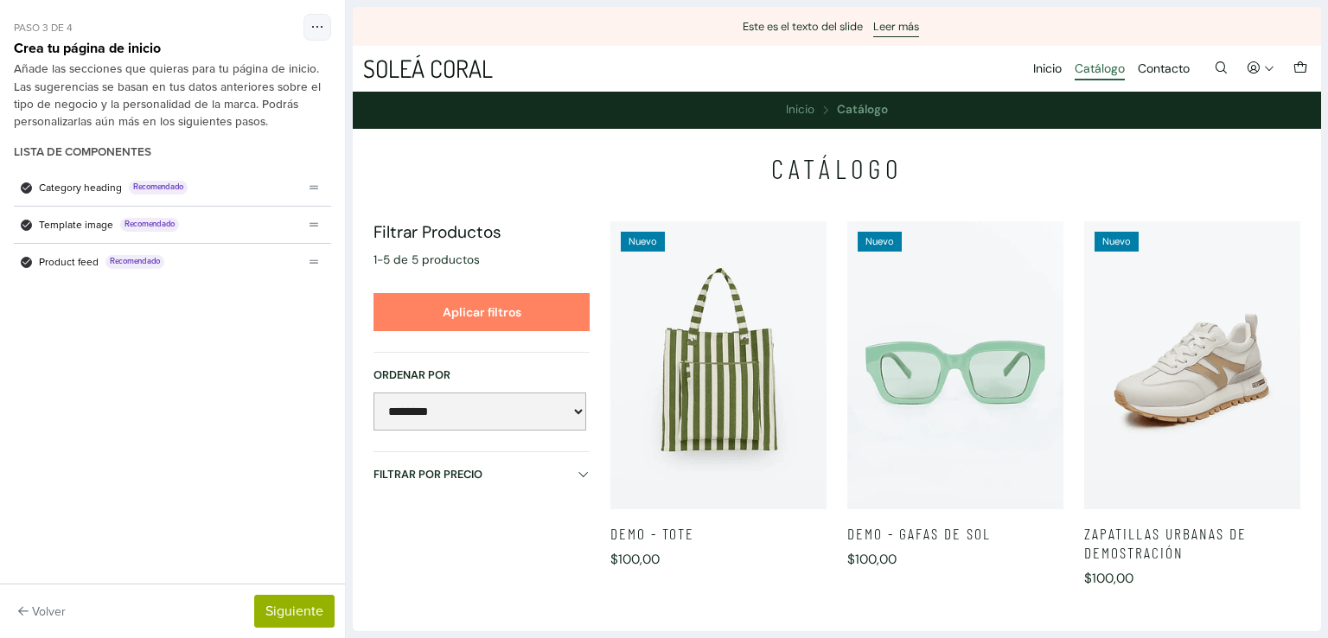
scroll to position [0, 0]
click at [284, 612] on button "Siguiente" at bounding box center [294, 611] width 80 height 33
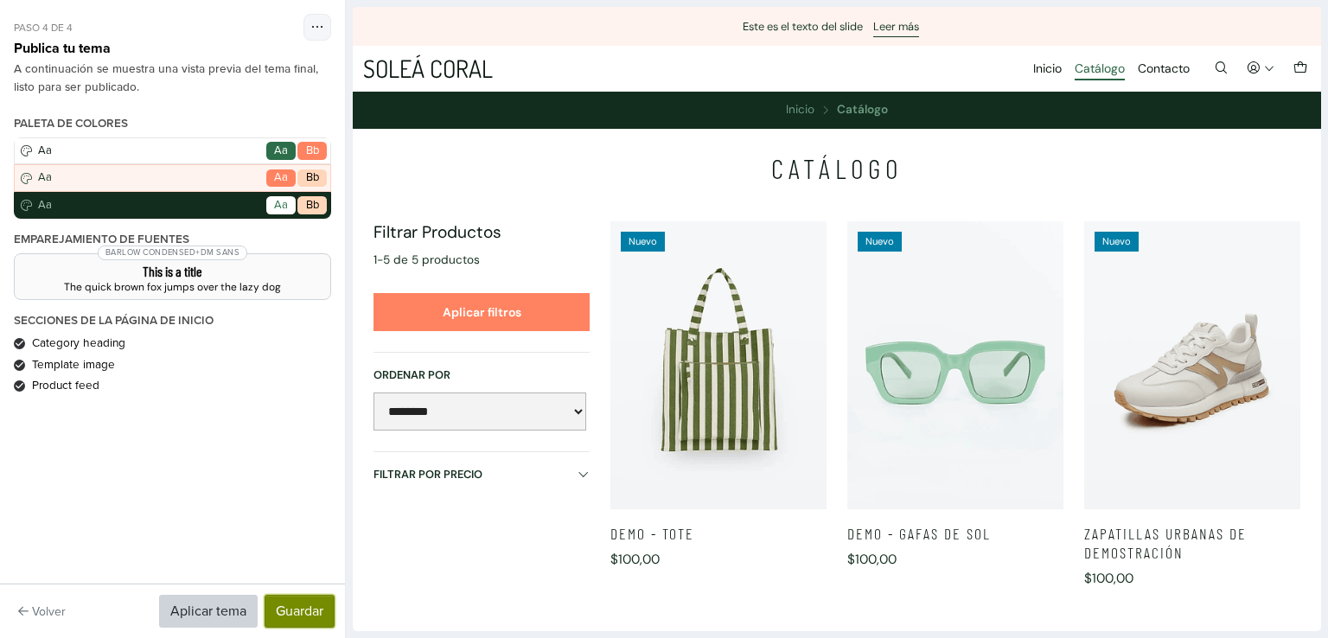
click at [287, 616] on button "Guardar" at bounding box center [300, 611] width 70 height 33
